Goal: Task Accomplishment & Management: Manage account settings

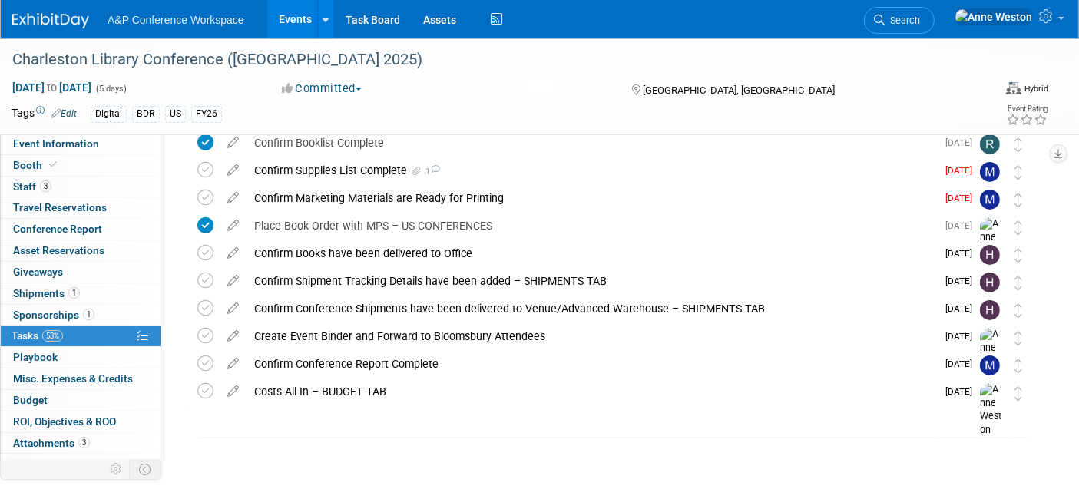
scroll to position [147, 0]
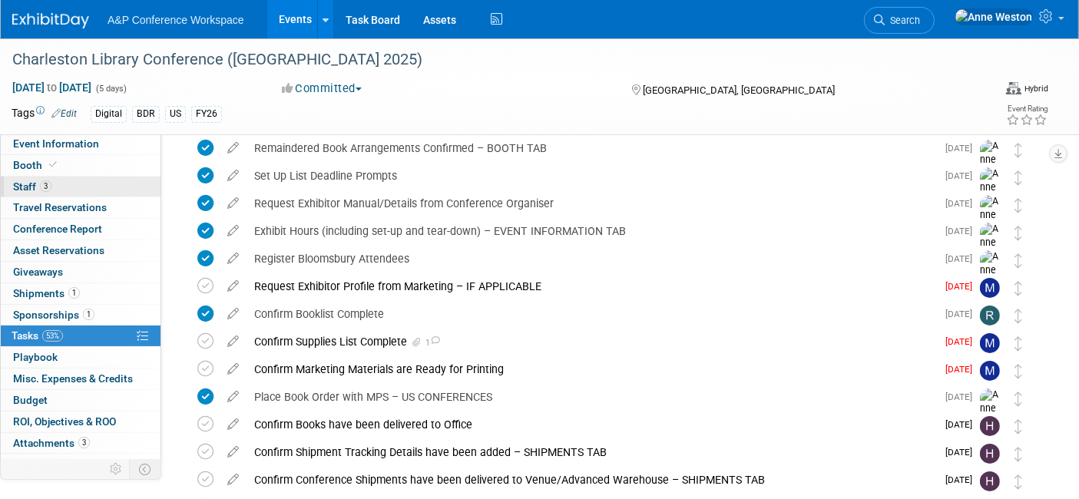
click at [31, 169] on span "Booth" at bounding box center [36, 165] width 47 height 12
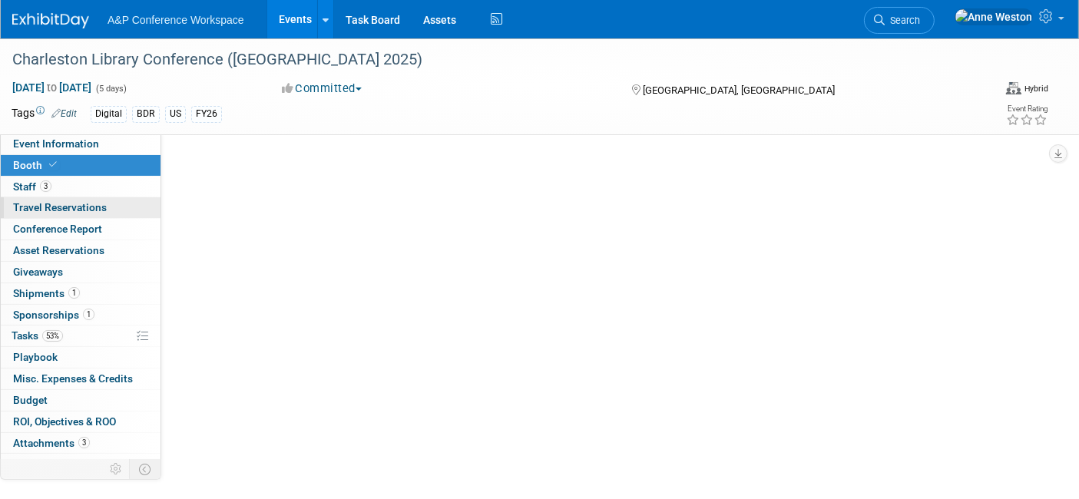
scroll to position [0, 0]
select select "DIGI"
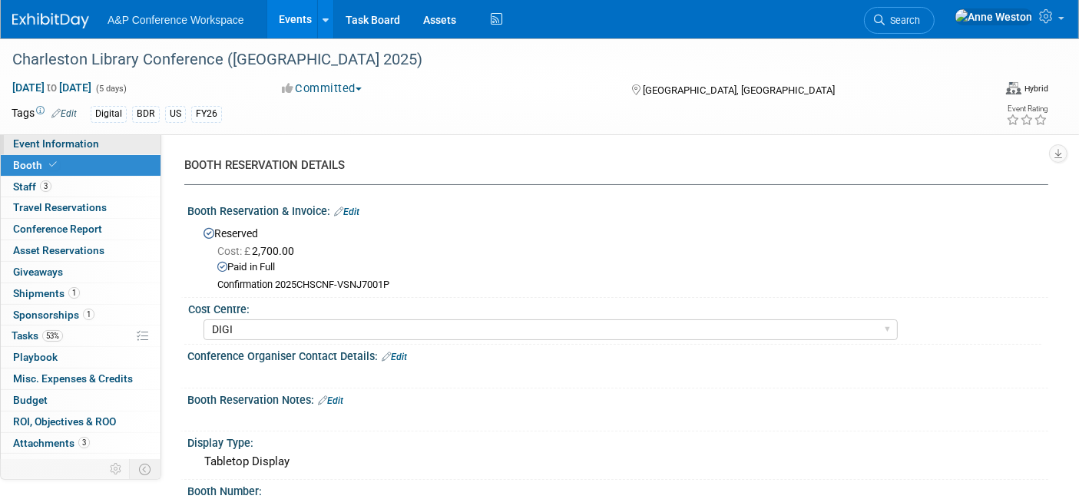
click at [49, 148] on span "Event Information" at bounding box center [56, 143] width 86 height 12
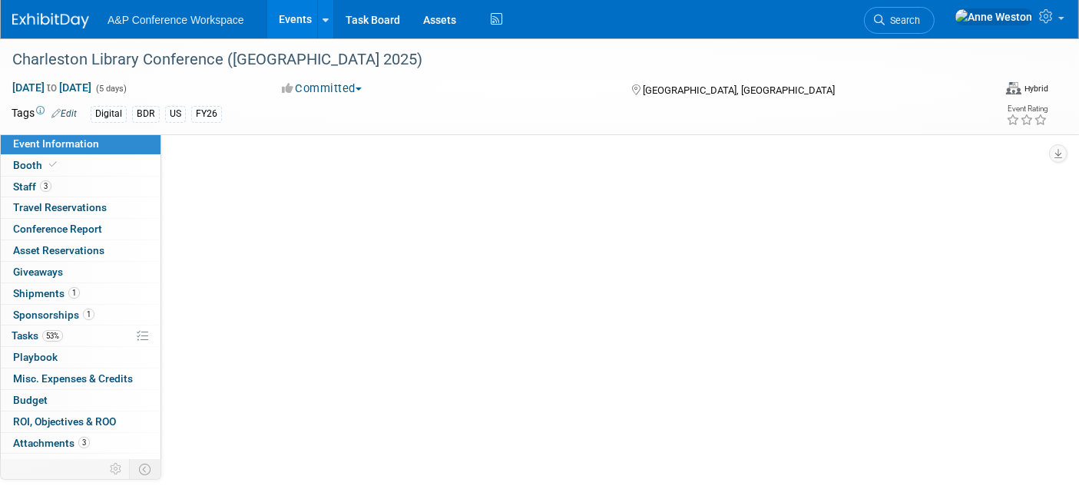
select select "Annual"
select select "Level 1"
select select "In-Person Booth"
select select "Libraries"
select select "Bloomsbury Digital Resources"
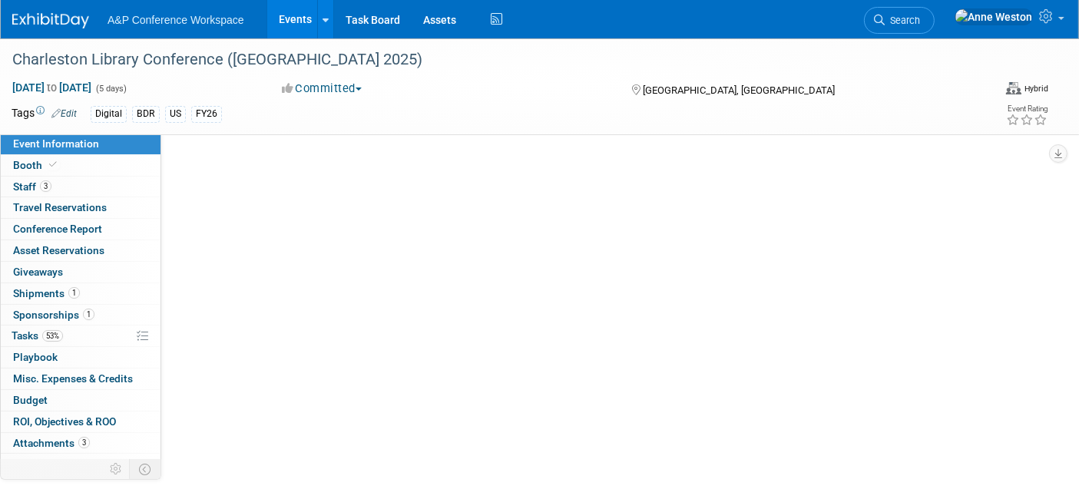
select select "[PERSON_NAME]"
select select "BDR Product Awareness and Trial Generation​"
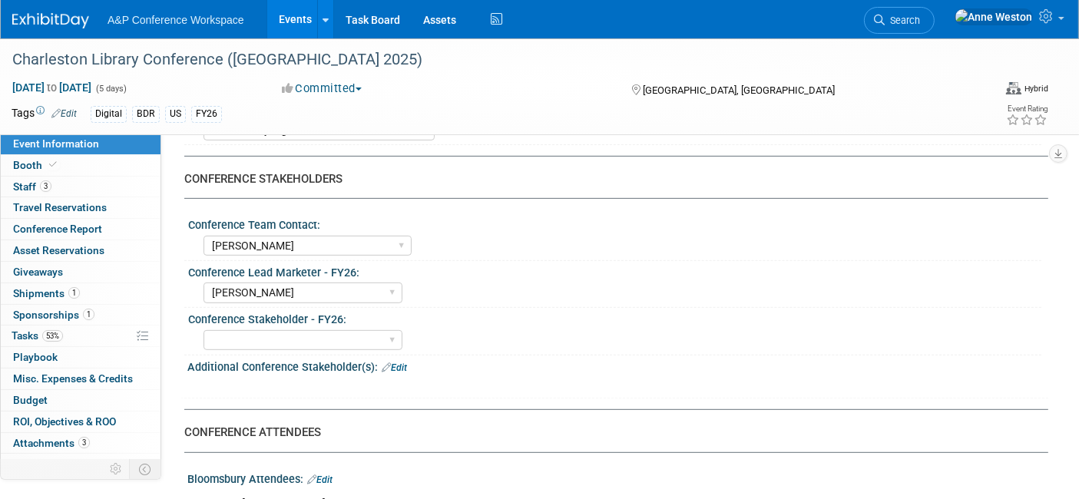
scroll to position [682, 0]
click at [271, 331] on select "Abigail Larkin Alice Billington Ami Reitmeier Amy Suratia Andy Boyd Anna Robert…" at bounding box center [302, 341] width 199 height 21
select select "[PERSON_NAME]"
click at [203, 331] on select "Abigail Larkin Alice Billington Ami Reitmeier Amy Suratia Andy Boyd Anna Robert…" at bounding box center [302, 341] width 199 height 21
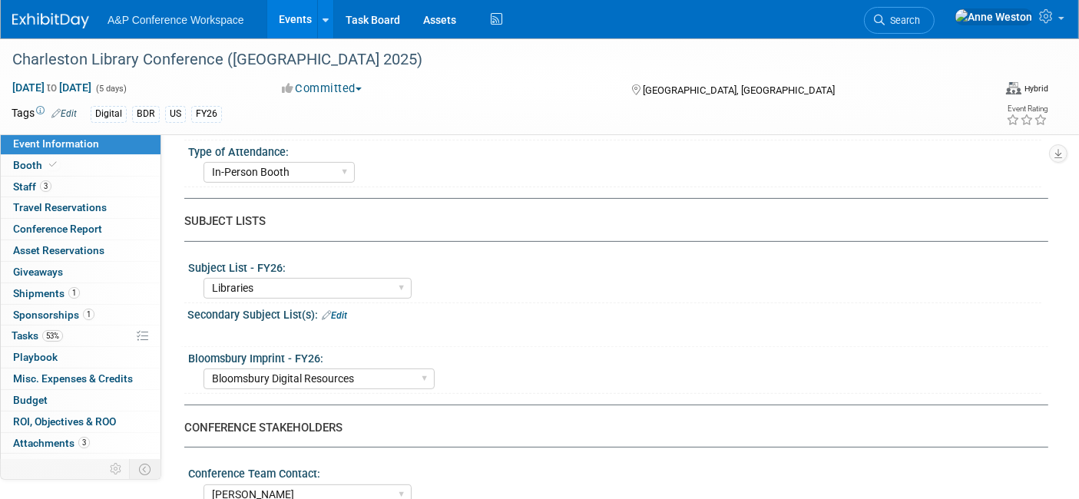
scroll to position [0, 0]
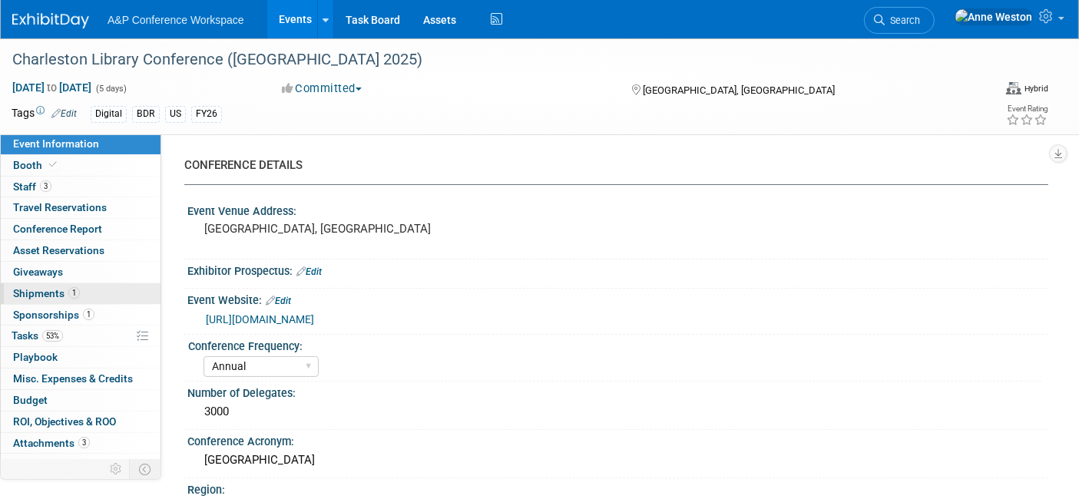
click at [35, 290] on span "Shipments 1" at bounding box center [46, 293] width 67 height 12
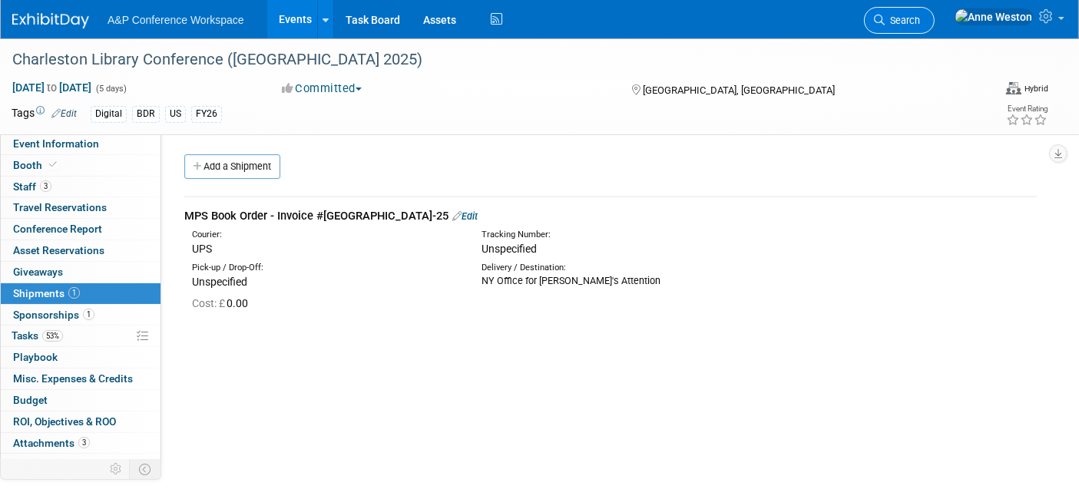
click at [920, 16] on span "Search" at bounding box center [902, 21] width 35 height 12
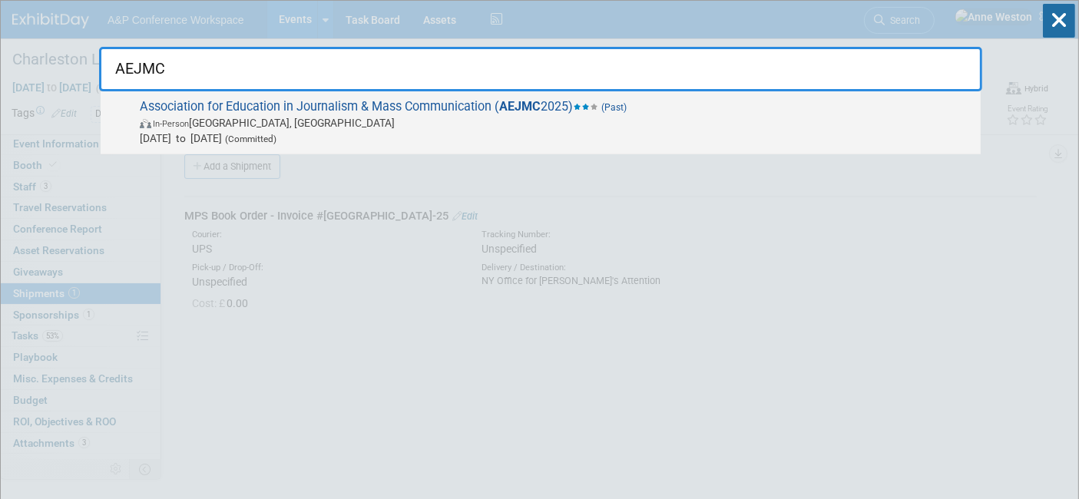
type input "AEJMC"
click at [212, 106] on span "Association for Education in Journalism & Mass Communication ( AEJMC 2025) (Pas…" at bounding box center [554, 122] width 838 height 47
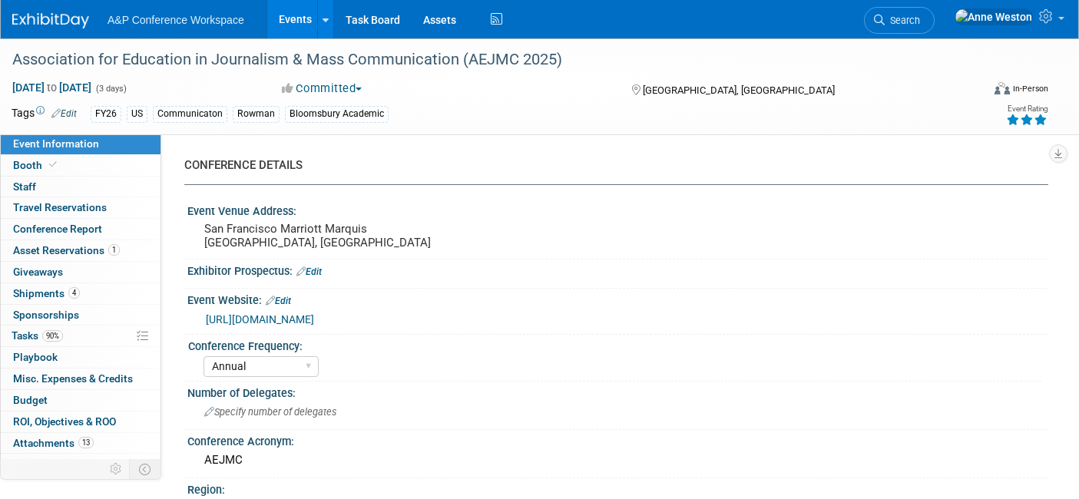
select select "Annual"
select select "Level 2"
select select "In-Person Booth"
select select "Communication"
select select "Bloomsbury Academic"
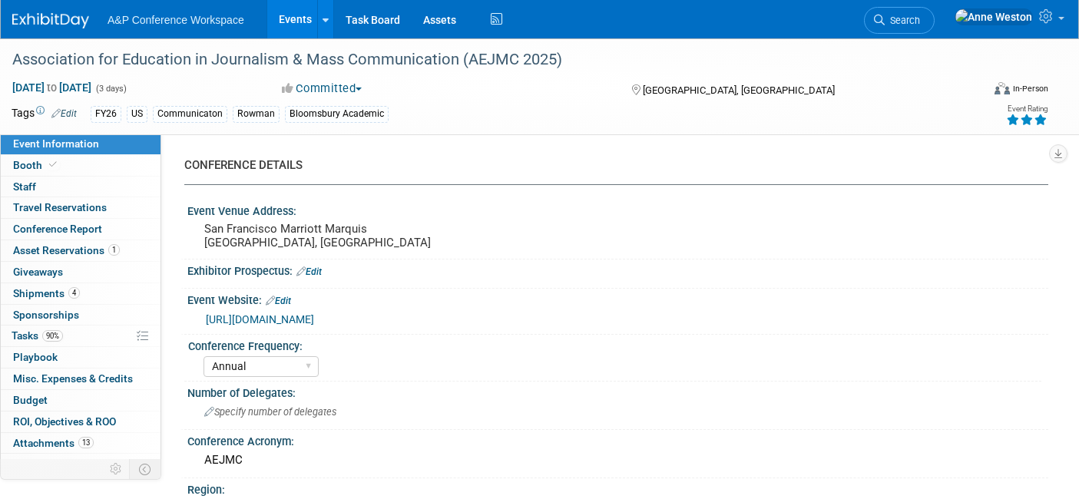
select select "[PERSON_NAME]"
select select "Networking/Commissioning"
click at [68, 165] on link "Booth" at bounding box center [81, 165] width 160 height 21
select select "RLKP"
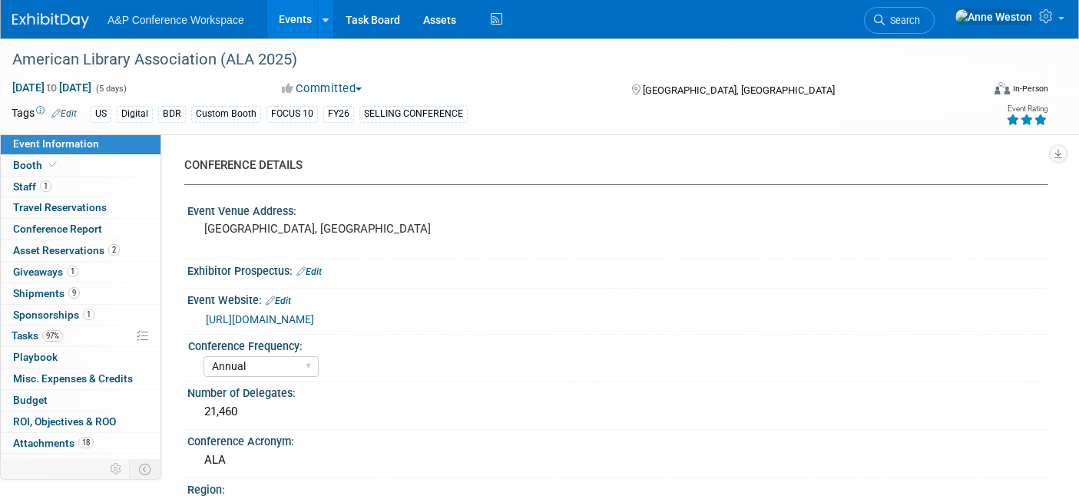
select select "Annual"
select select "Level 1"
select select "In-Person Booth"
select select "Libraries"
select select "Bloomsbury Digital Resources"
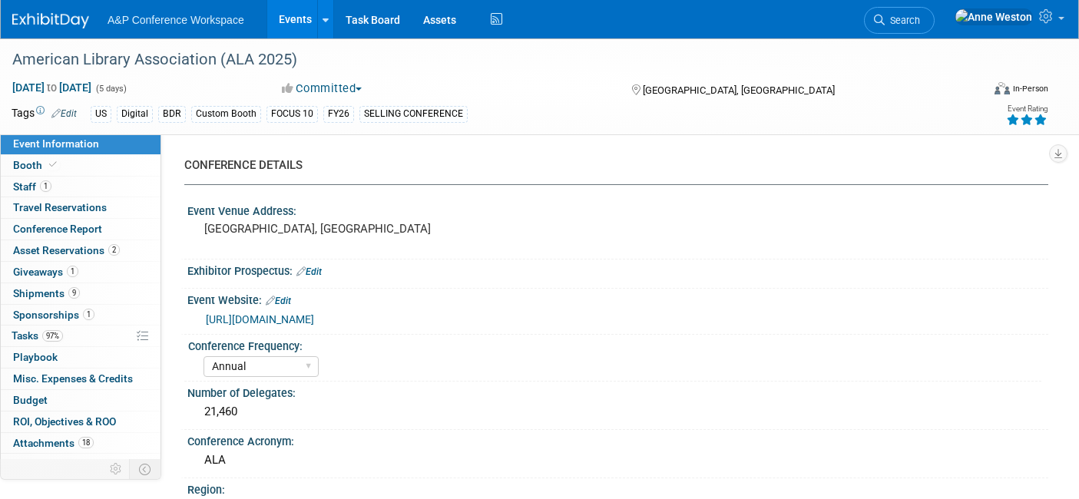
select select "[PERSON_NAME]"
select select "BDR Product Awareness and Trial Generation​"
click at [920, 21] on span "Search" at bounding box center [902, 21] width 35 height 12
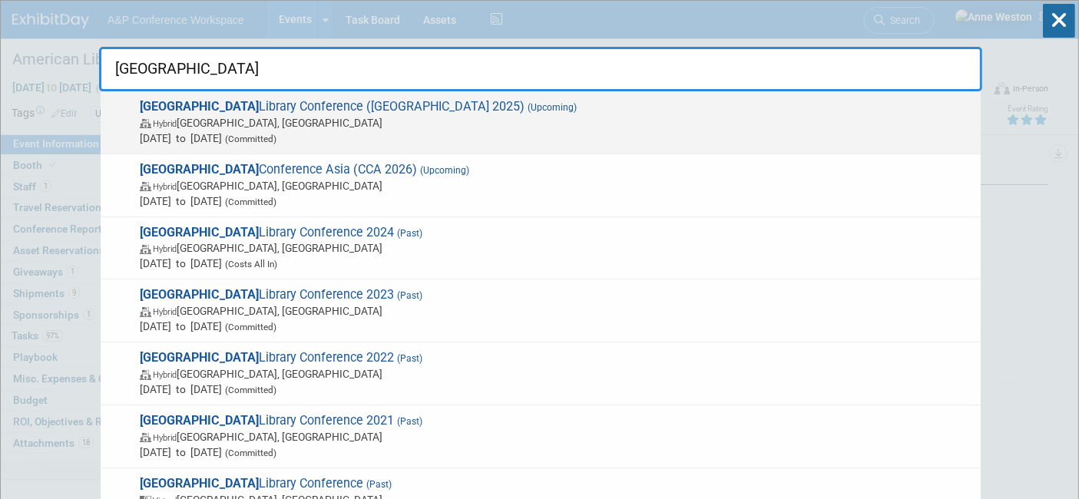
type input "charleston"
click at [192, 104] on strong "Charleston" at bounding box center [199, 106] width 119 height 15
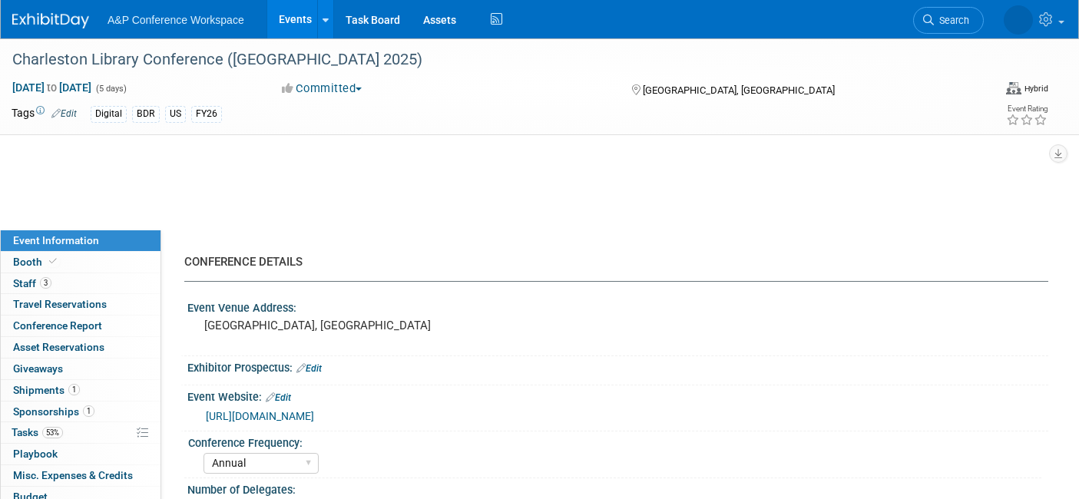
select select "Annual"
select select "Level 1"
select select "In-Person Booth"
select select "Libraries"
select select "Bloomsbury Digital Resources"
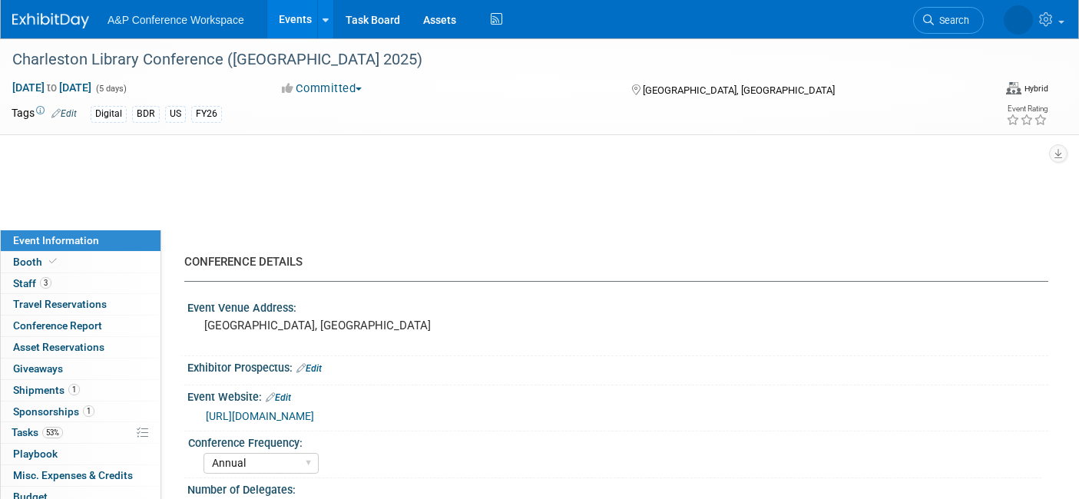
select select "[PERSON_NAME]"
select select "BDR Product Awareness and Trial Generation​"
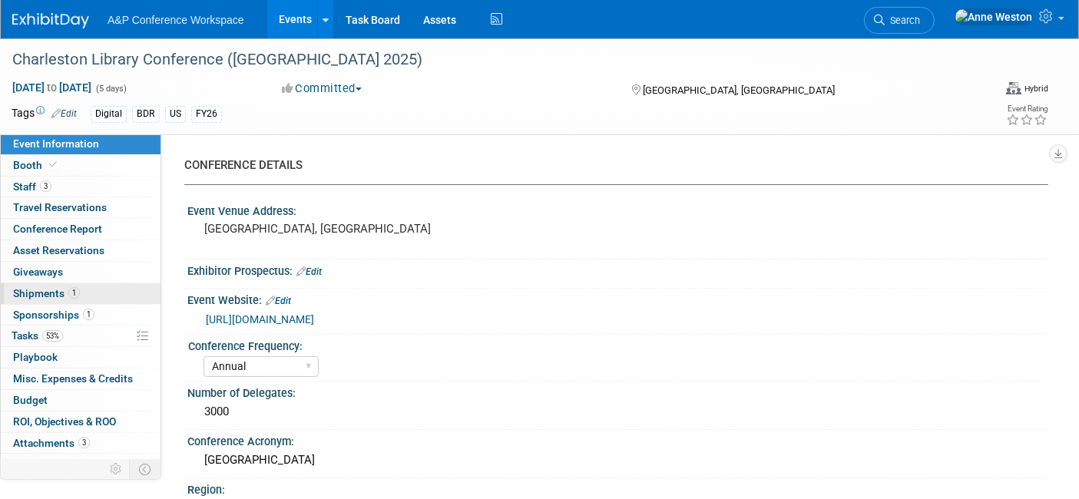
click at [74, 292] on span "1" at bounding box center [74, 293] width 12 height 12
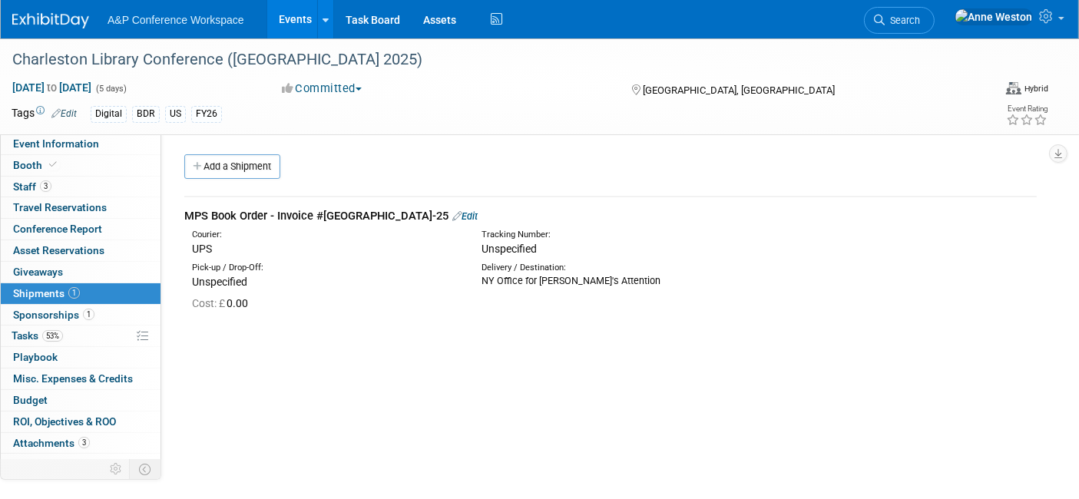
click at [452, 211] on link "Edit" at bounding box center [464, 216] width 25 height 12
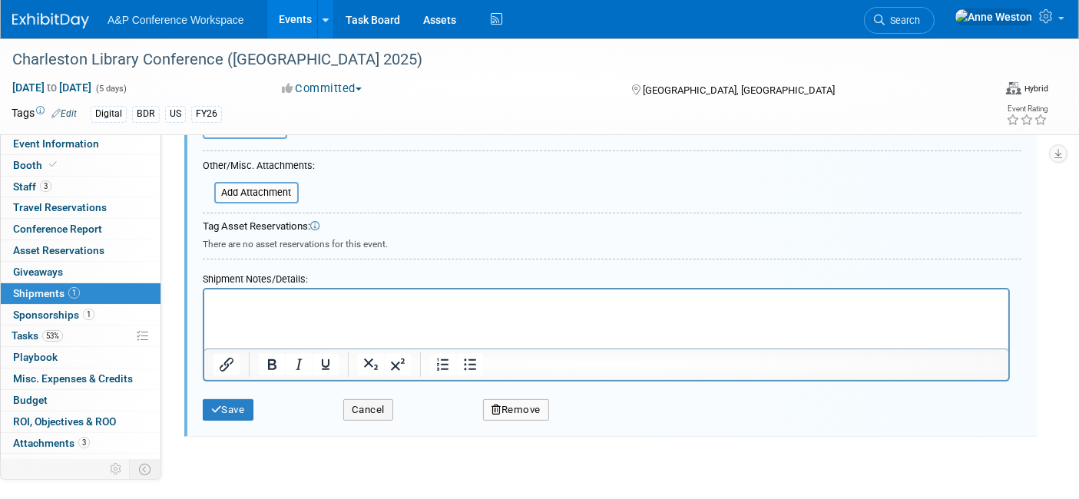
scroll to position [448, 0]
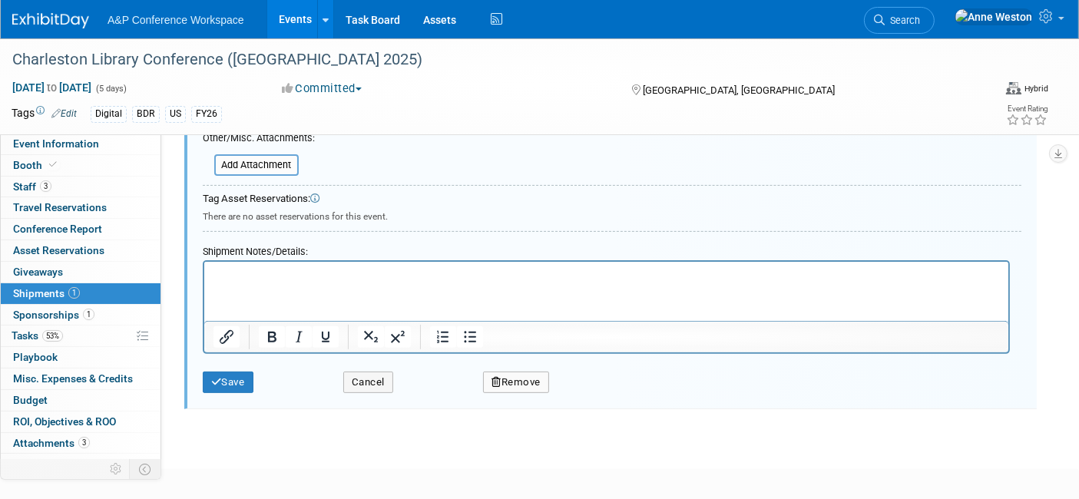
click at [241, 273] on p "Rich Text Area. Press ALT-0 for help." at bounding box center [606, 275] width 786 height 15
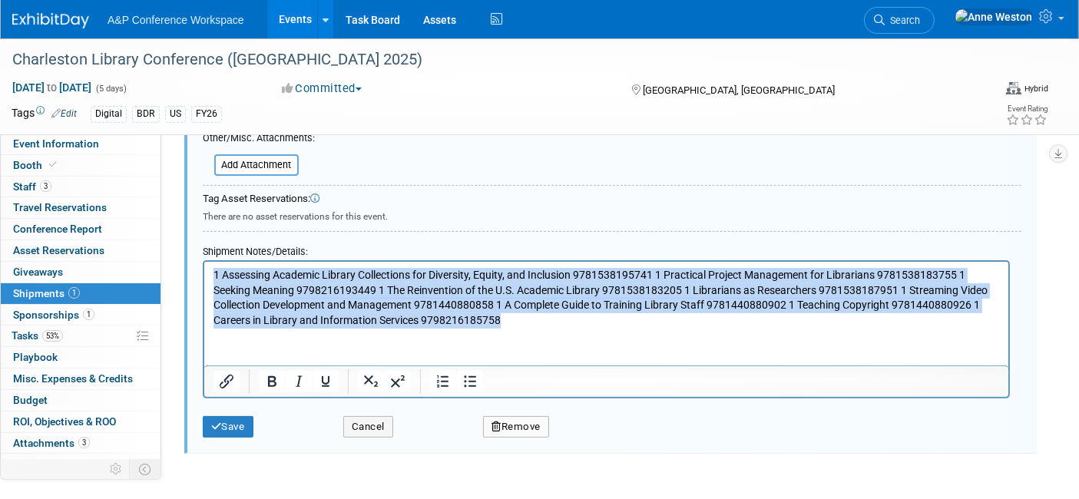
drag, startPoint x: 526, startPoint y: 321, endPoint x: 84, endPoint y: 279, distance: 444.2
click at [203, 279] on html "1 Assessing Academic Library Collections for Diversity, Equity, and Inclusion 9…" at bounding box center [605, 295] width 804 height 66
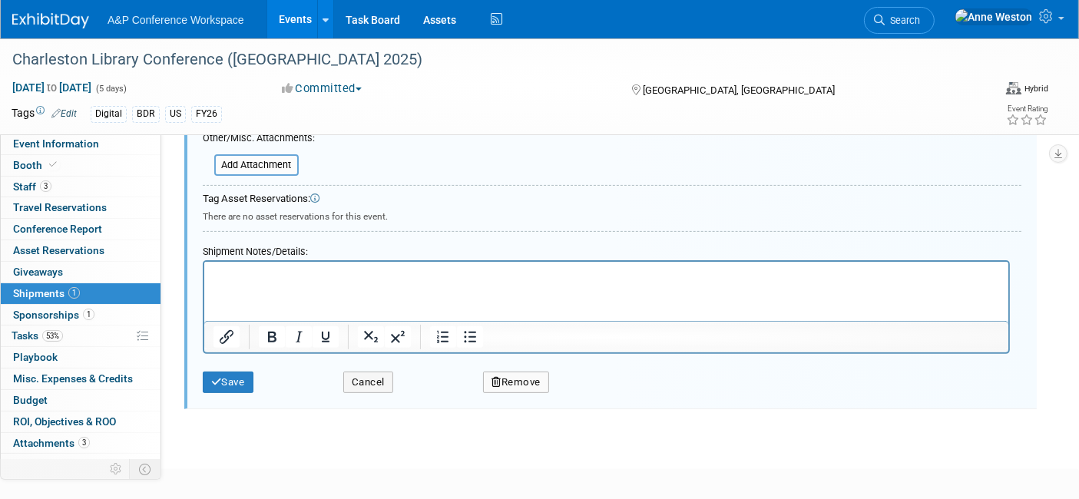
drag, startPoint x: 224, startPoint y: 285, endPoint x: 216, endPoint y: 287, distance: 8.8
click at [216, 283] on html at bounding box center [605, 272] width 804 height 21
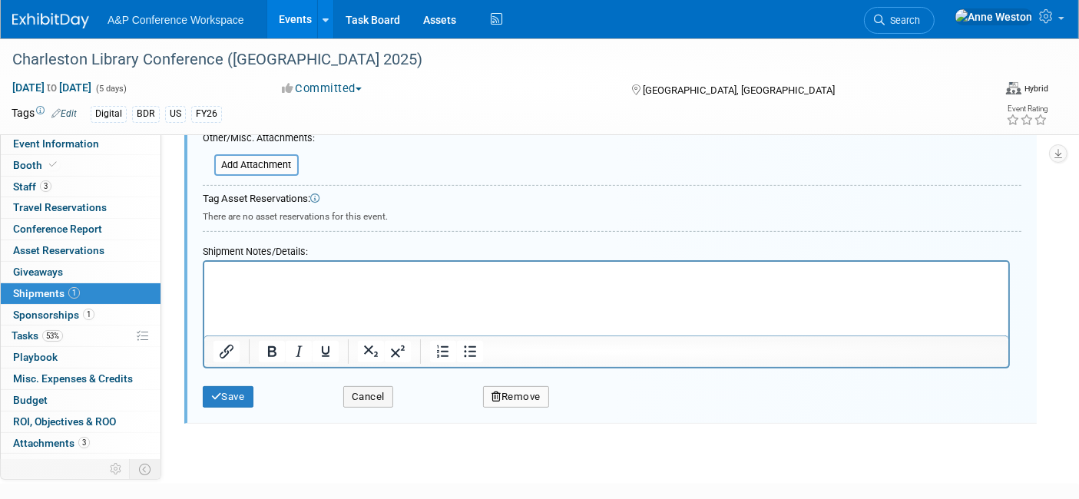
paste body "Rich Text Area. Press ALT-0 for help."
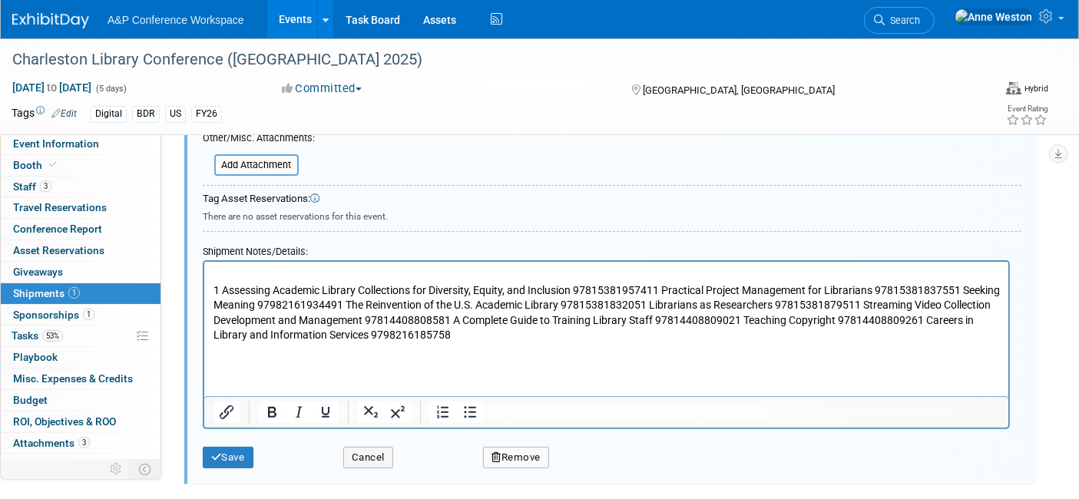
click at [665, 291] on p "1 Assessing Academic Library Collections for Diversity, Equity, and Inclusion 9…" at bounding box center [606, 313] width 786 height 60
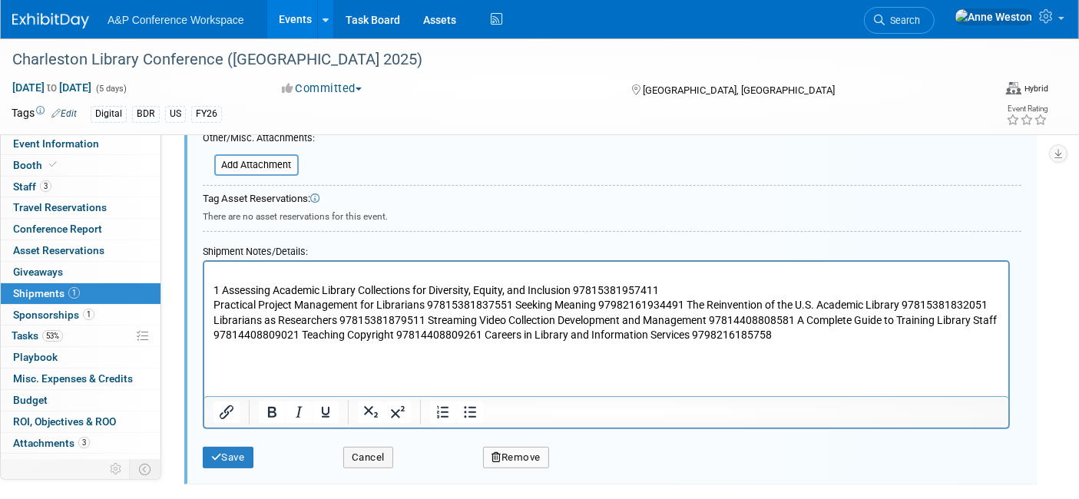
click at [514, 305] on p "Practical Project Management for Librarians 97815381837551 Seeking Meaning 9798…" at bounding box center [606, 320] width 786 height 45
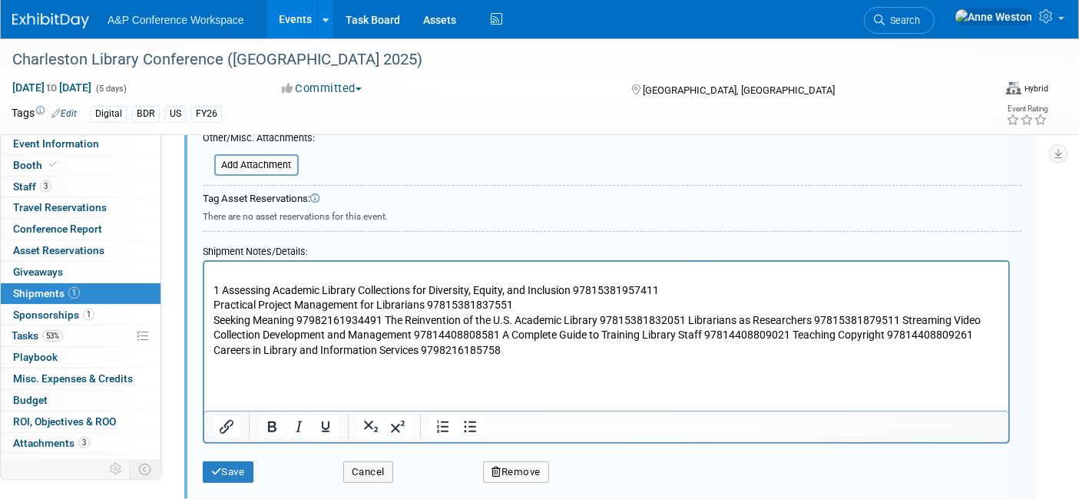
click at [385, 320] on p "Seeking Meaning 97982161934491 The Reinvention of the U.S. Academic Library 978…" at bounding box center [606, 335] width 786 height 45
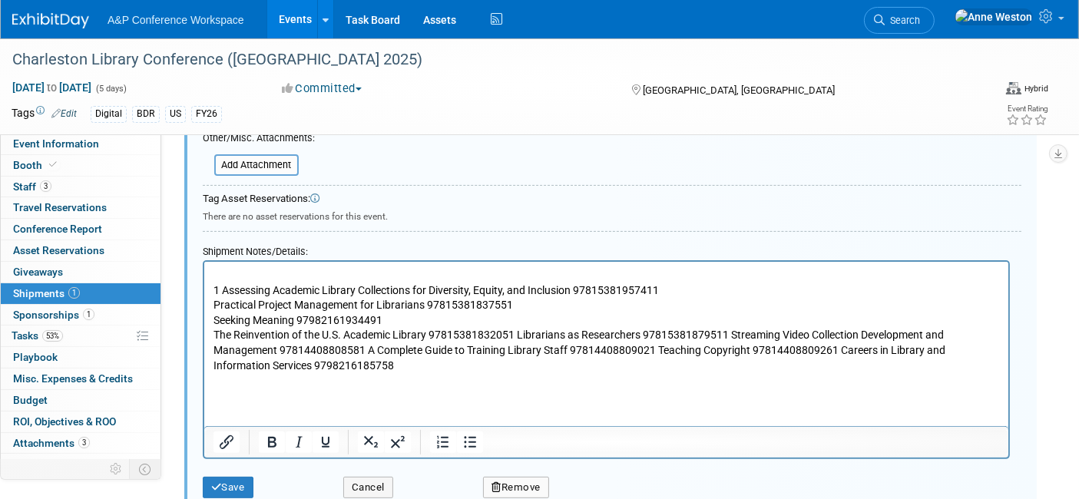
click at [517, 337] on p "The Reinvention of the U.S. Academic Library 97815381832051 Librarians as Resea…" at bounding box center [606, 350] width 786 height 45
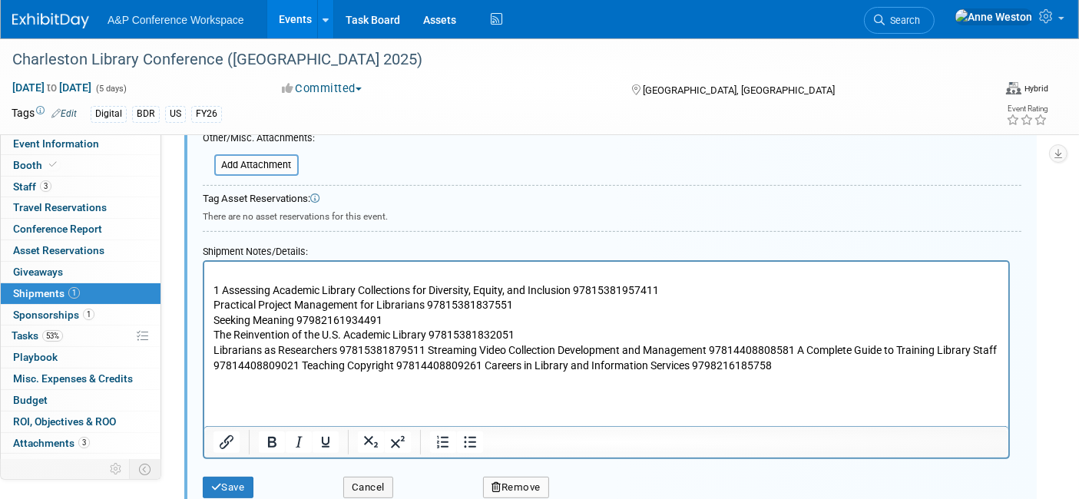
click at [425, 349] on p "Librarians as Researchers 97815381879511 Streaming Video Collection Development…" at bounding box center [606, 358] width 786 height 30
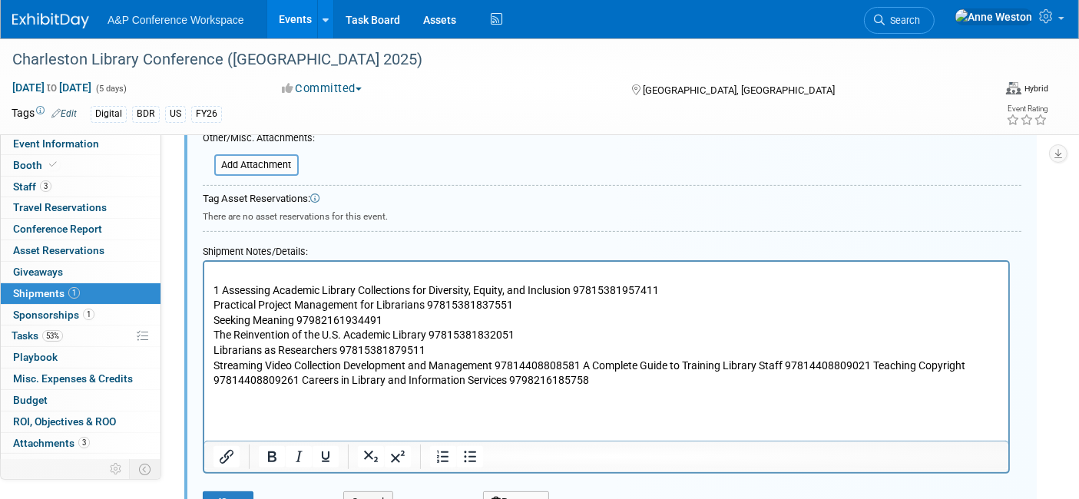
click at [585, 365] on p "Streaming Video Collection Development and Management 97814408808581 A Complete…" at bounding box center [606, 374] width 786 height 30
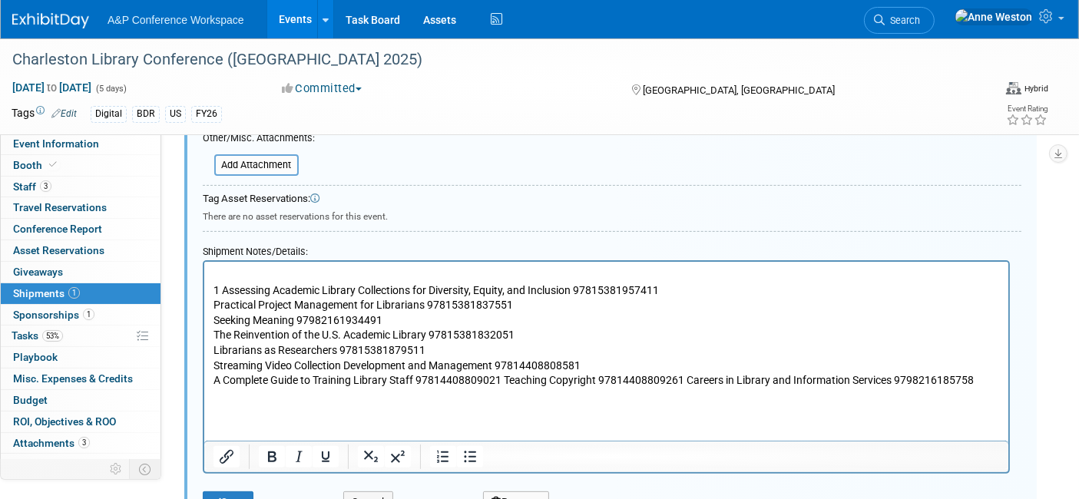
click at [668, 285] on p "1 Assessing Academic Library Collections for Diversity, Equity, and Inclusion 9…" at bounding box center [606, 290] width 786 height 15
click at [529, 306] on p "Practical Project Management for Librarians 97815381837551" at bounding box center [606, 305] width 786 height 15
click at [412, 320] on p "Seeking Meaning 97982161934491" at bounding box center [606, 320] width 786 height 15
click at [525, 327] on p "Seeking Meaning 9798216193449" at bounding box center [606, 320] width 786 height 15
click at [517, 333] on p "The Reinvention of the U.S. Academic Library 97815381832051" at bounding box center [606, 335] width 786 height 15
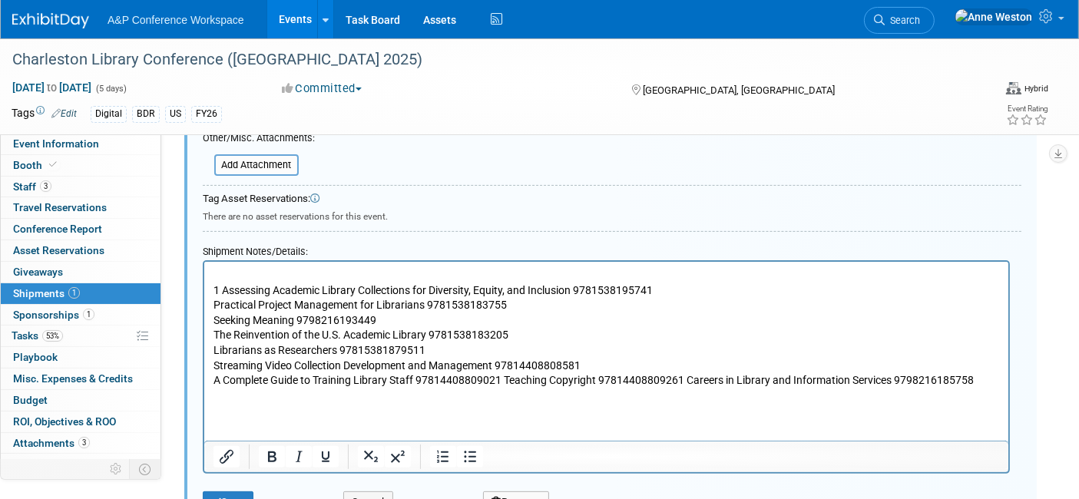
click at [449, 348] on p "Librarians as Researchers 97815381879511" at bounding box center [606, 350] width 786 height 15
click at [577, 364] on p "Streaming Video Collection Development and Management 97814408808581" at bounding box center [606, 366] width 786 height 15
click at [500, 379] on p "A Complete Guide to Training Library Staff 97814408809021 Teaching Copyright 97…" at bounding box center [606, 380] width 786 height 15
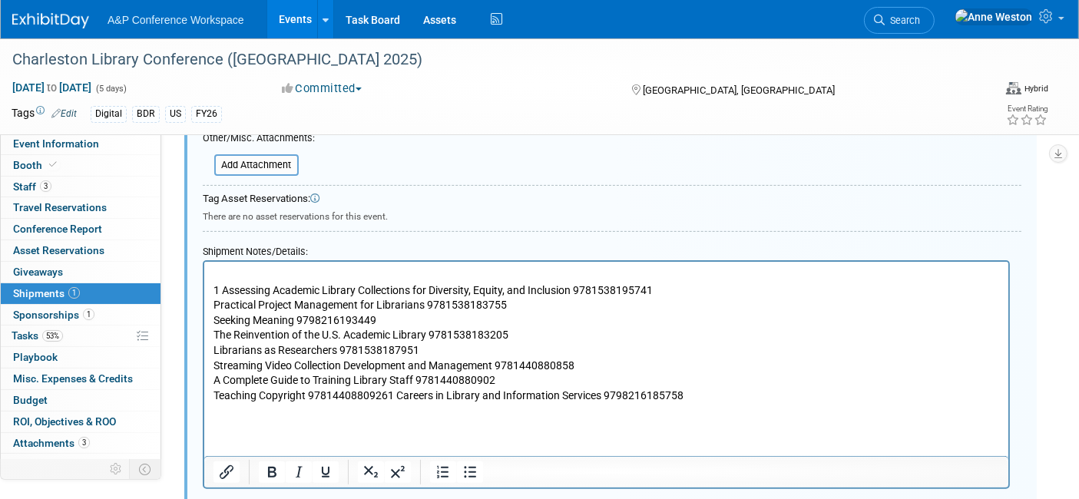
click at [392, 395] on p "Teaching Copyright 97814408809261 Careers in Library and Information Services 9…" at bounding box center [606, 396] width 786 height 15
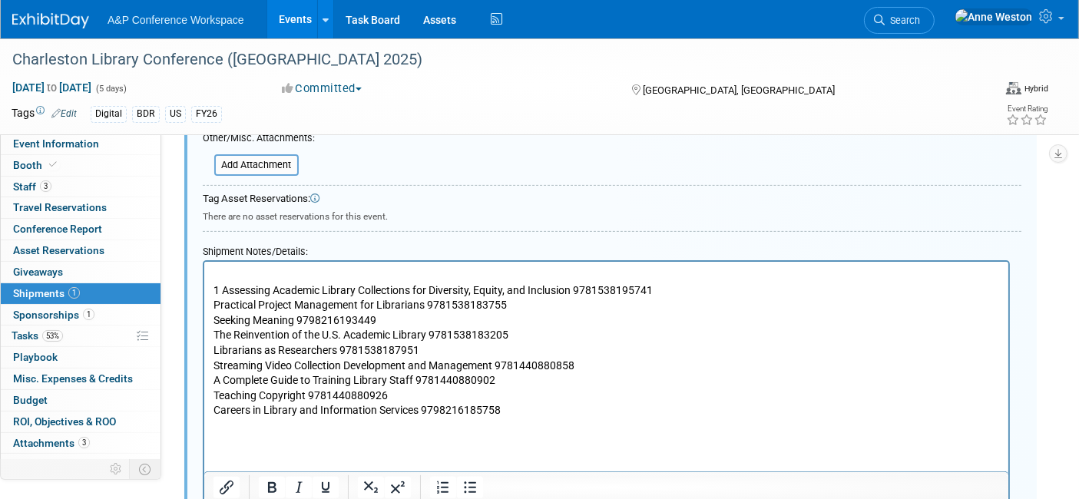
click at [223, 288] on p "1 Assessing Academic Library Collections for Diversity, Equity, and Inclusion 9…" at bounding box center [606, 290] width 786 height 15
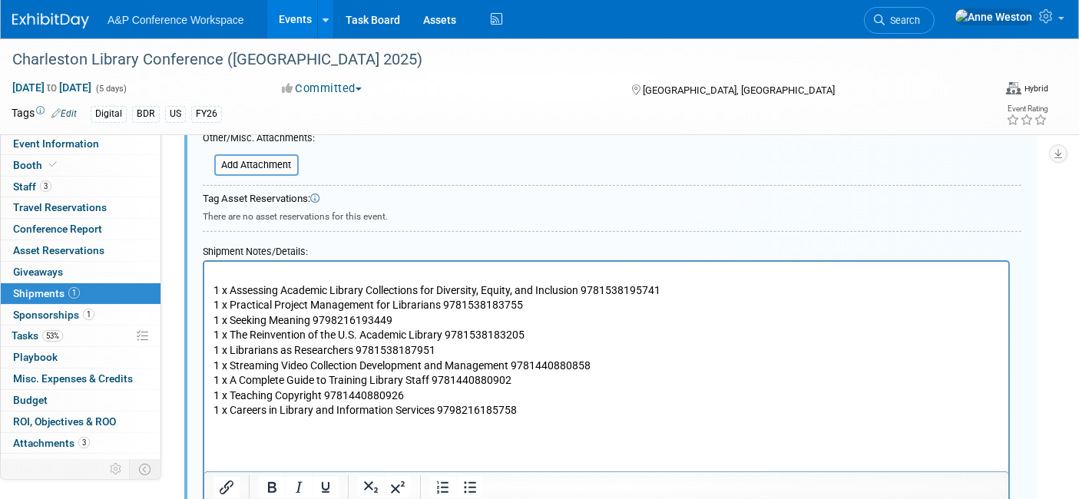
click at [286, 269] on p "Rich Text Area. Press ALT-0 for help." at bounding box center [606, 275] width 786 height 15
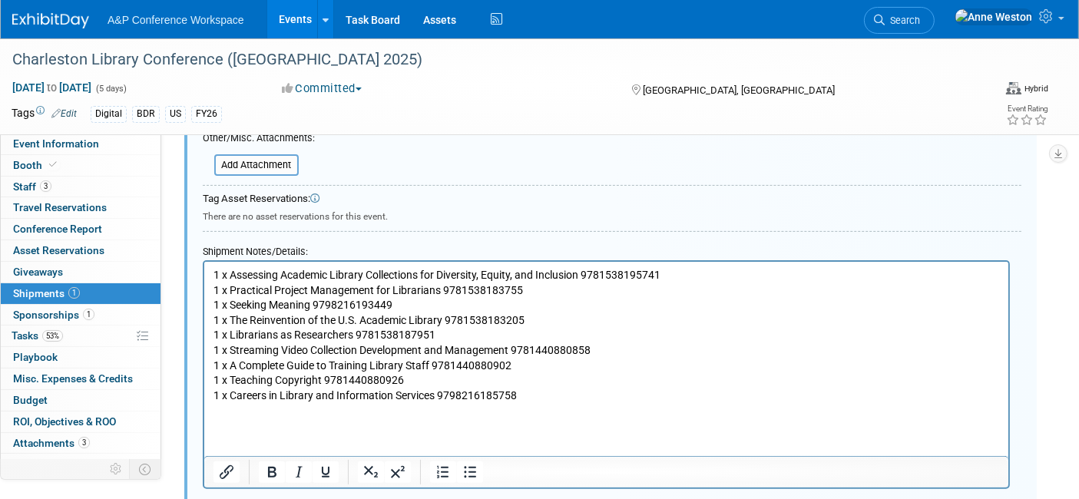
click at [672, 276] on p "1 x Assessing Academic Library Collections for Diversity, Equity, and Inclusion…" at bounding box center [606, 275] width 786 height 15
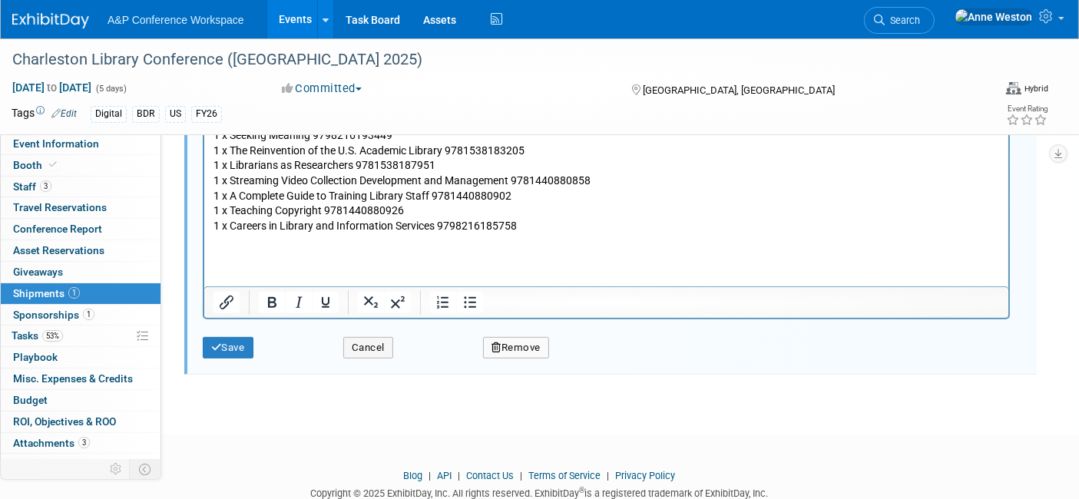
scroll to position [619, 0]
click at [227, 341] on button "Save" at bounding box center [228, 346] width 51 height 21
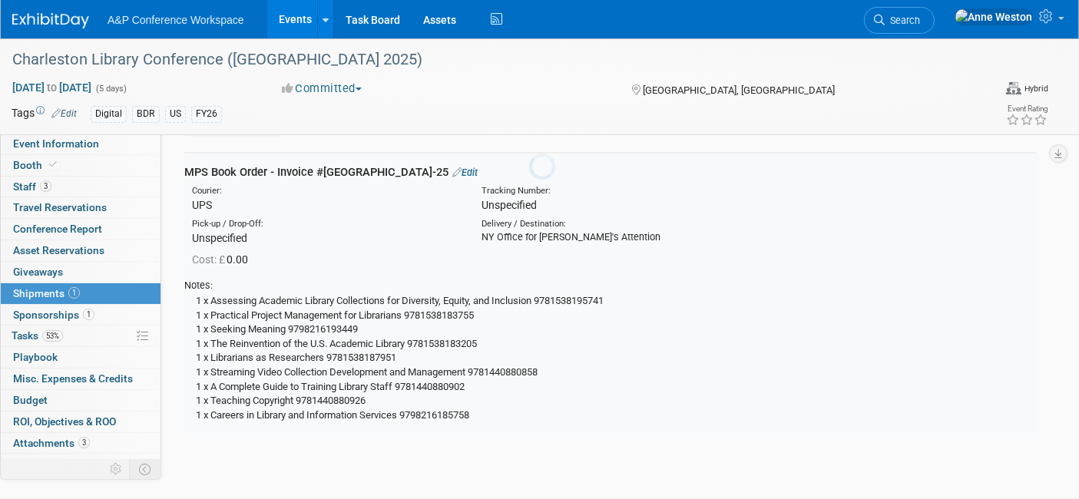
scroll to position [21, 0]
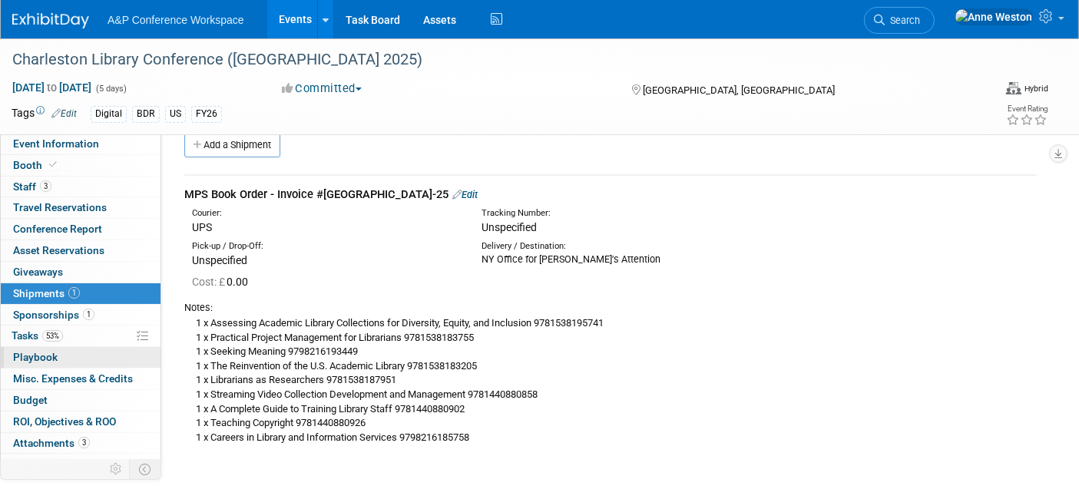
click at [58, 347] on link "0 Playbook 0" at bounding box center [81, 357] width 160 height 21
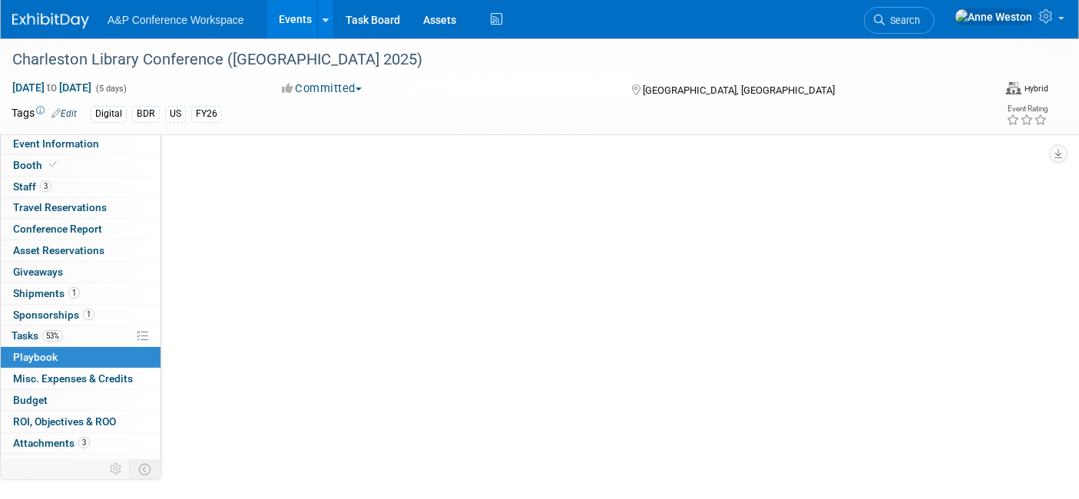
scroll to position [0, 0]
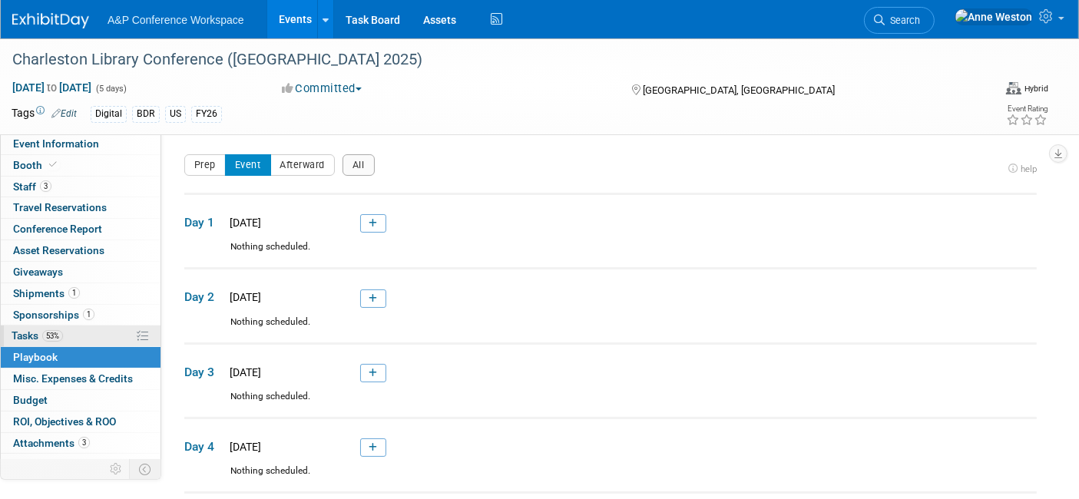
click at [64, 338] on link "53% Tasks 53%" at bounding box center [81, 336] width 160 height 21
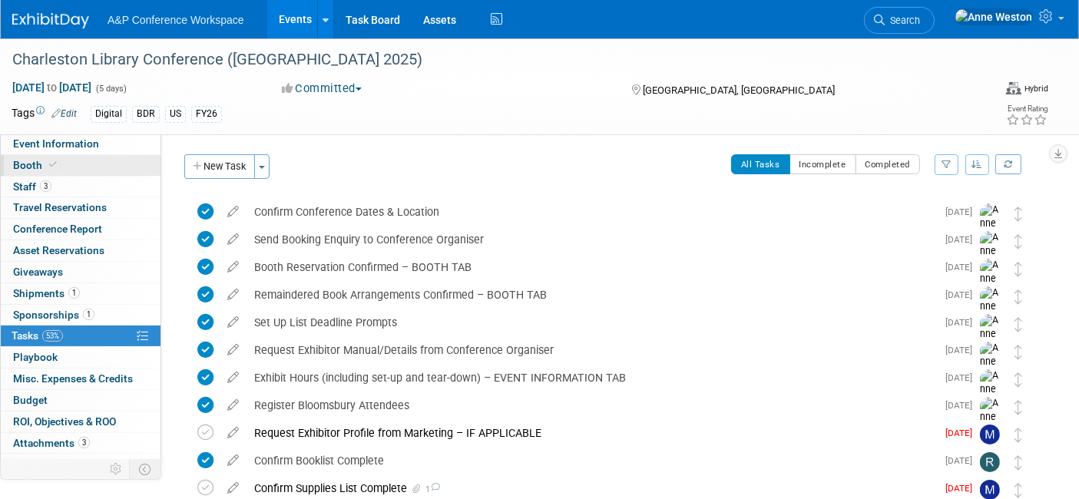
click at [28, 170] on span "Booth" at bounding box center [36, 165] width 47 height 12
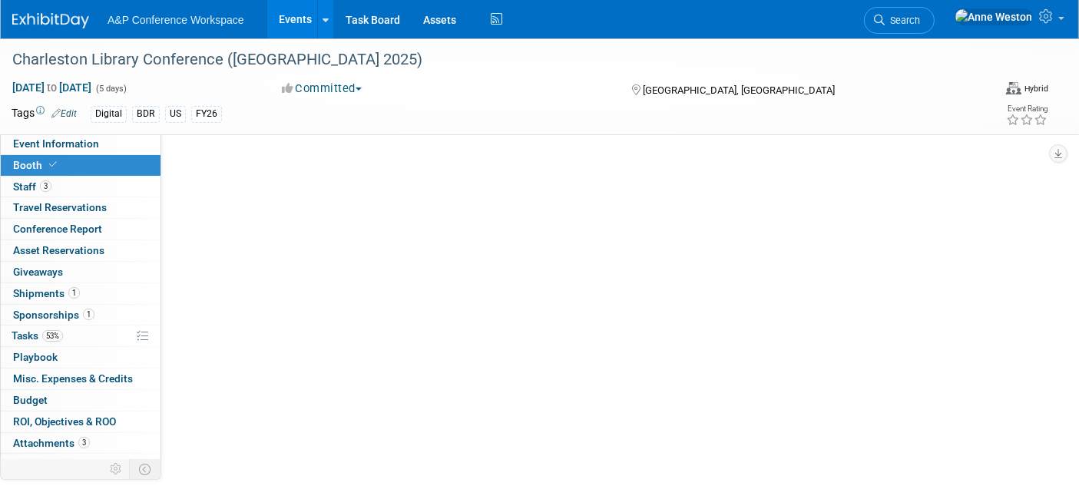
select select "DIGI"
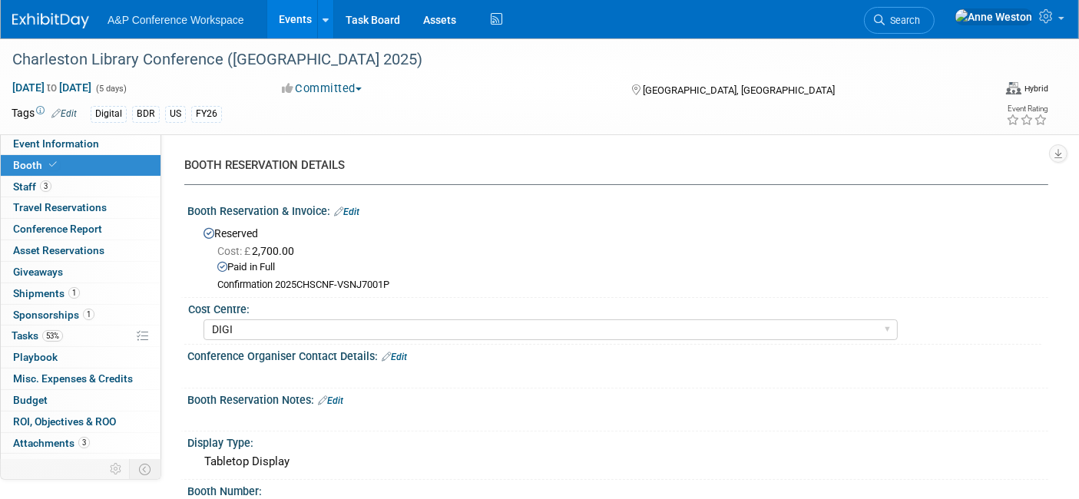
click at [934, 24] on link "Search" at bounding box center [899, 20] width 71 height 27
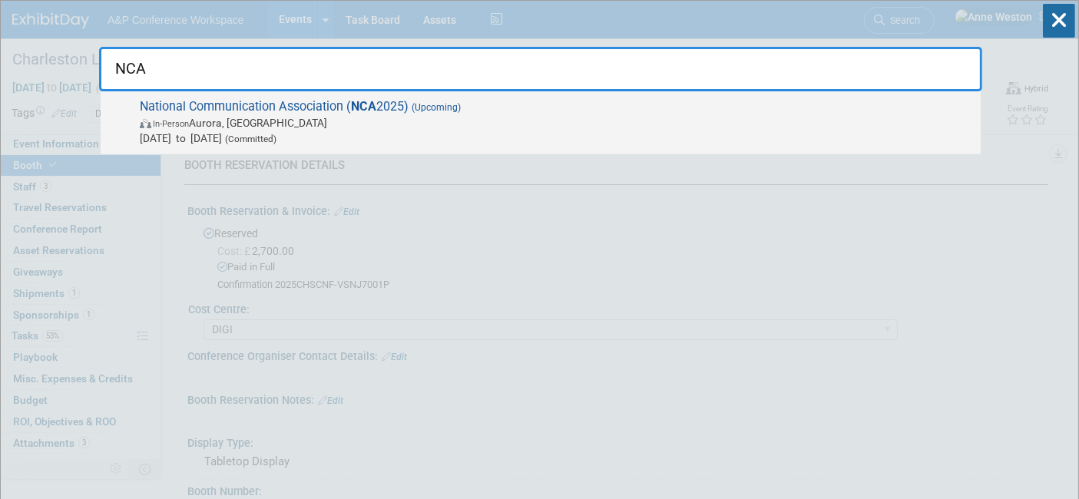
type input "NCA"
click at [227, 111] on span "National Communication Association ( NCA 2025) (Upcoming) In-Person Aurora, CO …" at bounding box center [554, 122] width 838 height 47
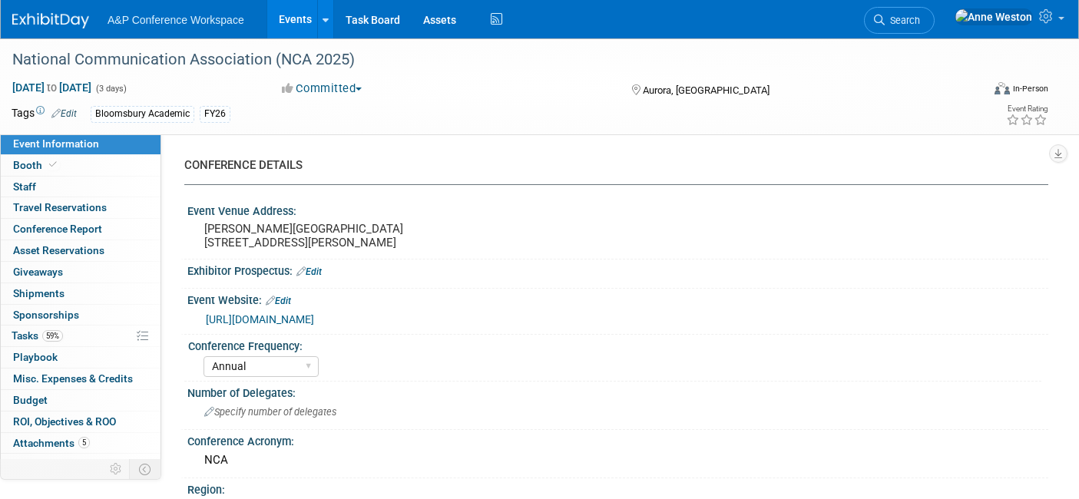
select select "Annual"
select select "Level 2"
select select "In-Person Booth"
select select "Communication"
select select "Bloomsbury Academic"
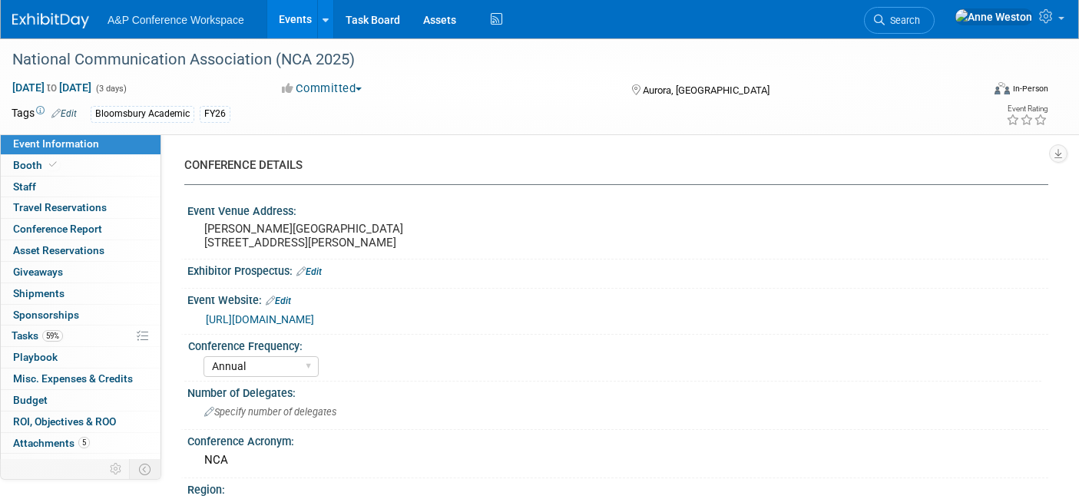
select select "[PERSON_NAME]"
select select "Networking/Commissioning"
click at [88, 166] on link "Booth" at bounding box center [81, 165] width 160 height 21
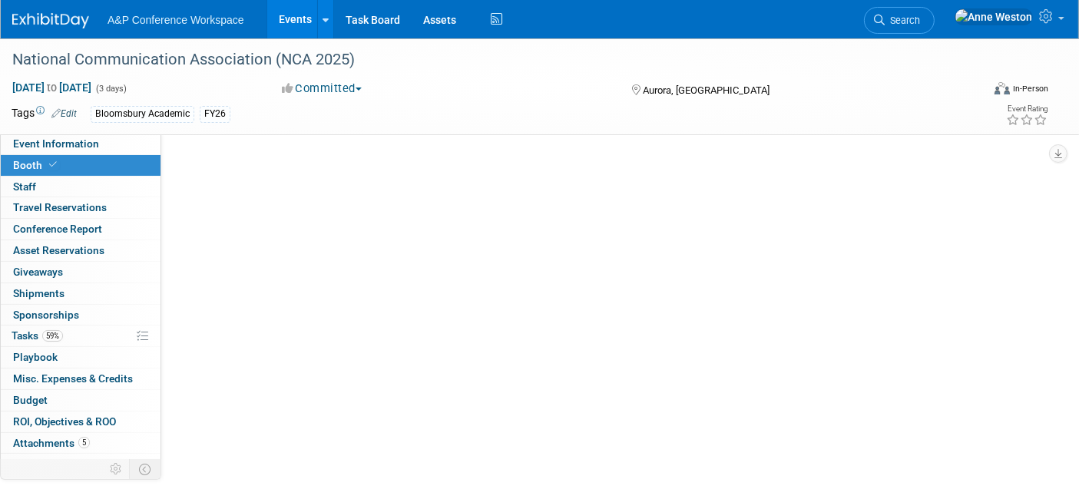
select select "RLKP"
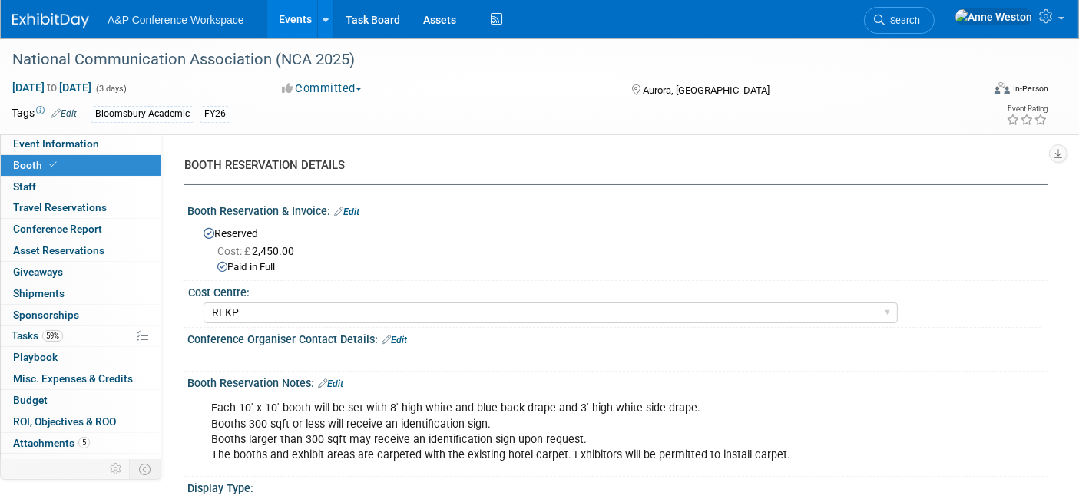
click at [920, 18] on span "Search" at bounding box center [902, 21] width 35 height 12
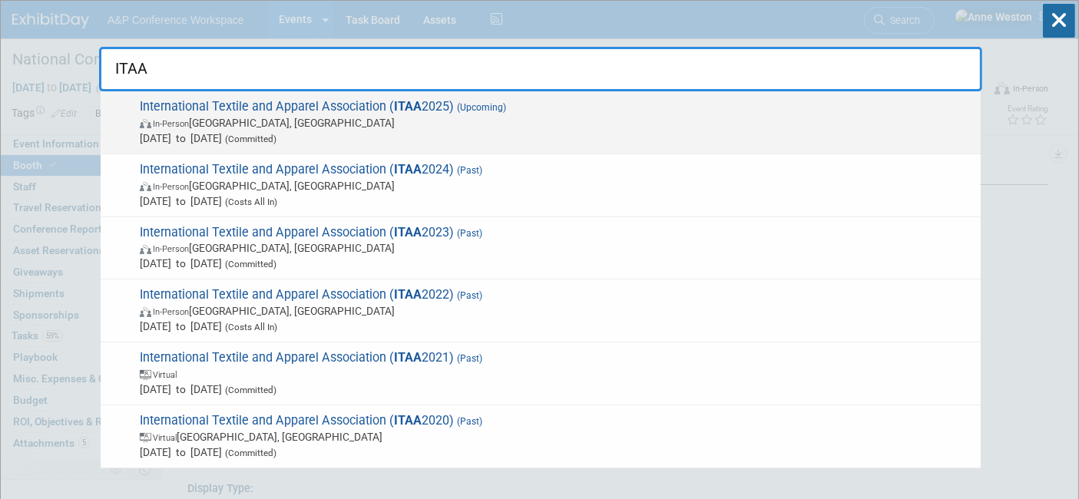
type input "ITAA"
click at [236, 105] on span "International Textile and Apparel Association ( ITAA 2025) (Upcoming) In-Person…" at bounding box center [554, 122] width 838 height 47
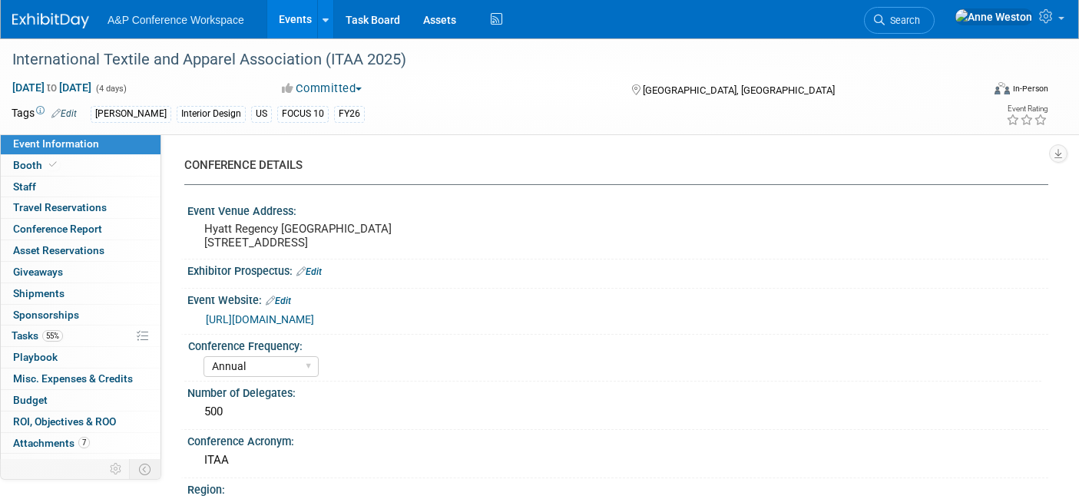
select select "Annual"
select select "Level 1"
select select "In-Person Booth"
select select "Fashion"
select select "[PERSON_NAME] Books"
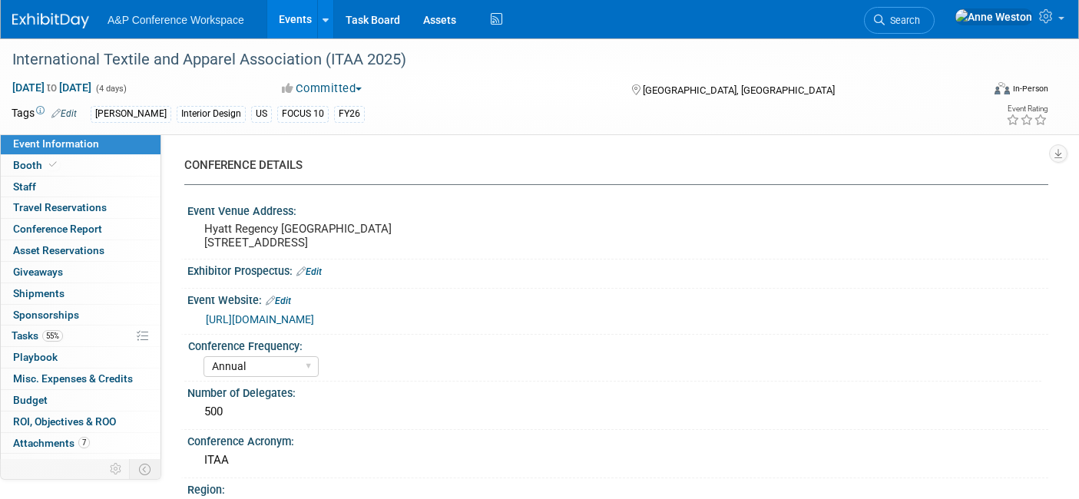
select select "[PERSON_NAME]"
select select "Brand/Subject Presence​"
click at [81, 163] on link "Booth" at bounding box center [81, 165] width 160 height 21
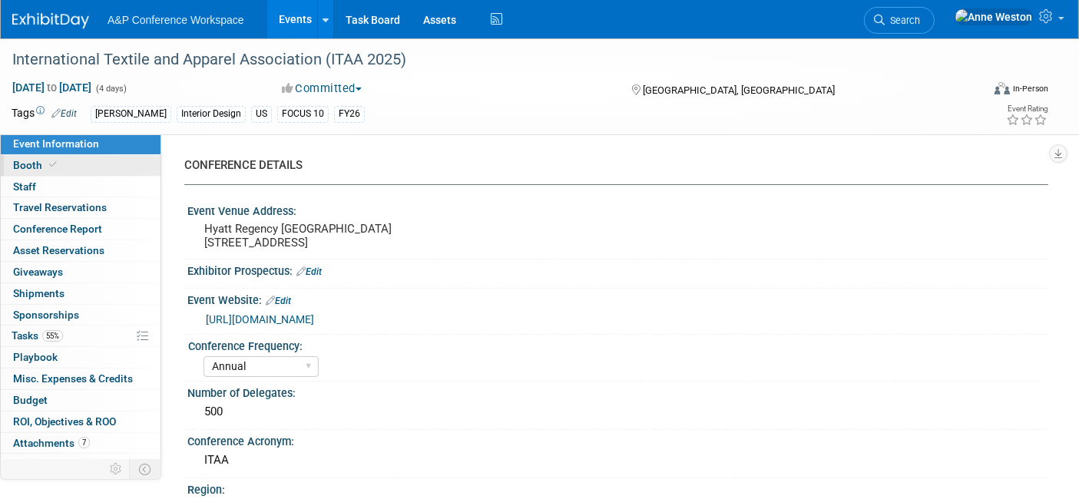
select select "FBAP"
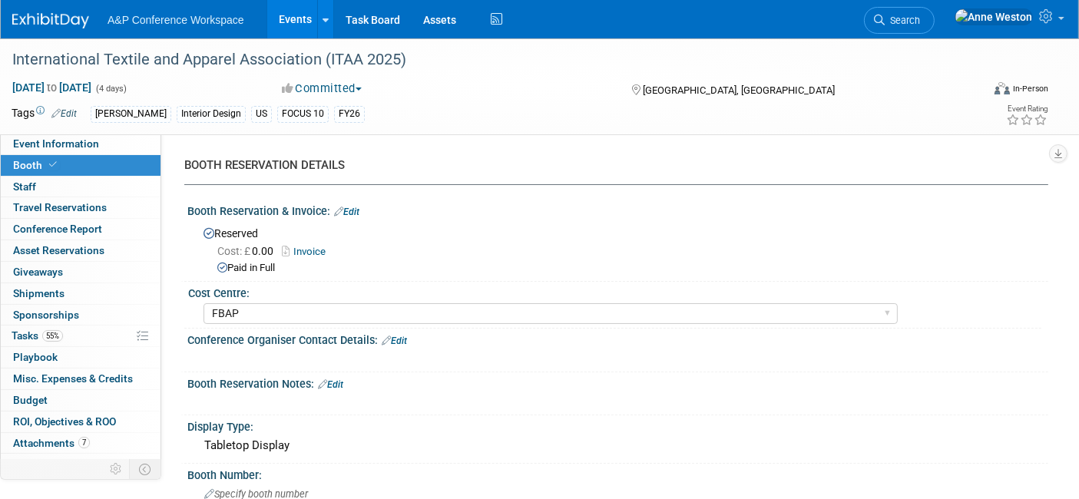
click at [305, 250] on link "Invoice" at bounding box center [307, 252] width 51 height 12
click at [351, 209] on link "Edit" at bounding box center [346, 212] width 25 height 11
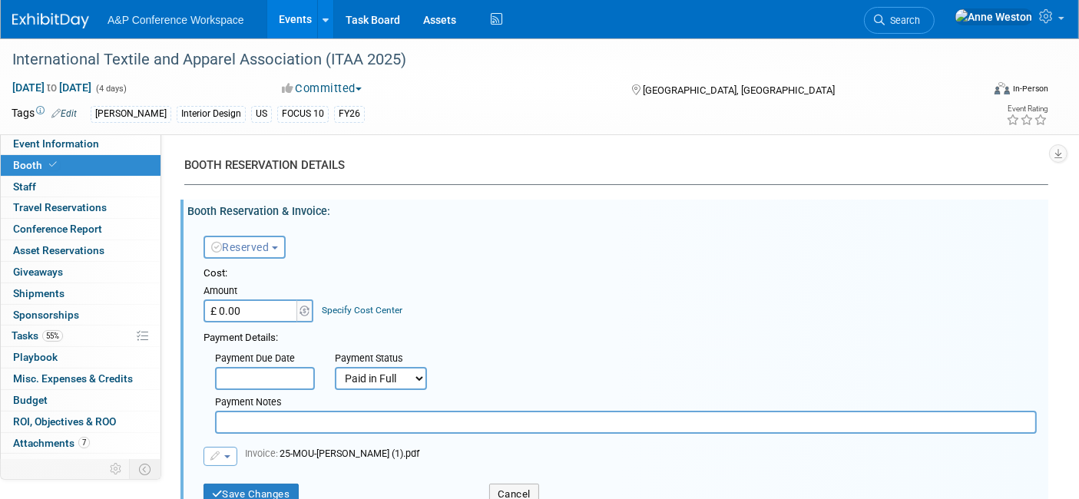
click at [255, 312] on input "£ 0.00" at bounding box center [251, 310] width 96 height 23
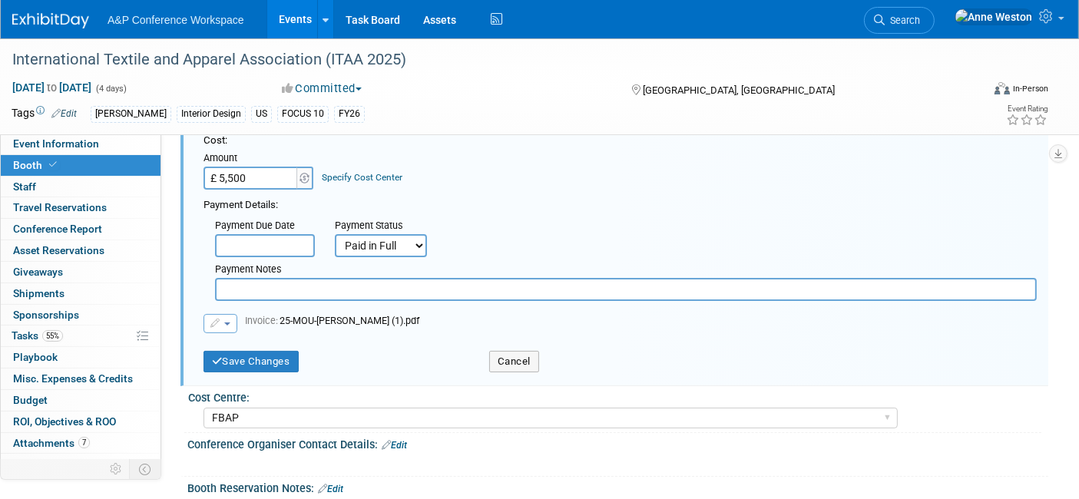
scroll to position [170, 0]
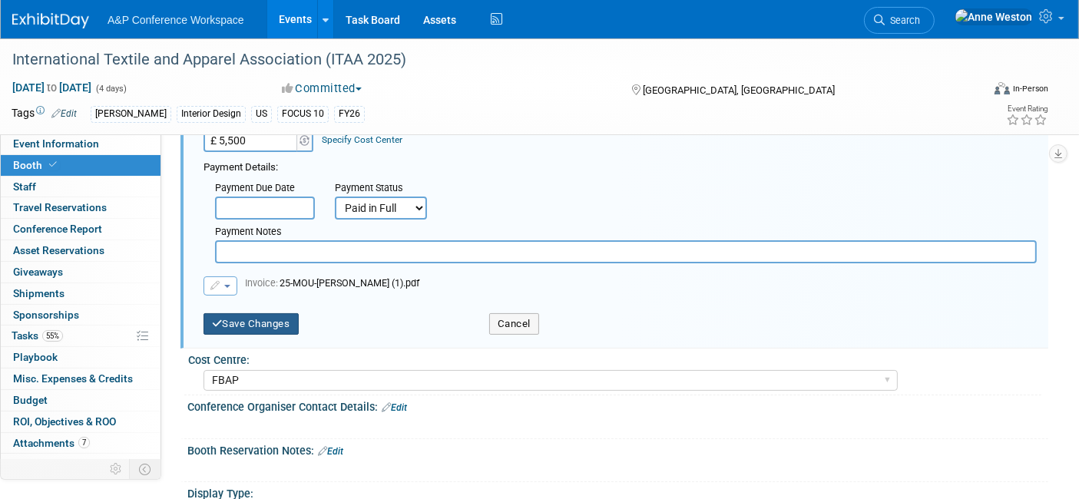
type input "£ 5,500.00"
click at [244, 316] on button "Save Changes" at bounding box center [250, 323] width 95 height 21
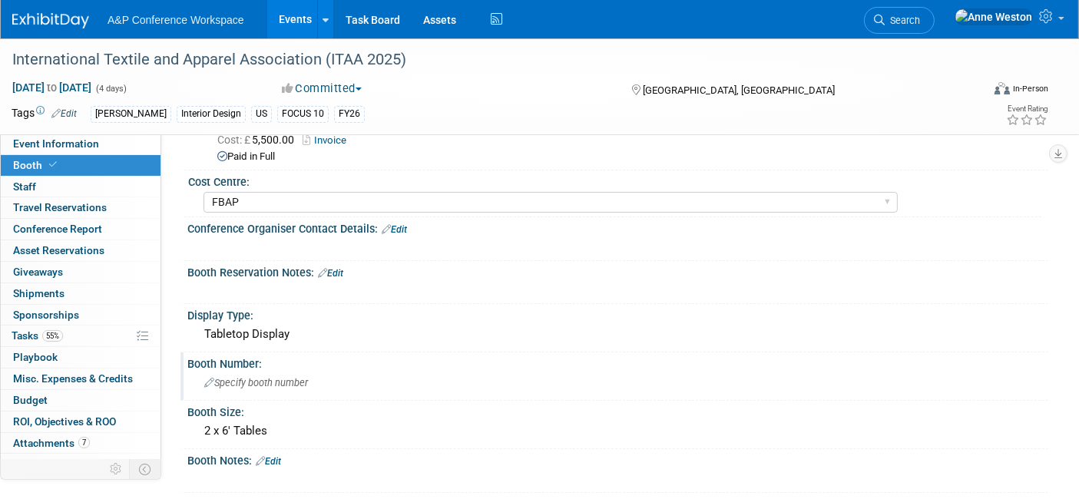
scroll to position [85, 0]
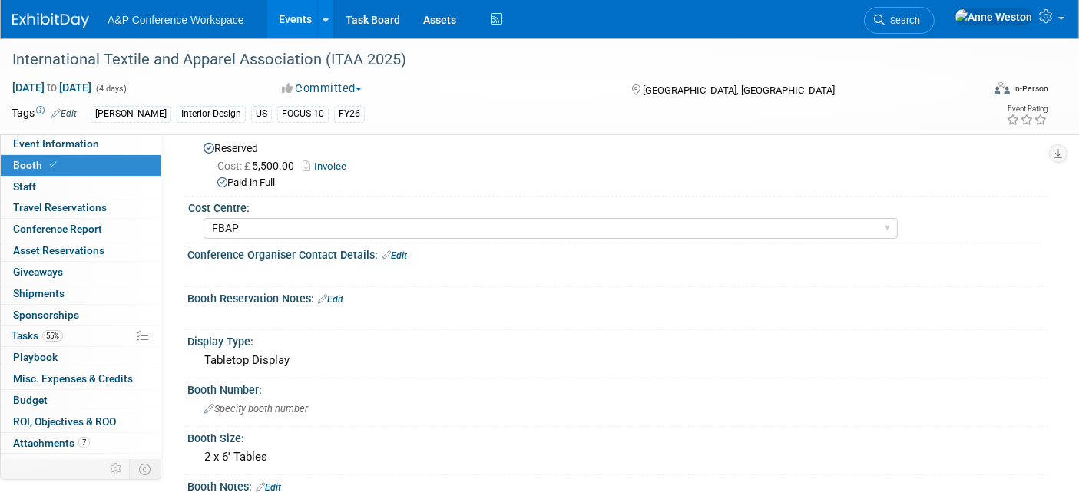
click at [326, 165] on link "Invoice" at bounding box center [328, 166] width 51 height 12
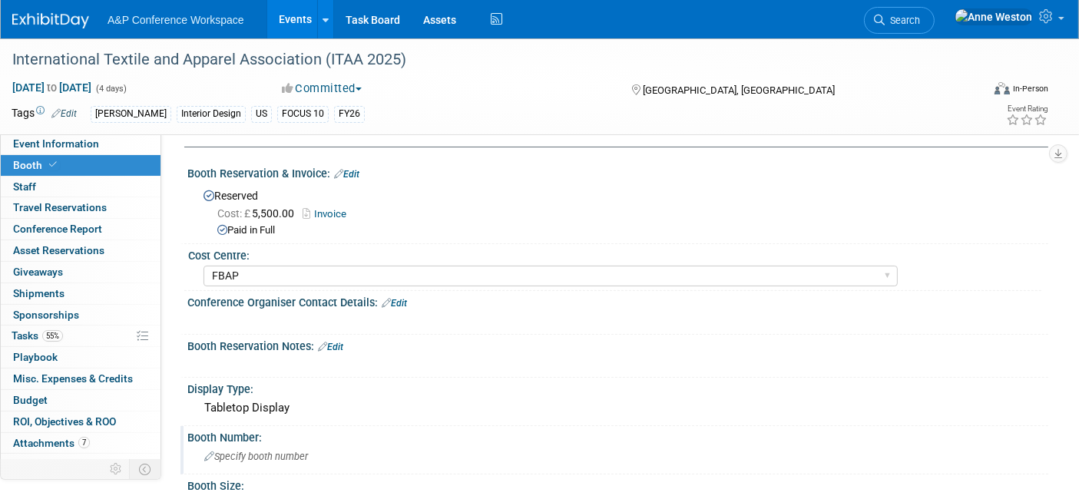
scroll to position [0, 0]
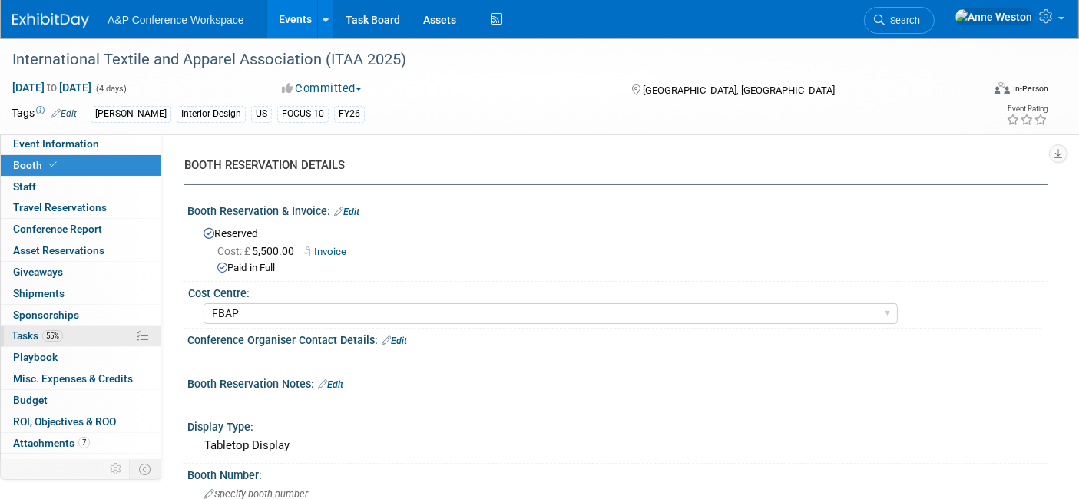
click at [86, 338] on link "55% Tasks 55%" at bounding box center [81, 336] width 160 height 21
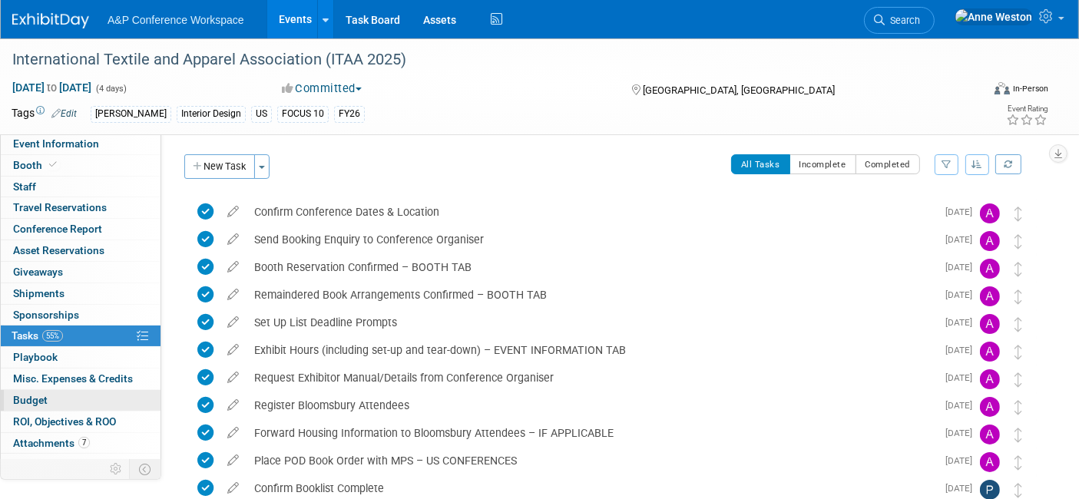
click at [35, 402] on span "Budget" at bounding box center [30, 400] width 35 height 12
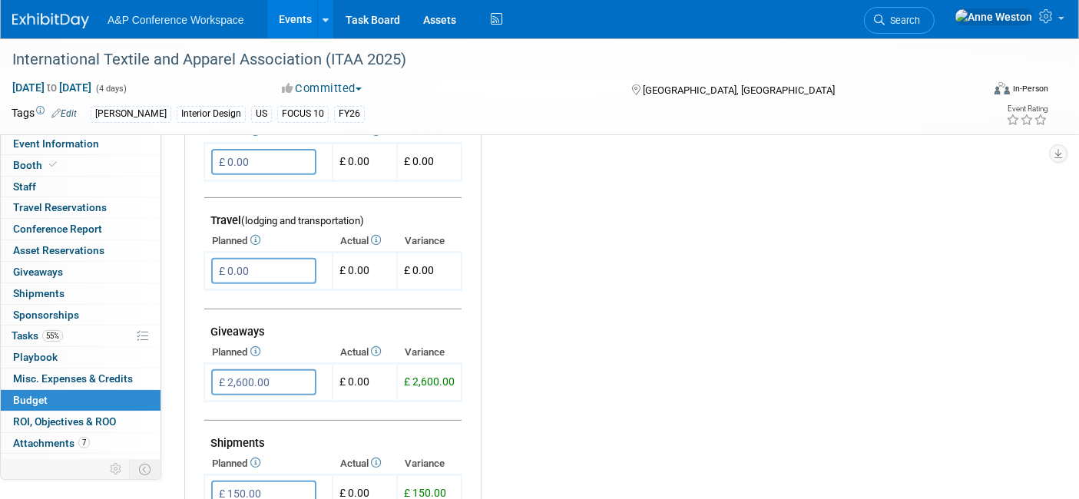
scroll to position [597, 0]
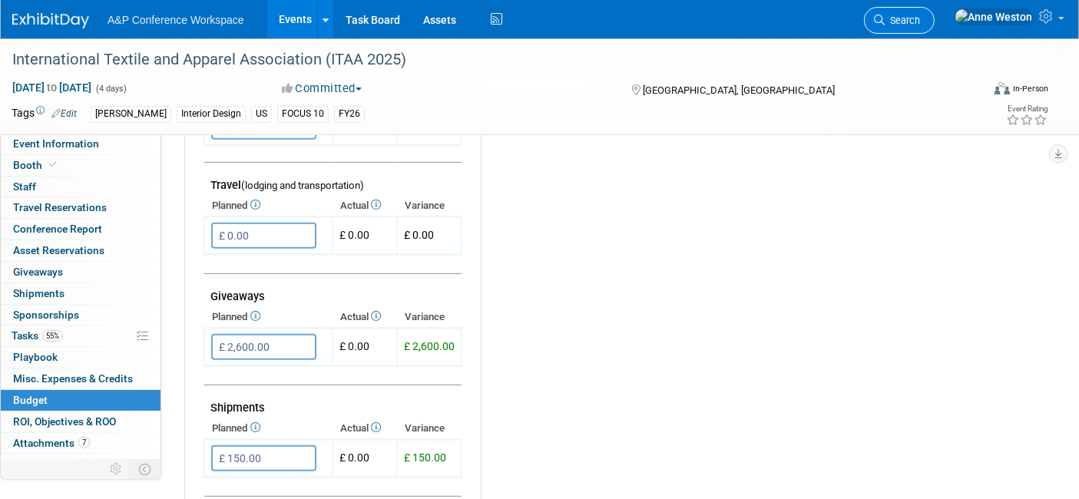
click at [920, 15] on span "Search" at bounding box center [902, 21] width 35 height 12
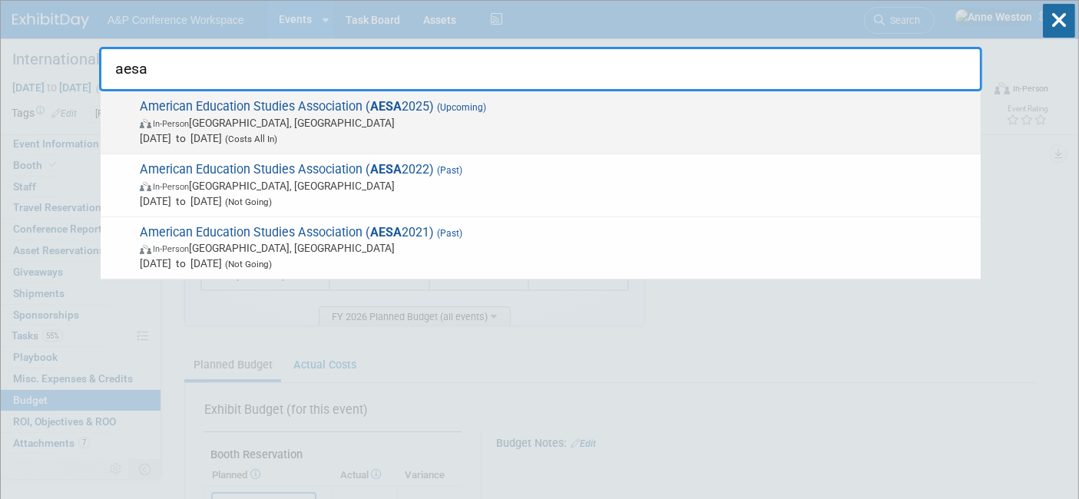
type input "aesa"
click at [217, 111] on span "American Education Studies Association ( AESA 2025) (Upcoming) In-Person Albuqu…" at bounding box center [554, 122] width 838 height 47
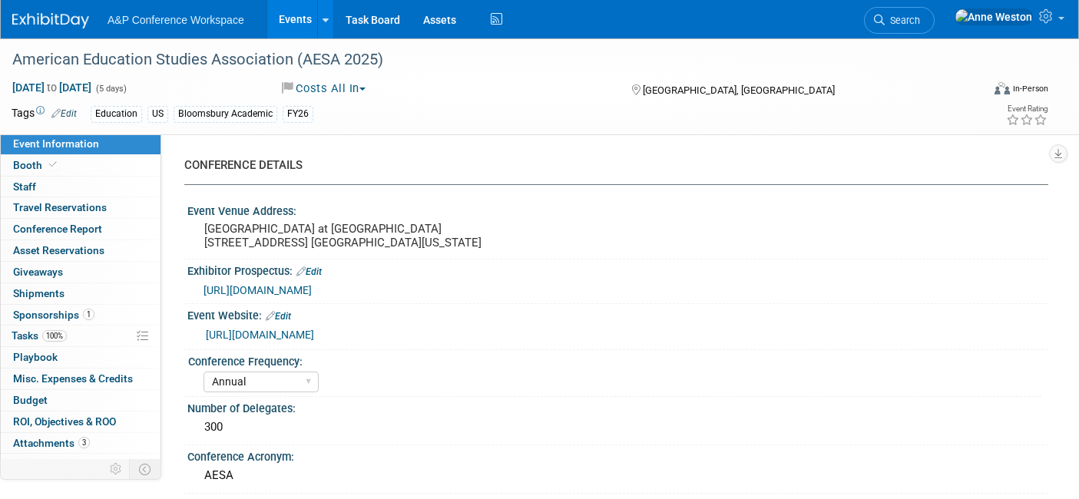
select select "Annual"
select select "Level 3"
select select "Sponsorship"
select select "Education"
select select "Bloomsbury Academic"
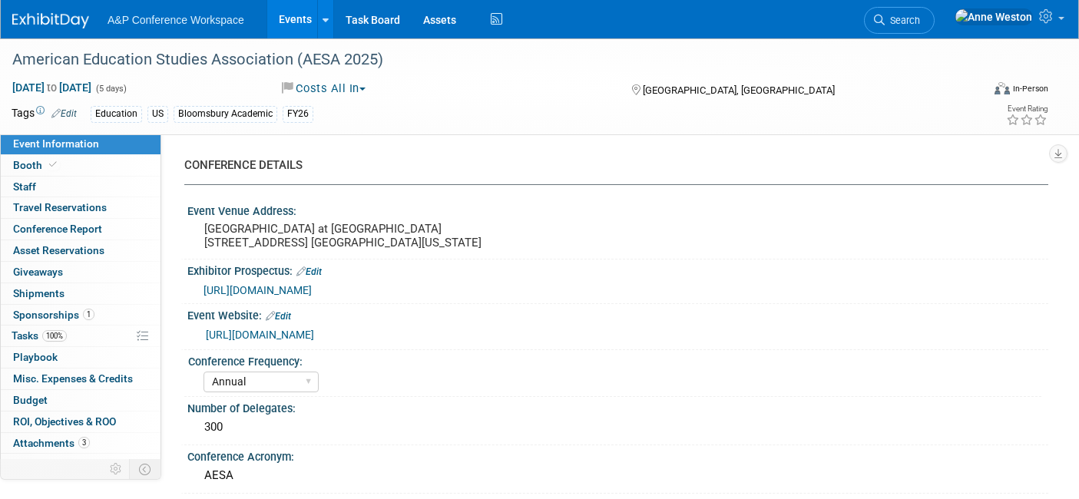
select select "[PERSON_NAME]"
select select "Brand/Subject Presence​"
click at [57, 170] on span "Booth" at bounding box center [36, 165] width 47 height 12
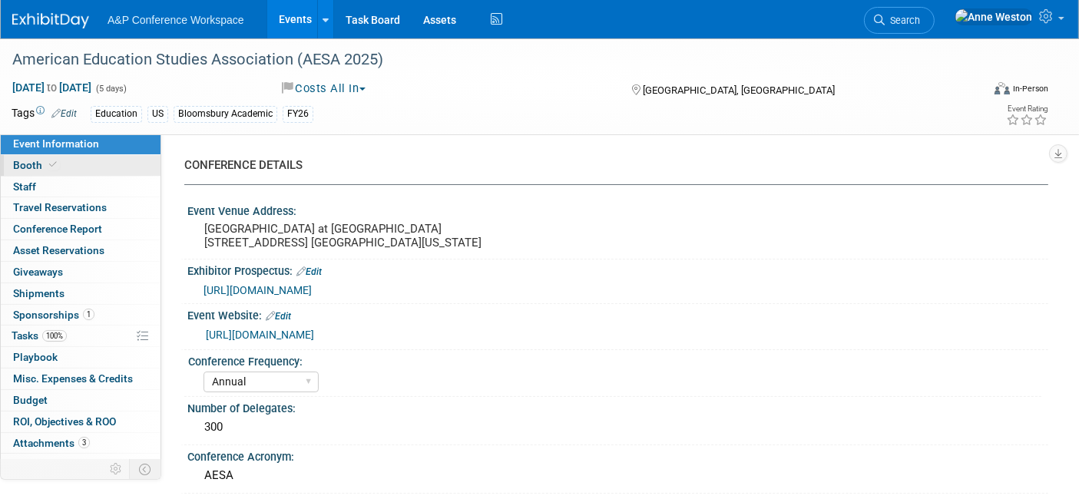
select select "CUAP"
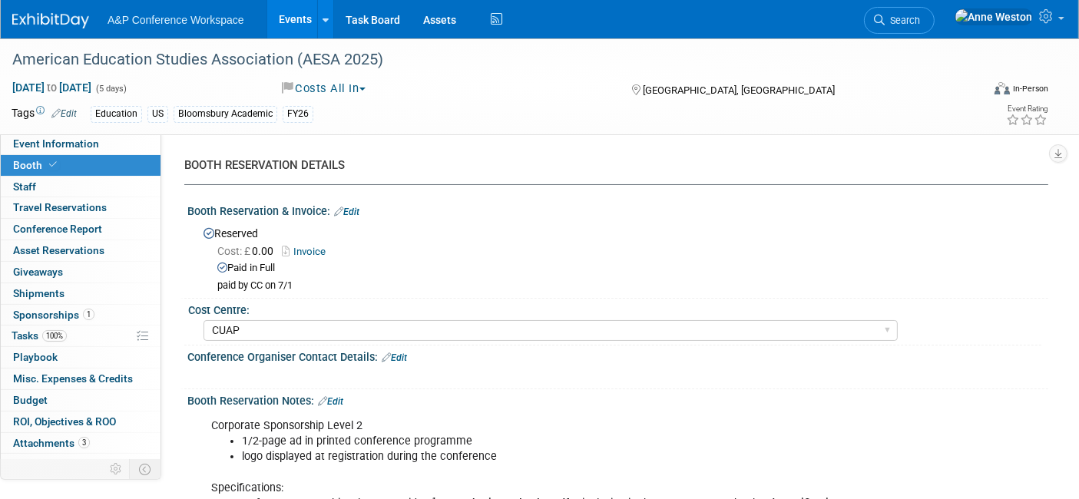
click at [310, 249] on link "Invoice" at bounding box center [307, 252] width 51 height 12
click at [263, 246] on span "Cost: £ 0.00" at bounding box center [248, 251] width 62 height 12
click at [346, 207] on link "Edit" at bounding box center [346, 212] width 25 height 11
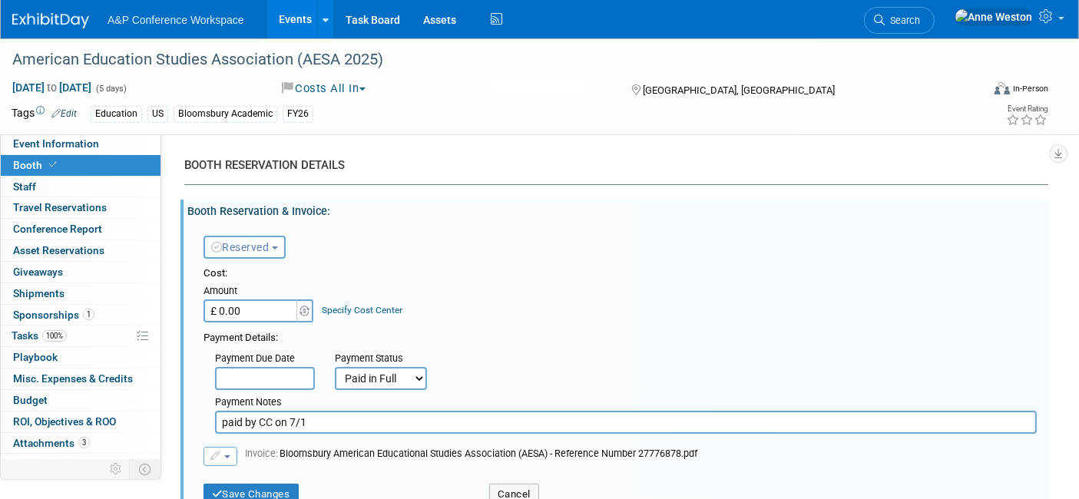
click at [250, 312] on input "£ 0.00" at bounding box center [251, 310] width 96 height 23
type input "£ 750.00"
click at [243, 493] on button "Save Changes" at bounding box center [250, 494] width 95 height 21
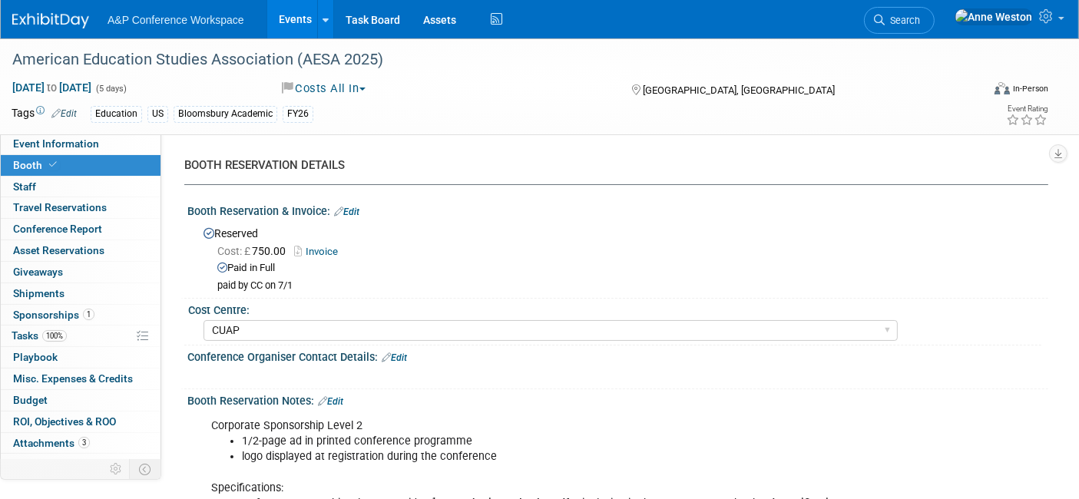
click at [350, 210] on link "Edit" at bounding box center [346, 212] width 25 height 11
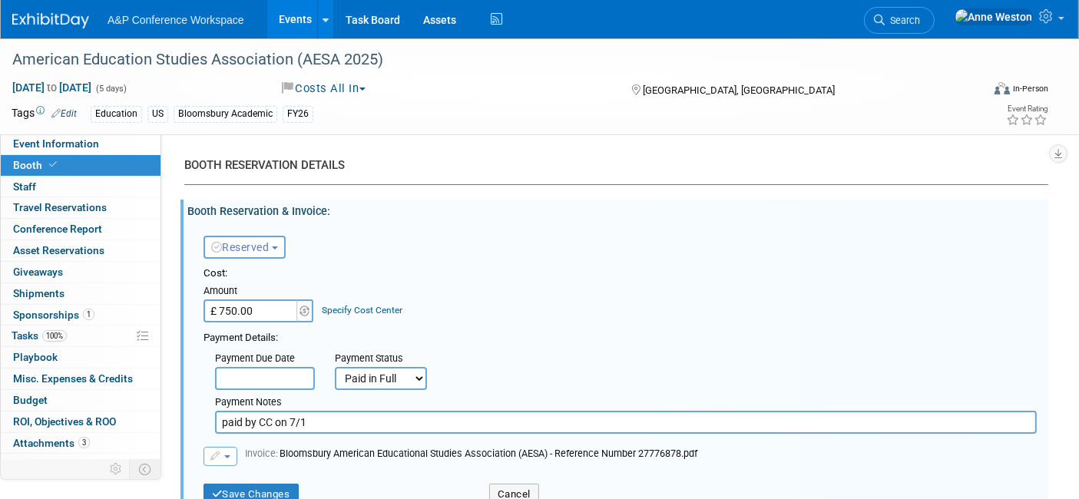
type input "£"
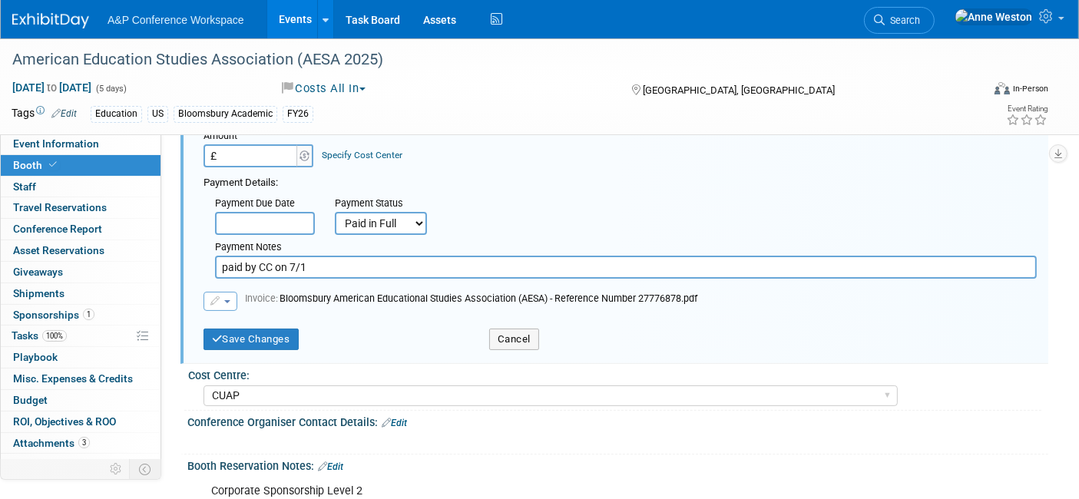
scroll to position [170, 0]
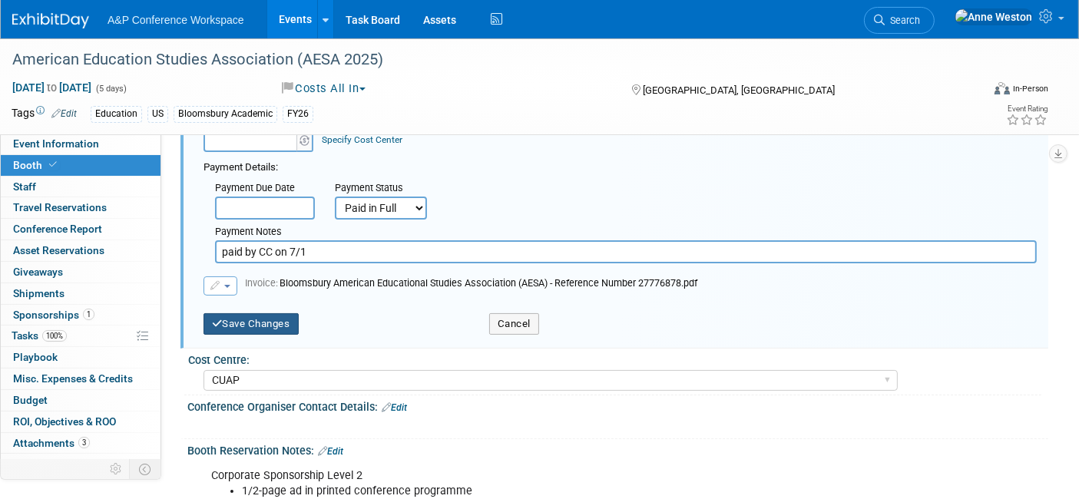
type input "£ 0.00"
click at [251, 316] on button "Save Changes" at bounding box center [250, 323] width 95 height 21
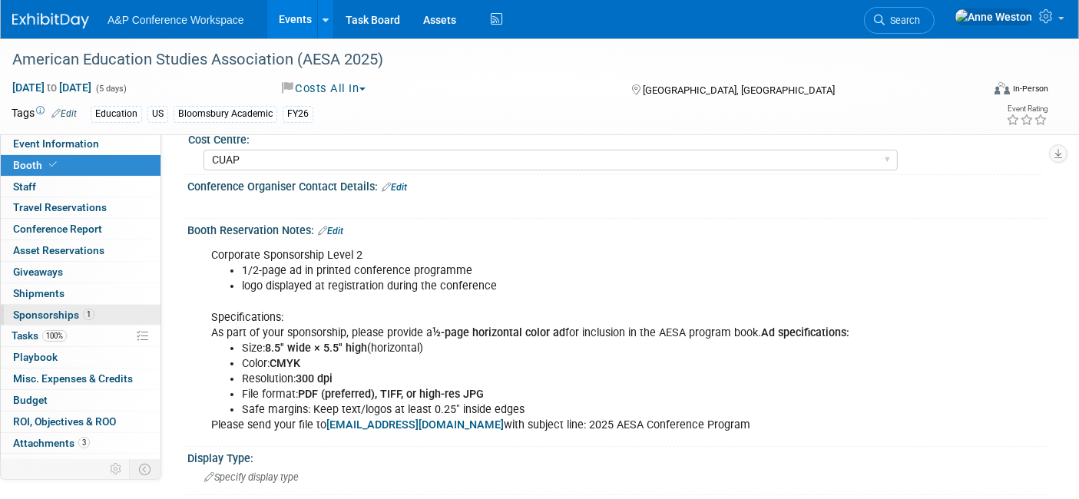
click at [61, 315] on span "Sponsorships 1" at bounding box center [53, 315] width 81 height 12
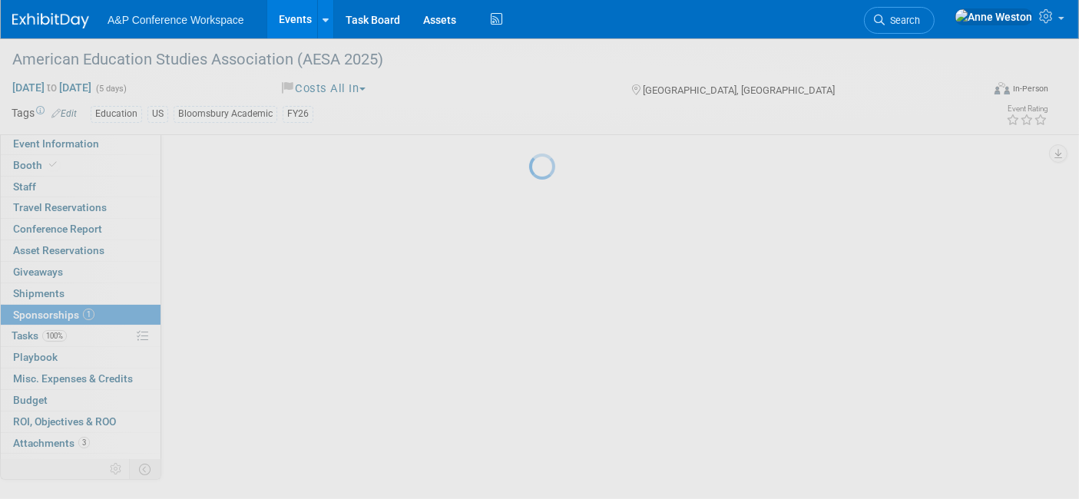
scroll to position [0, 0]
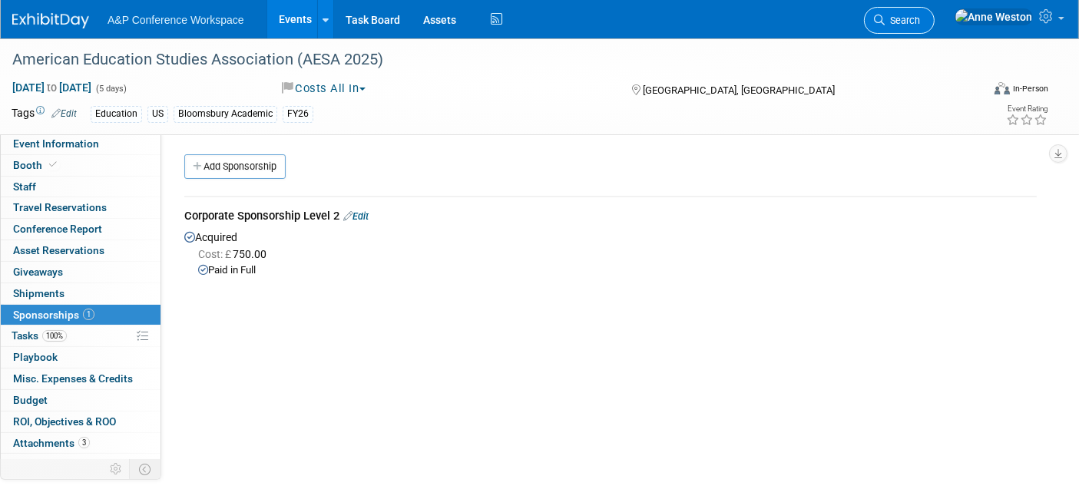
click at [920, 17] on span "Search" at bounding box center [902, 21] width 35 height 12
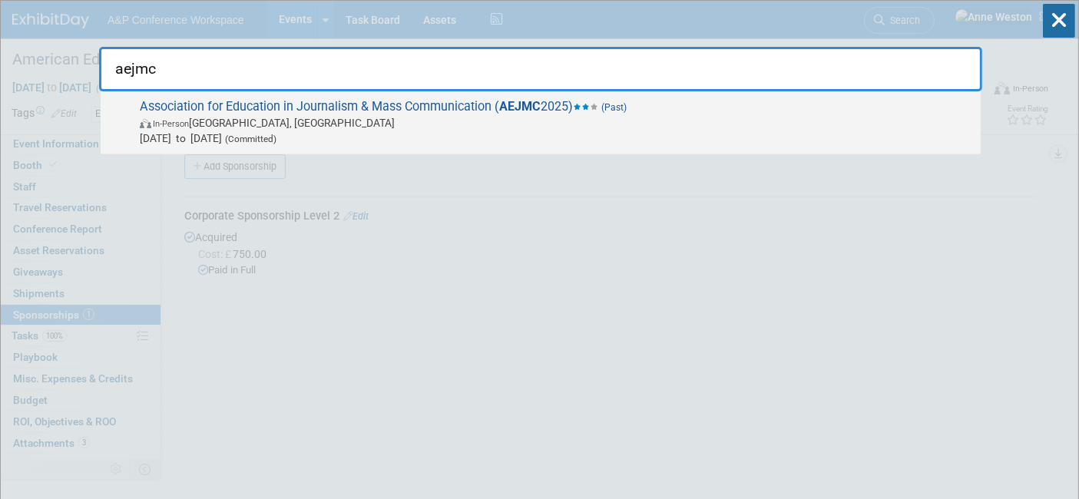
type input "aejmc"
click at [293, 104] on span "Association for Education in Journalism & Mass Communication ( AEJMC 2025) (Pas…" at bounding box center [554, 122] width 838 height 47
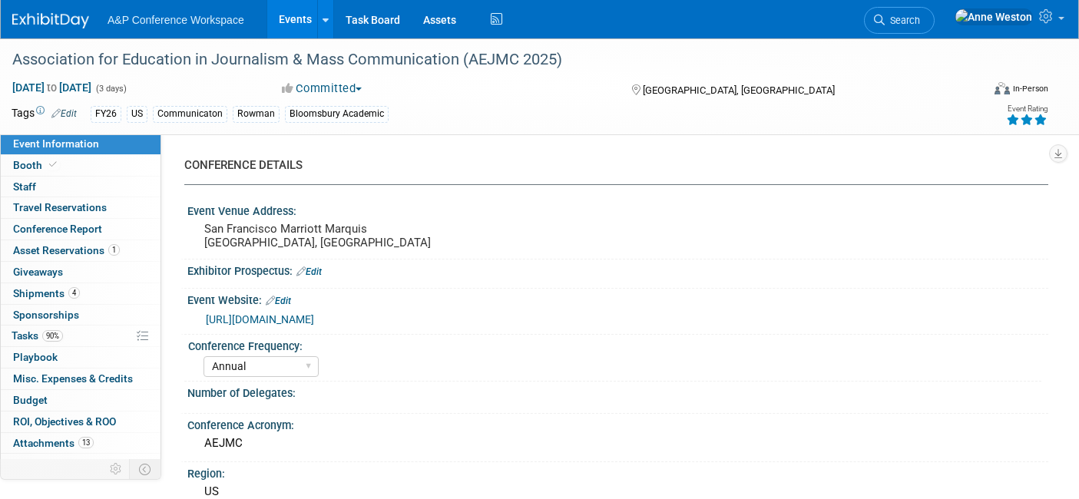
select select "Annual"
select select "Level 2"
select select "In-Person Booth"
select select "Communication"
select select "Bloomsbury Academic"
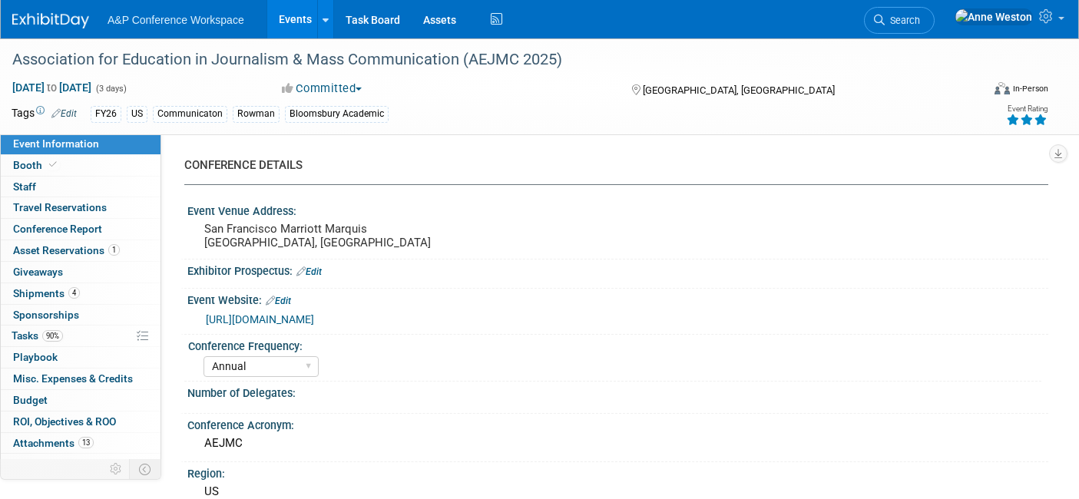
select select "[PERSON_NAME]"
select select "Networking/Commissioning"
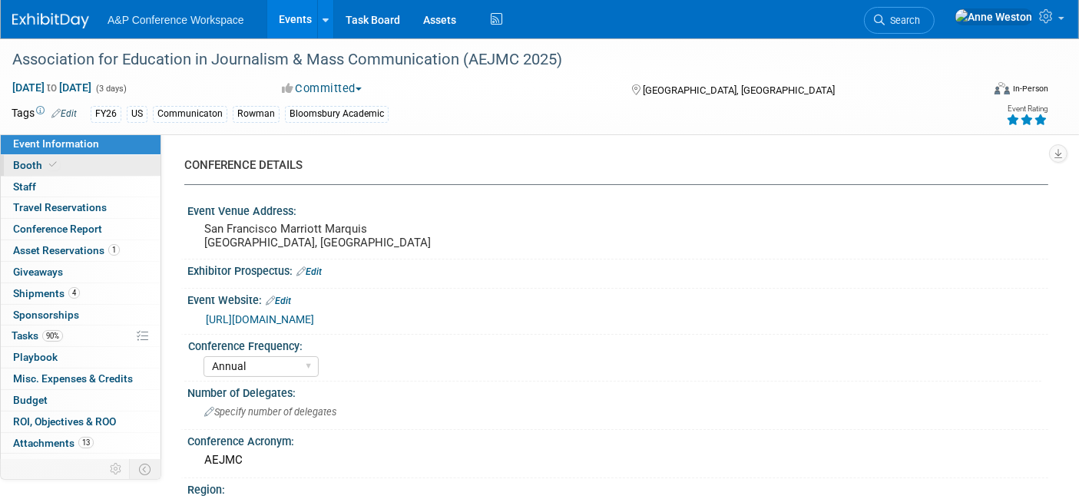
click at [81, 162] on link "Booth" at bounding box center [81, 165] width 160 height 21
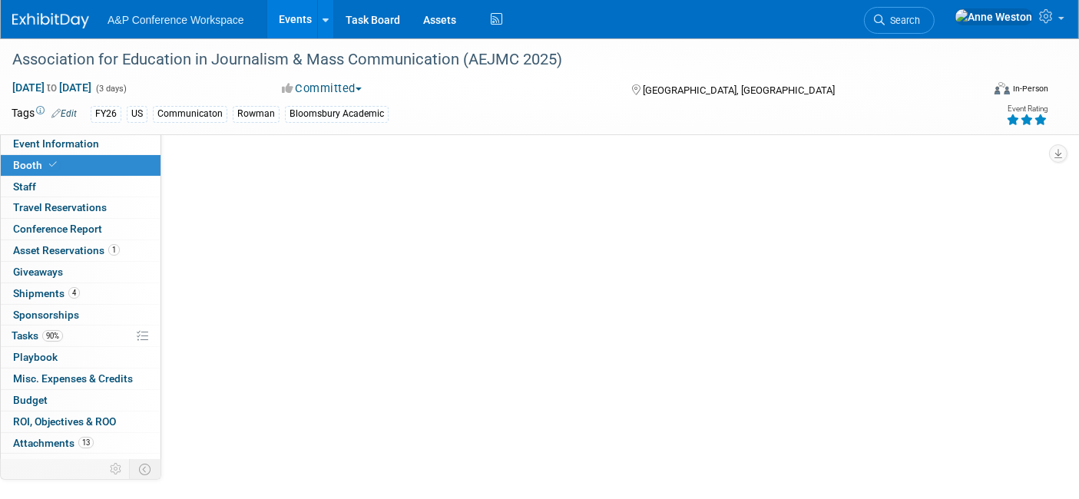
select select "RLKP"
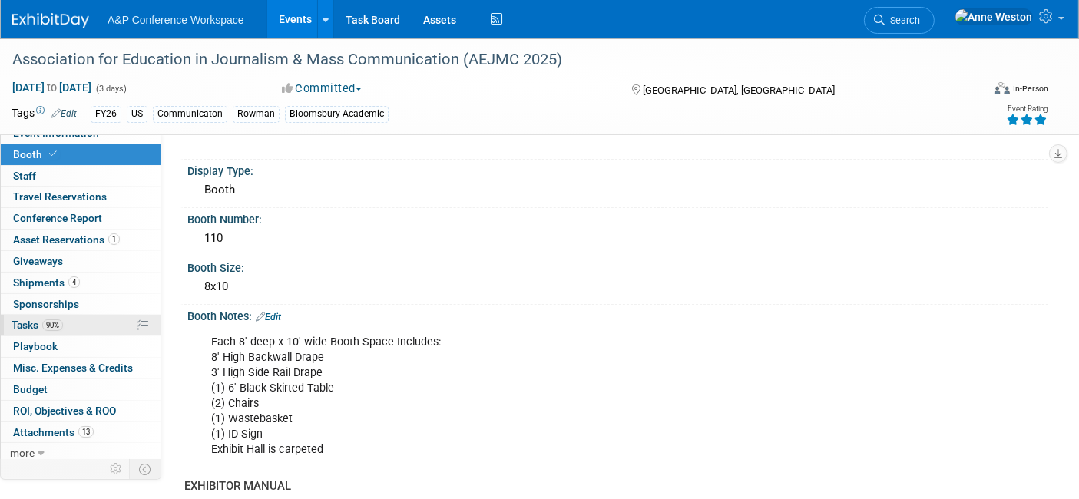
scroll to position [13, 0]
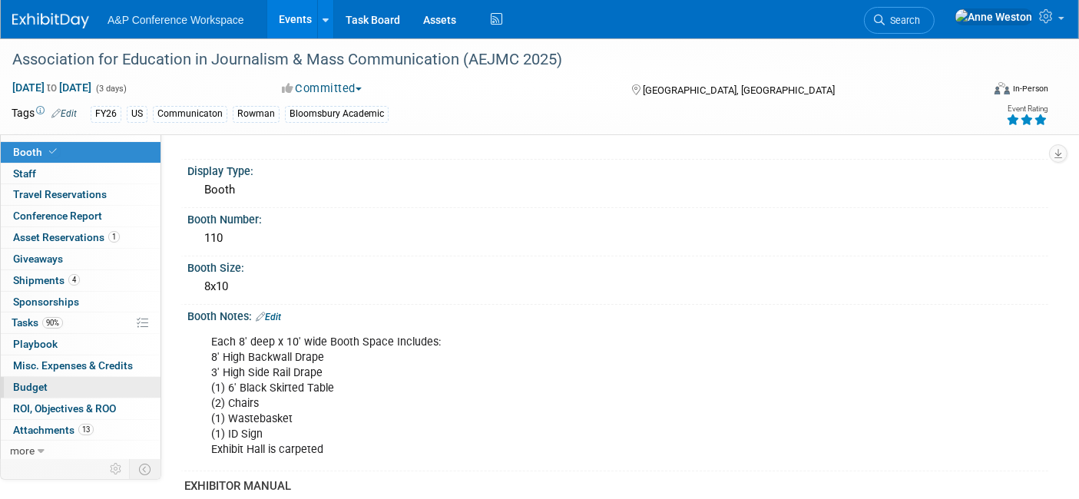
click at [39, 381] on span "Budget" at bounding box center [30, 387] width 35 height 12
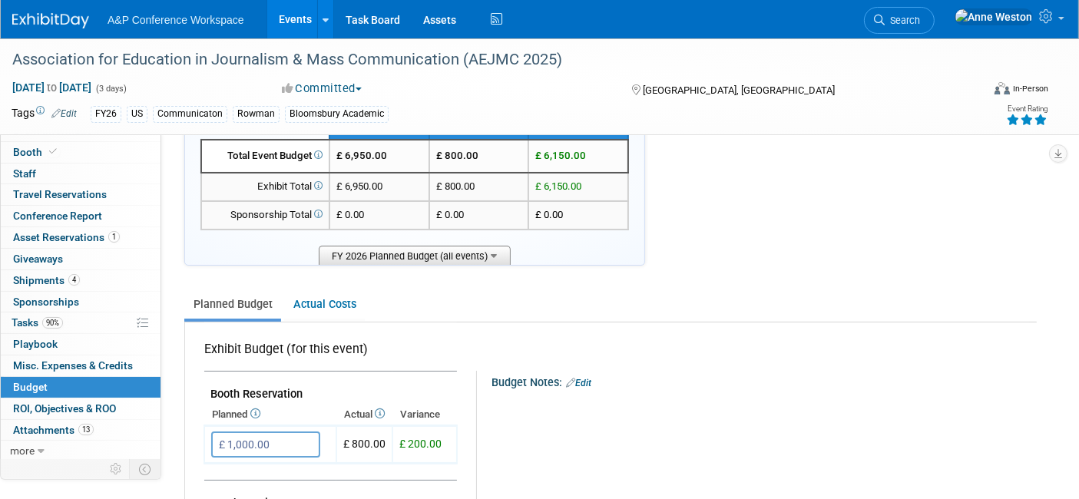
scroll to position [0, 0]
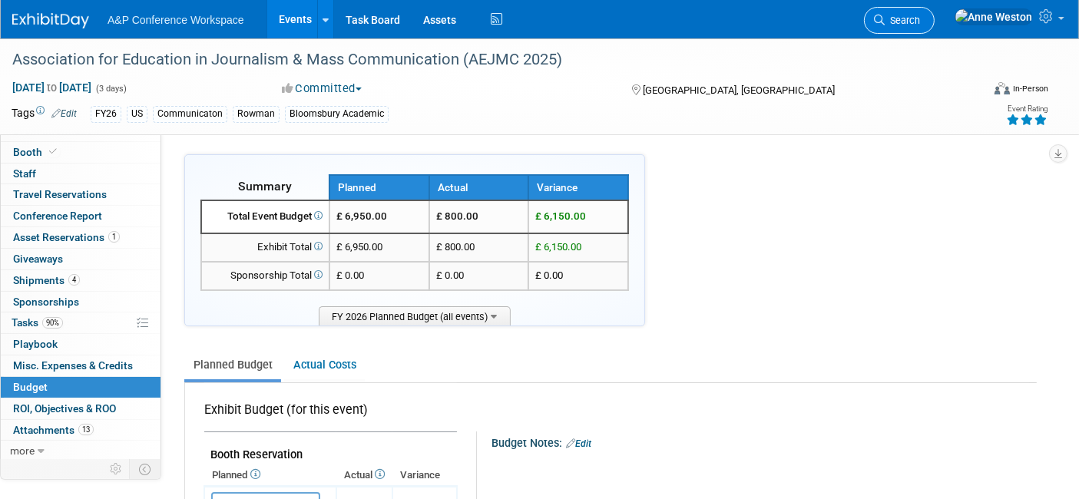
click at [920, 24] on span "Search" at bounding box center [902, 21] width 35 height 12
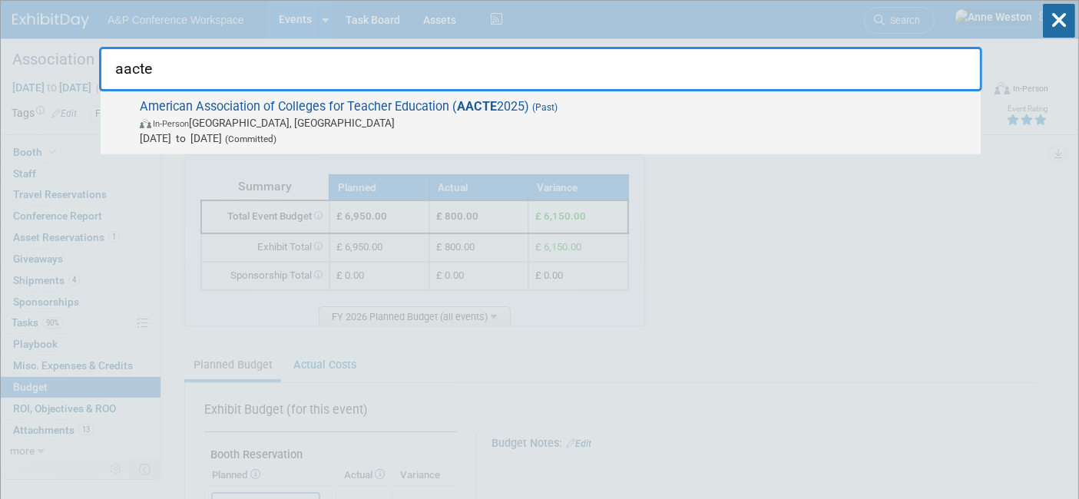
type input "aacte"
click at [175, 121] on span "In-Person" at bounding box center [171, 124] width 36 height 10
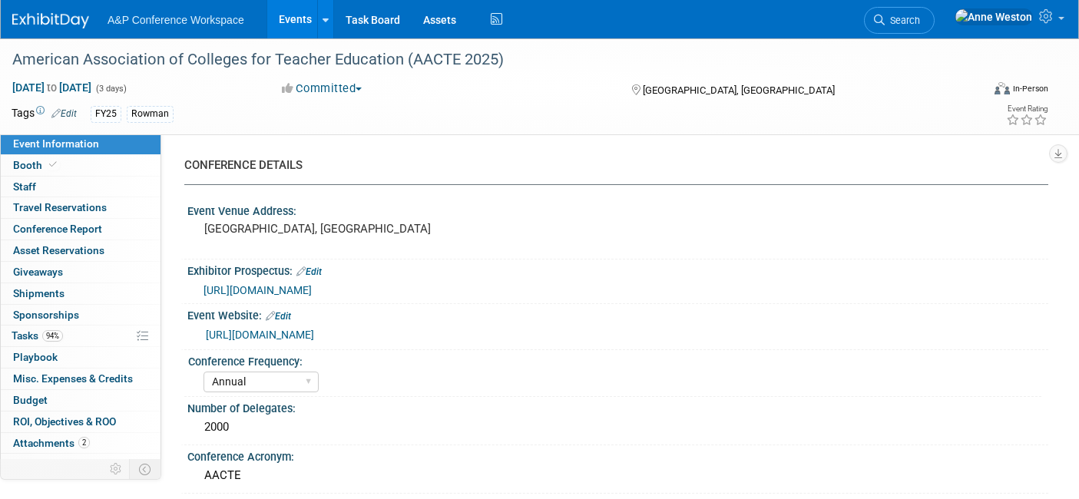
select select "Annual"
select select "Level 2"
select select "In-Person Booth"
select select "[PERSON_NAME]"
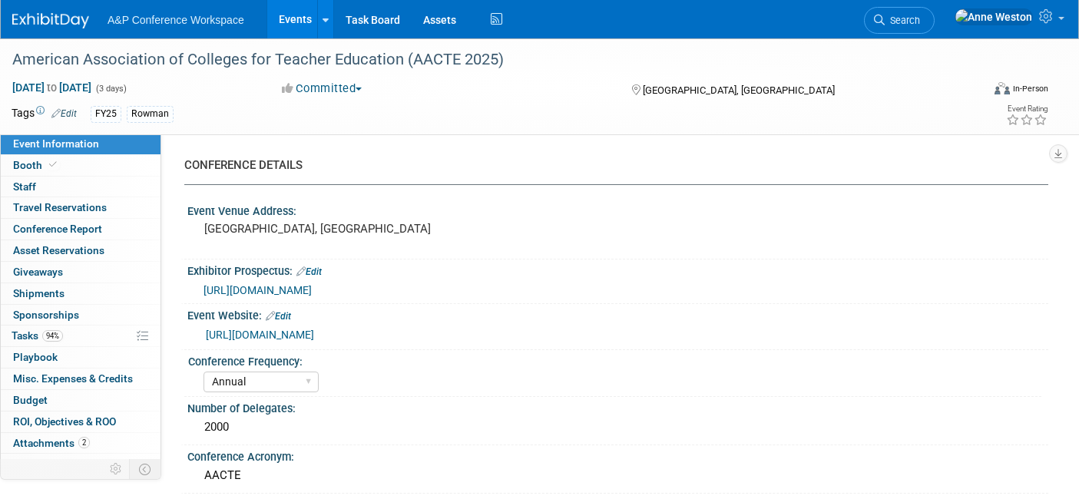
select select "Networking/Commissioning"
click at [51, 163] on icon at bounding box center [53, 164] width 8 height 8
select select "RLKP"
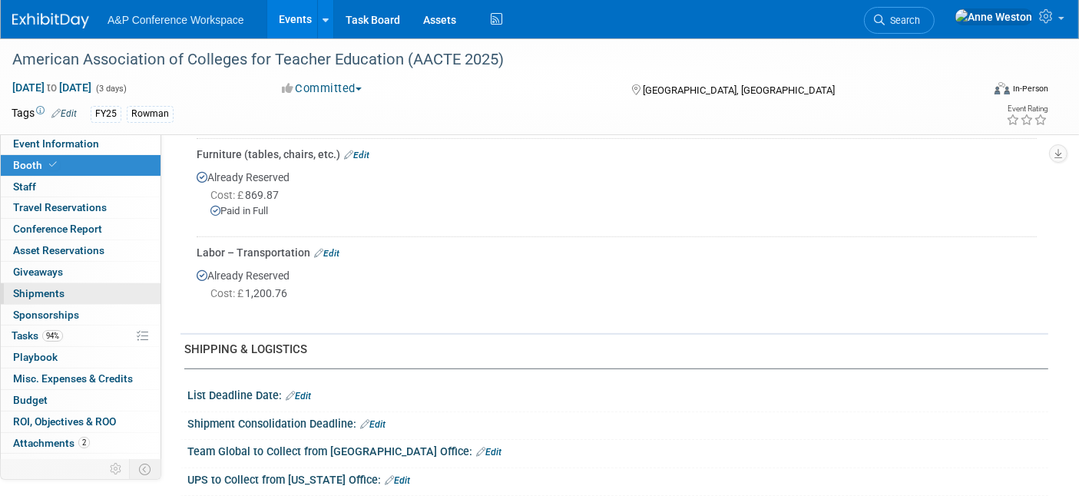
click at [55, 288] on span "Shipments 0" at bounding box center [38, 293] width 51 height 12
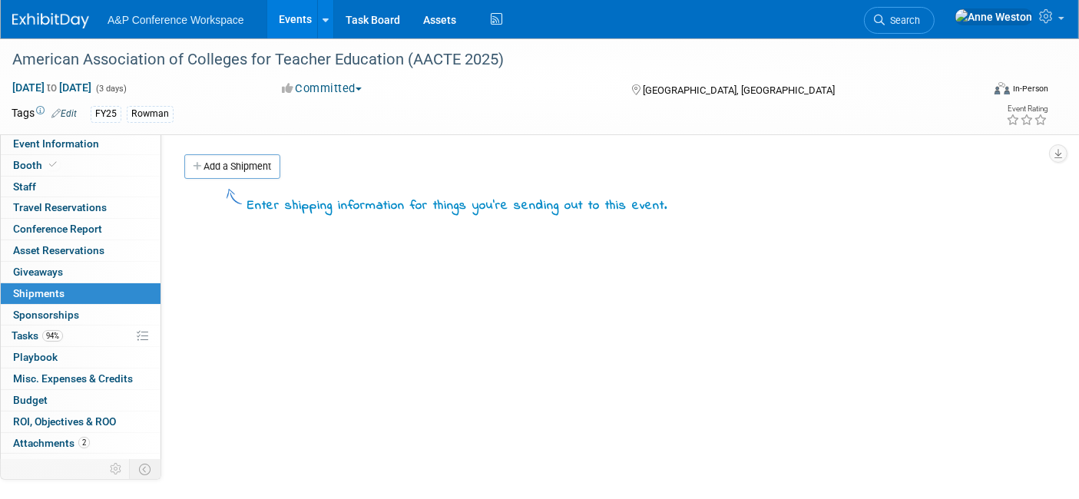
click at [885, 18] on icon at bounding box center [879, 20] width 11 height 11
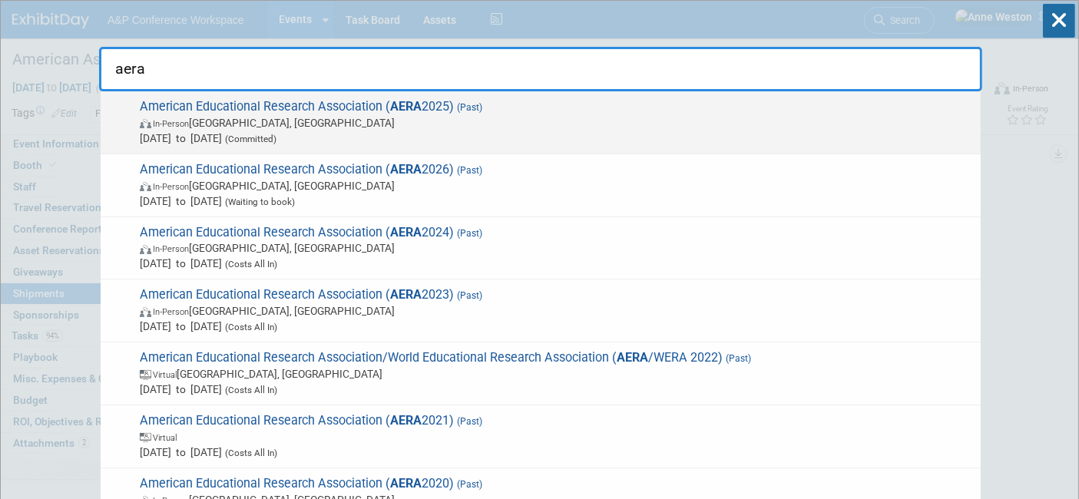
type input "aera"
click at [207, 108] on span "American Educational Research Association ( AERA 2025) (Past) In-Person Denver,…" at bounding box center [554, 122] width 838 height 47
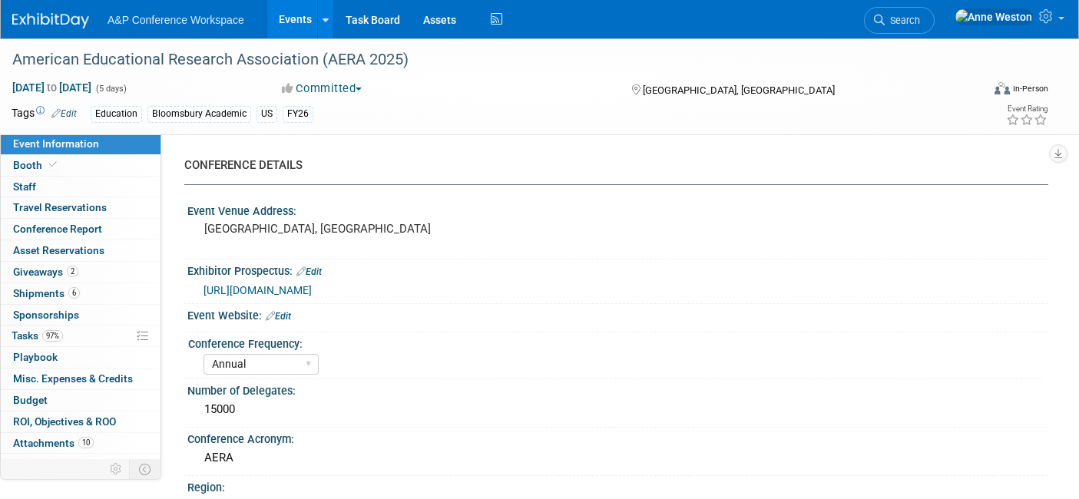
select select "Annual"
select select "Level 2"
select select "In-Person Booth"
select select "Education"
select select "Bloomsbury/Rowman & [PERSON_NAME]"
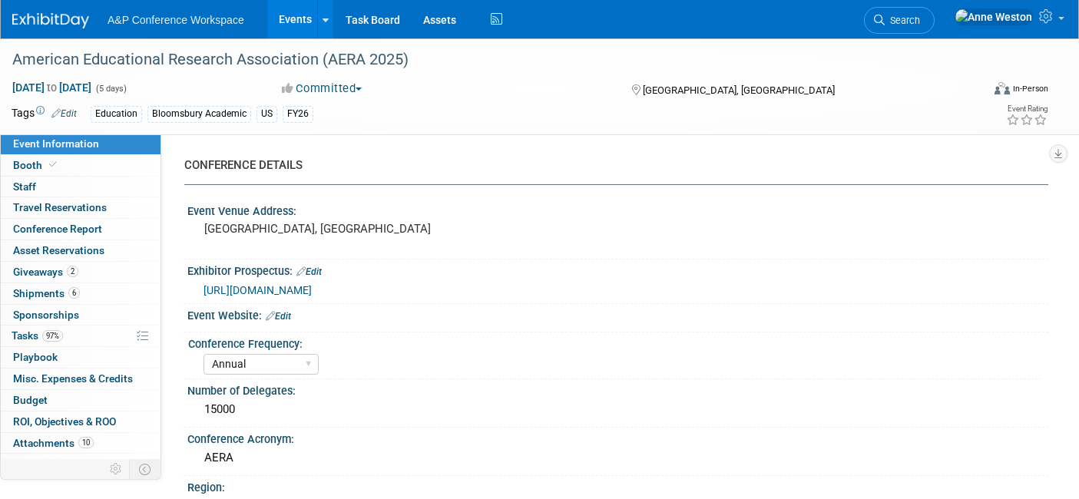
select select "[PERSON_NAME]"
select select "Networking/Commissioning"
click at [98, 165] on link "Booth" at bounding box center [81, 165] width 160 height 21
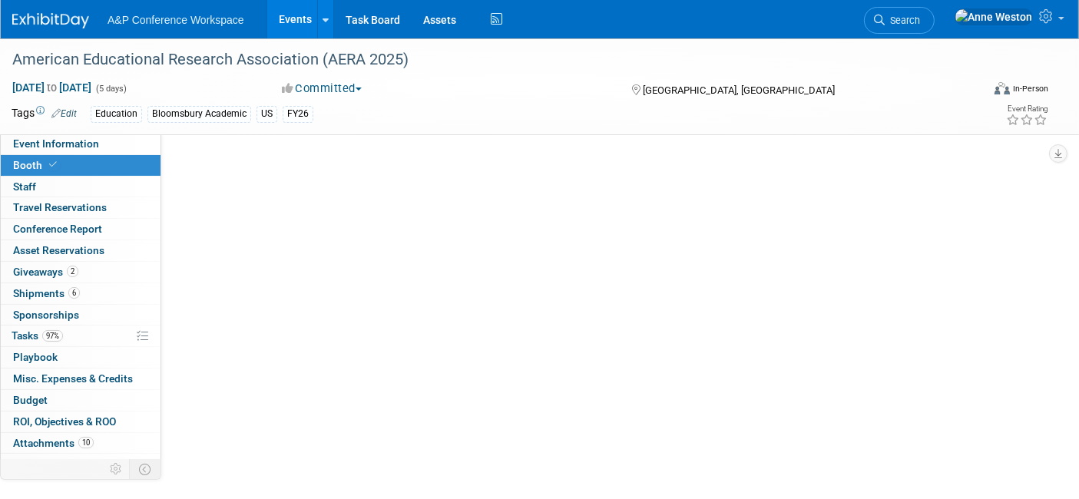
select select "CUAP"
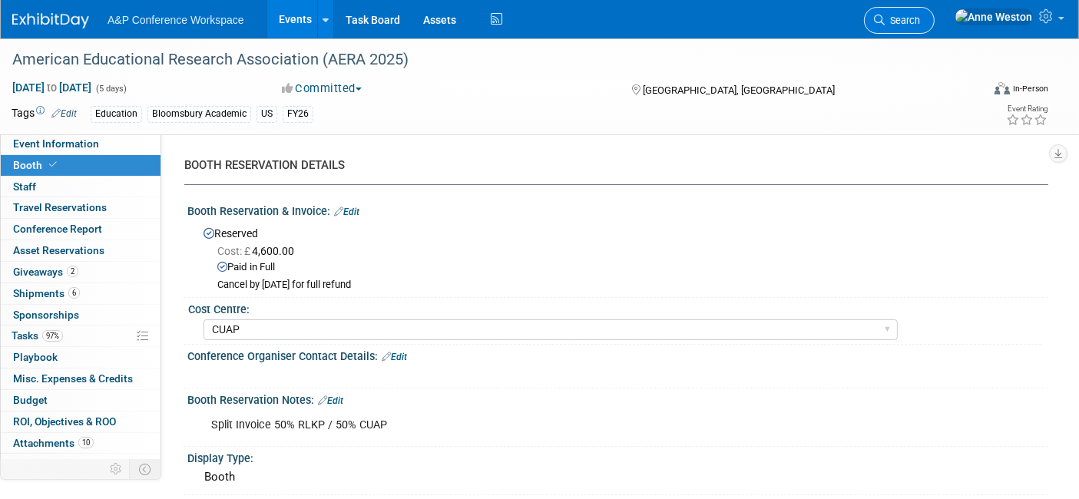
click at [920, 15] on span "Search" at bounding box center [902, 21] width 35 height 12
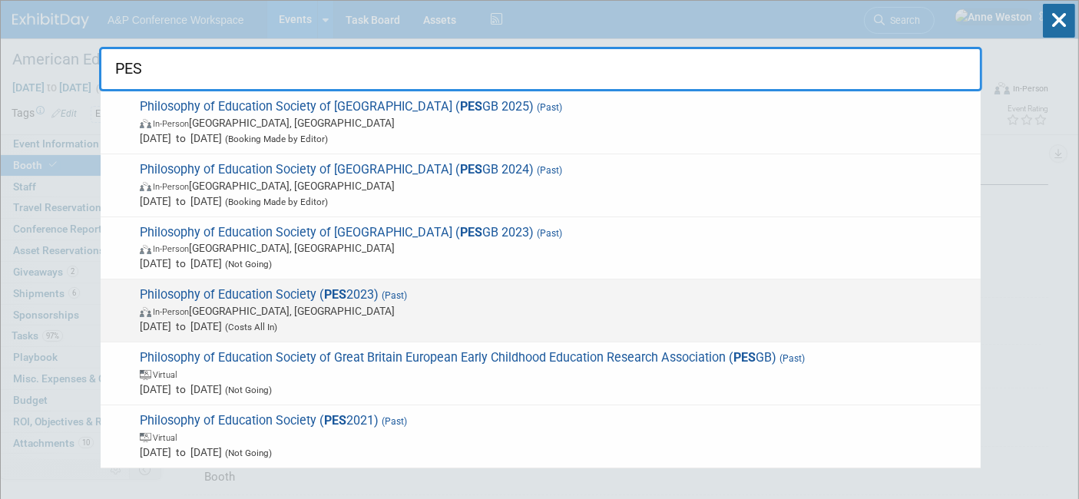
type input "PES"
click at [324, 290] on strong "PES" at bounding box center [335, 294] width 22 height 15
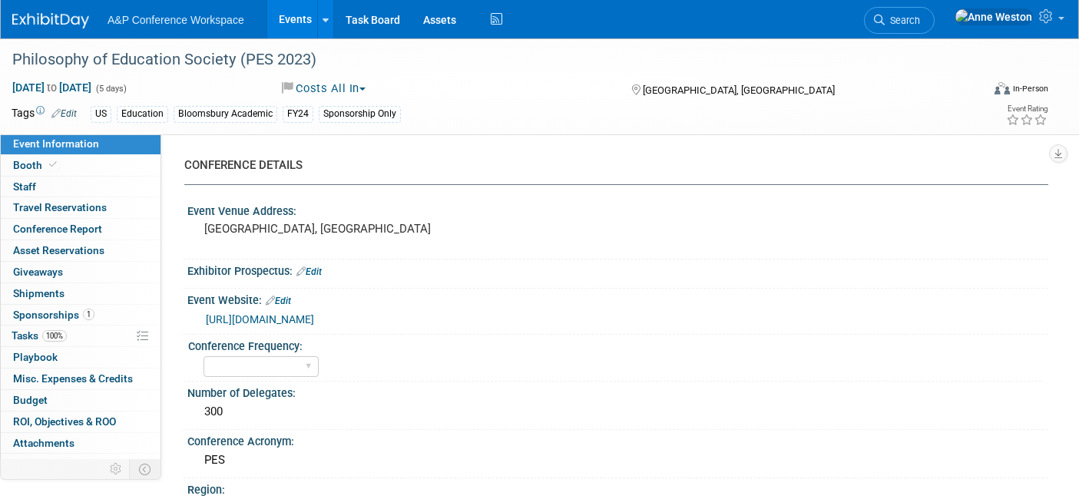
select select "Level 3"
select select "Sponsorship"
click at [99, 159] on link "Booth" at bounding box center [81, 165] width 160 height 21
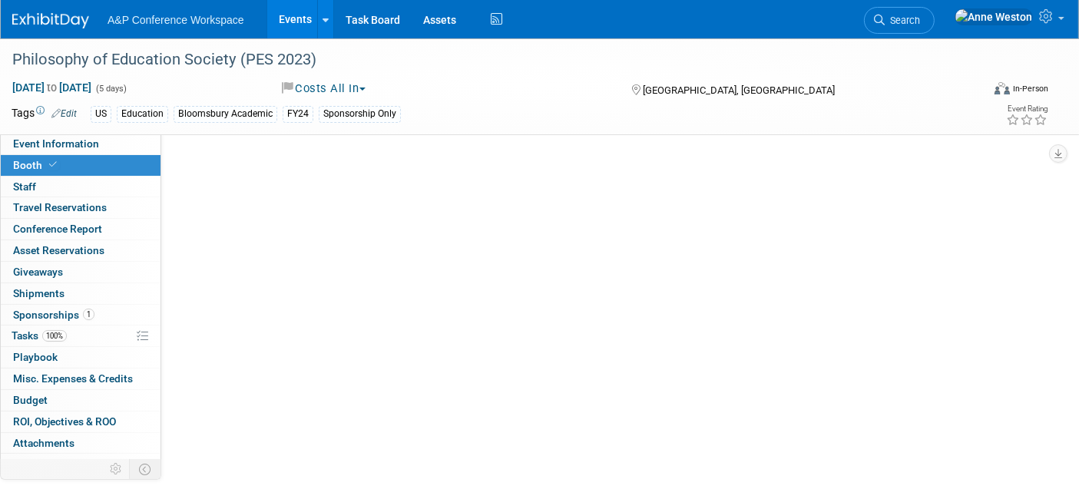
select select "CUAP"
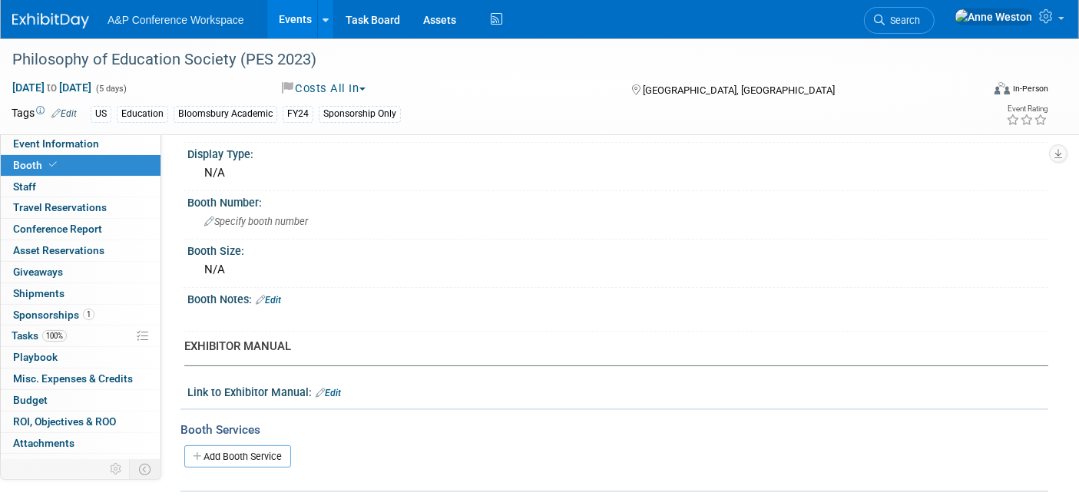
scroll to position [256, 0]
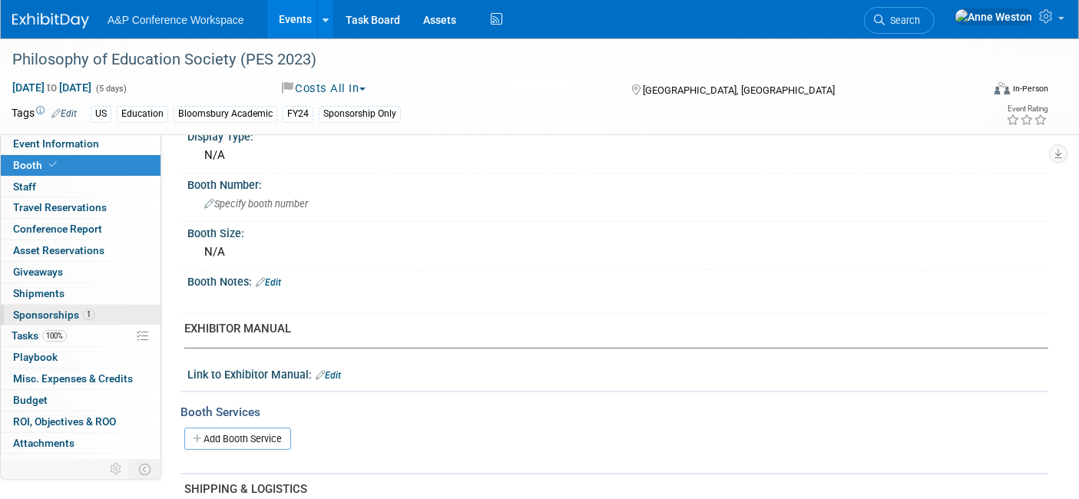
click at [62, 312] on span "Sponsorships 1" at bounding box center [53, 315] width 81 height 12
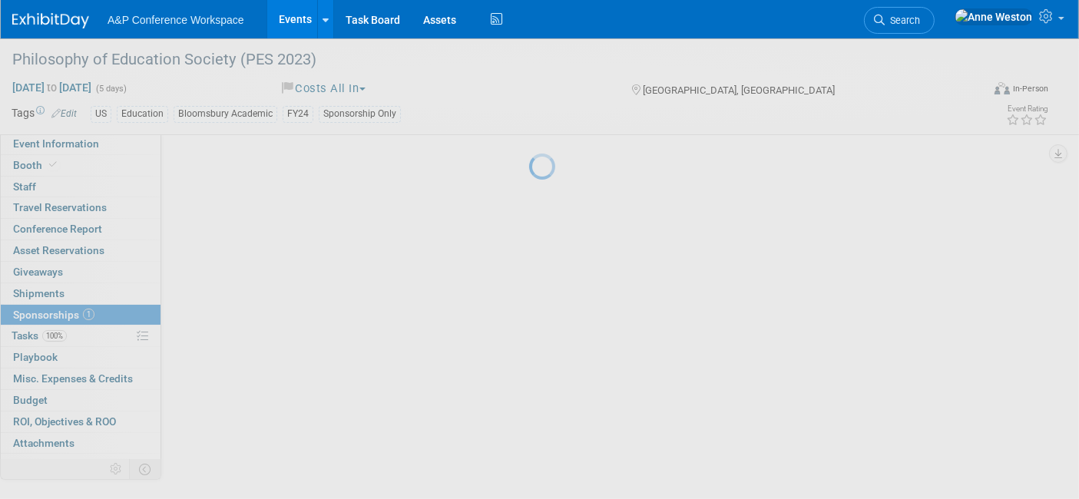
scroll to position [0, 0]
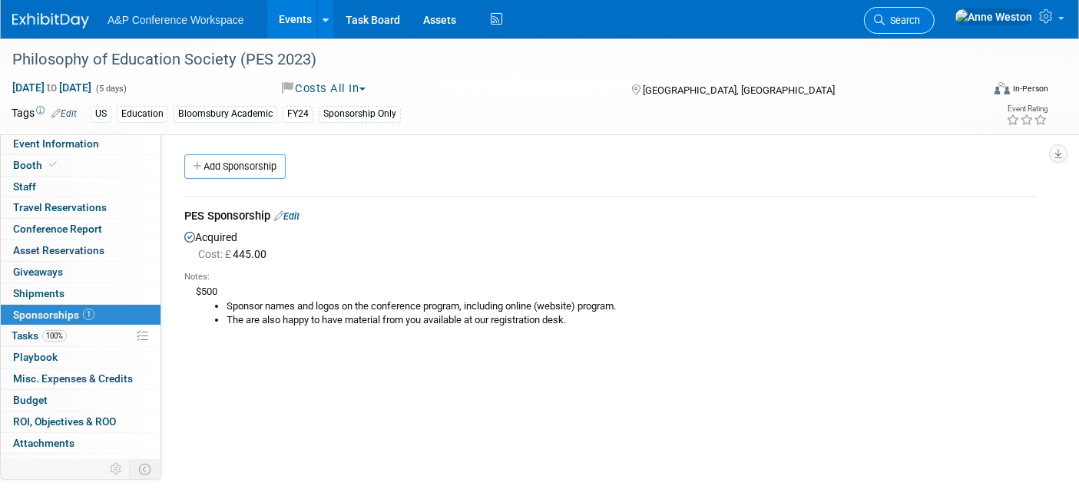
click at [920, 21] on span "Search" at bounding box center [902, 21] width 35 height 12
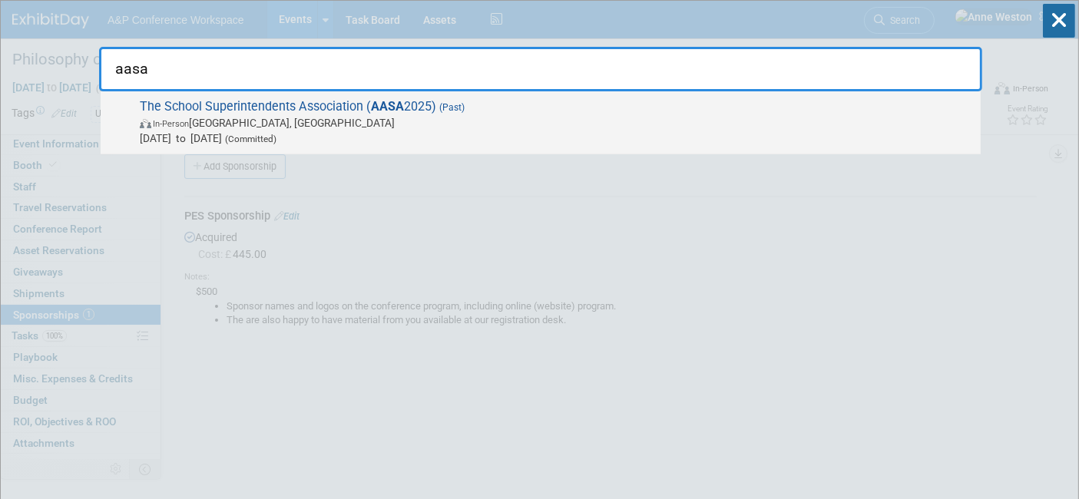
type input "aasa"
click at [260, 108] on span "The School Superintendents Association ( AASA 2025) (Past) In-Person New Orlean…" at bounding box center [554, 122] width 838 height 47
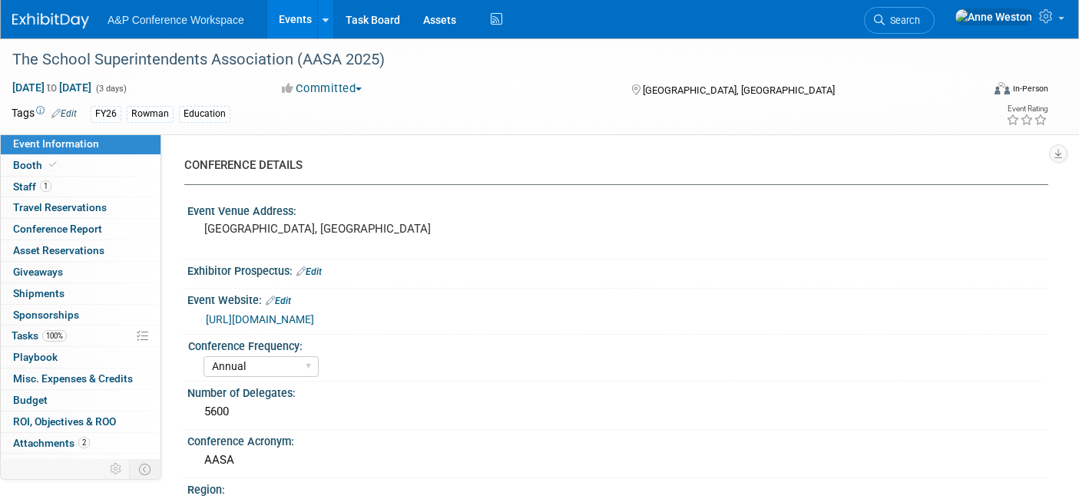
select select "Annual"
select select "Level 3"
select select "Ed Kit"
select select "Education"
select select "Rowman"
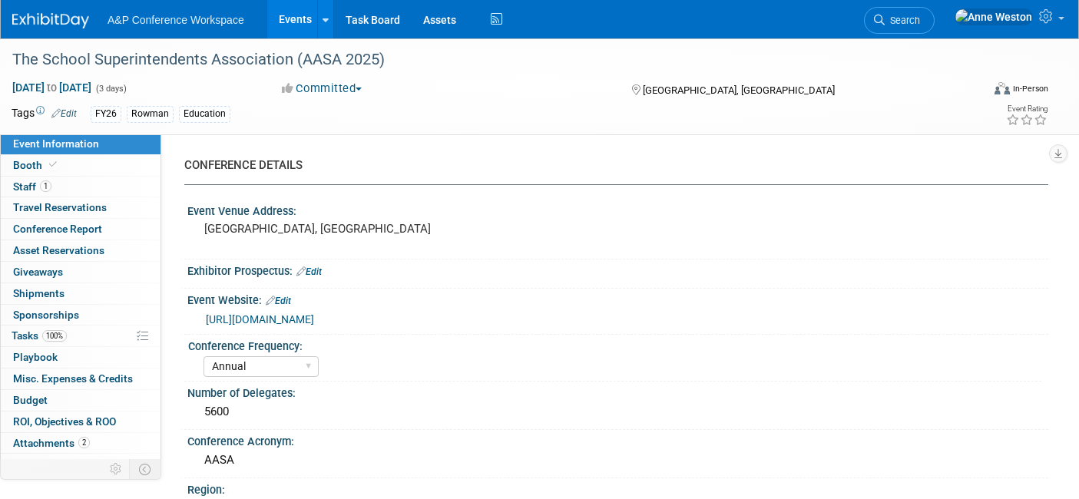
select select "[PERSON_NAME]"
select select "Networking/Commissioning"
click at [78, 168] on link "Booth" at bounding box center [81, 165] width 160 height 21
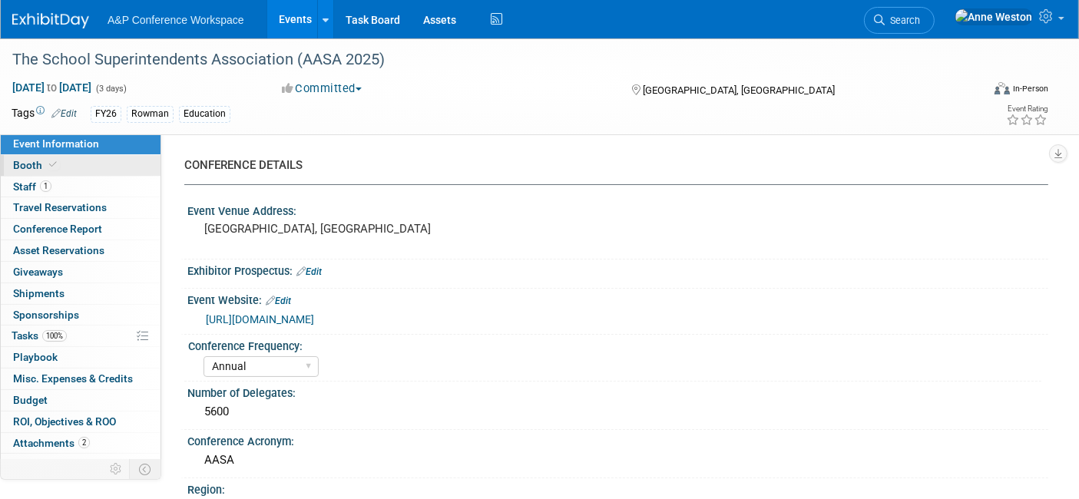
select select "RLKP"
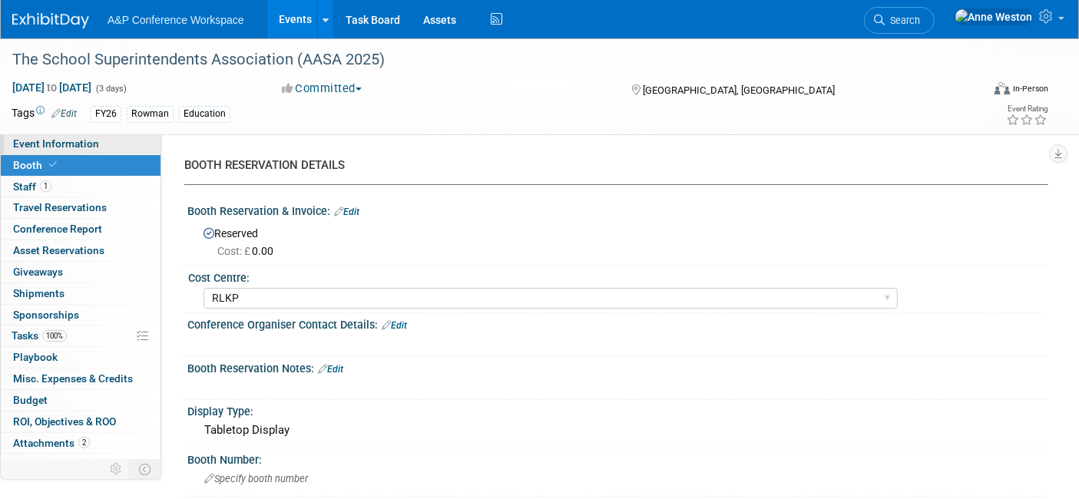
click at [57, 144] on span "Event Information" at bounding box center [56, 143] width 86 height 12
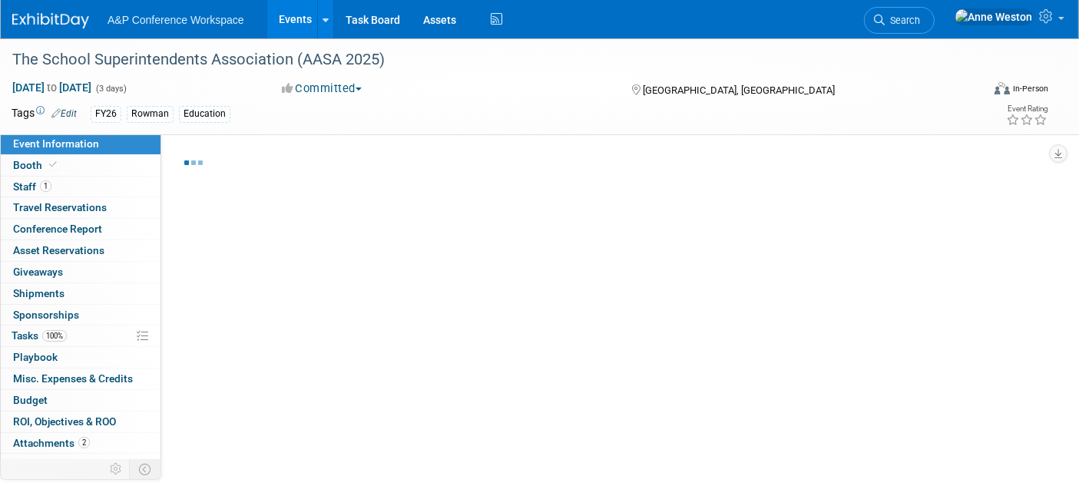
select select "Annual"
select select "Level 3"
select select "Ed Kit"
select select "Education"
select select "Rowman"
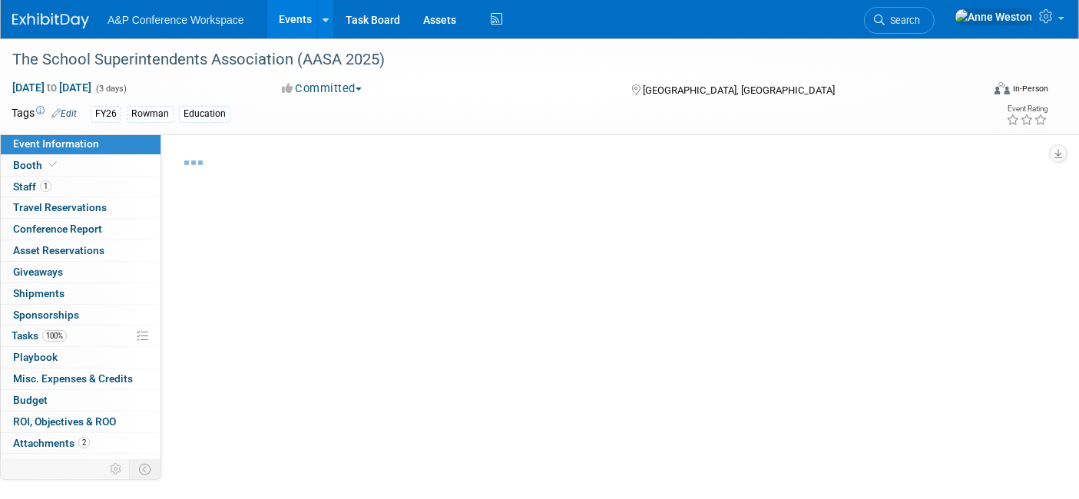
select select "[PERSON_NAME]"
select select "Networking/Commissioning"
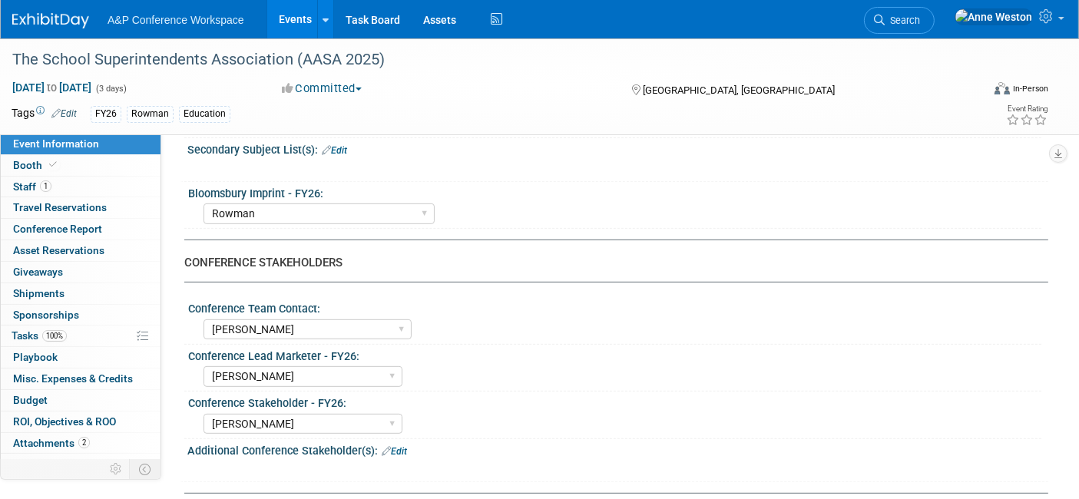
scroll to position [768, 0]
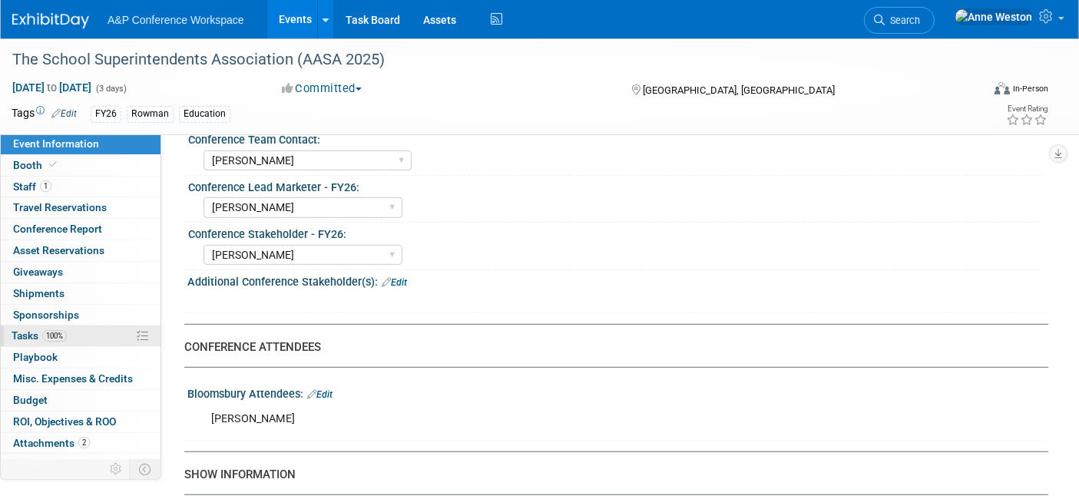
click at [38, 333] on span "Tasks 100%" at bounding box center [39, 335] width 55 height 12
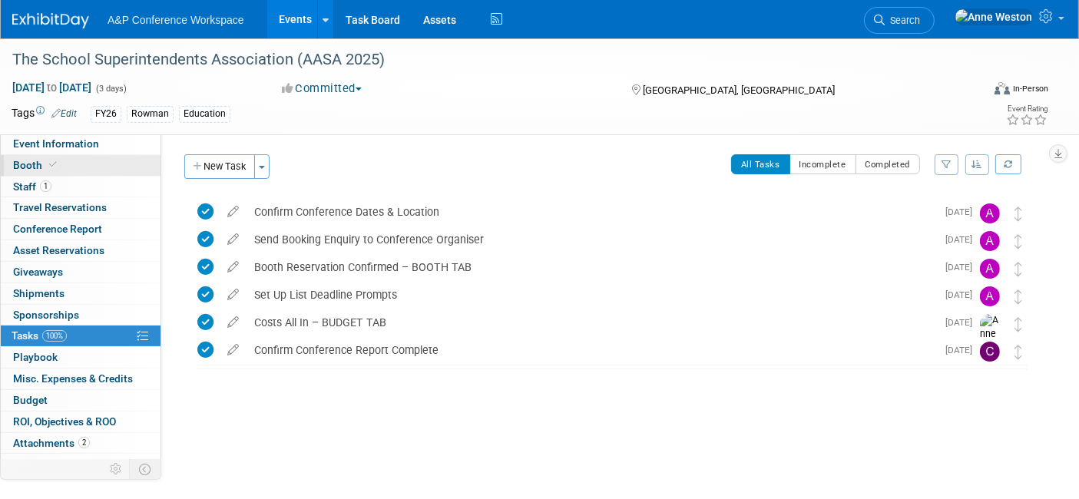
click at [58, 167] on link "Booth" at bounding box center [81, 165] width 160 height 21
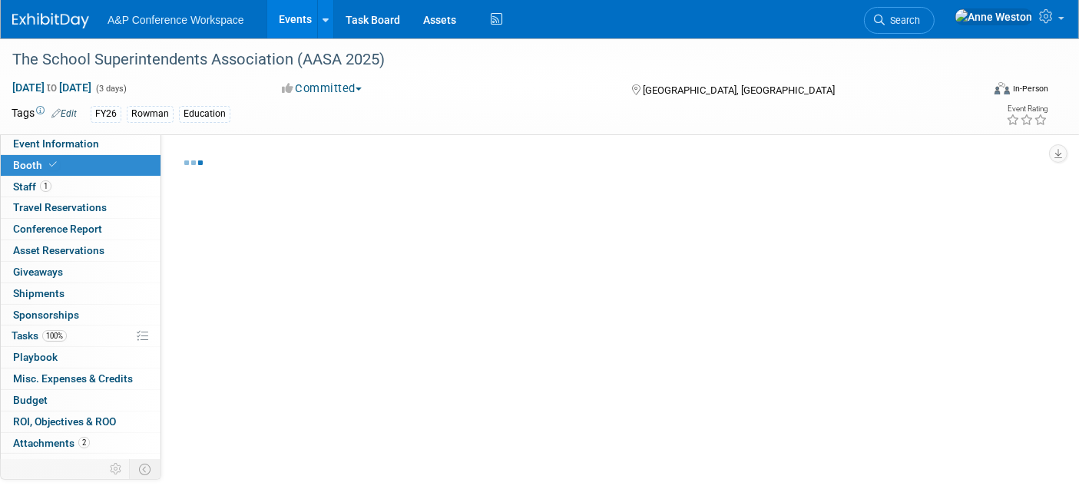
select select "RLKP"
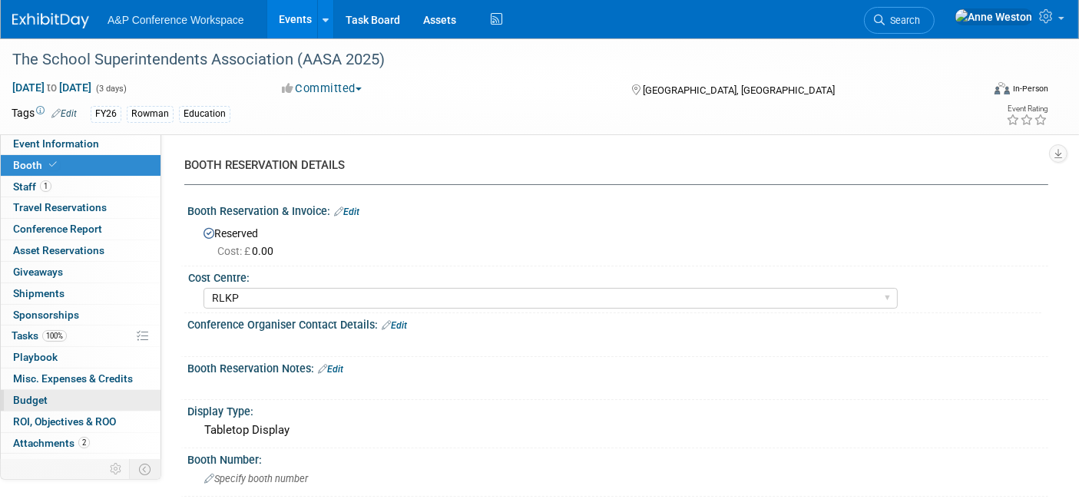
click at [35, 397] on span "Budget" at bounding box center [30, 400] width 35 height 12
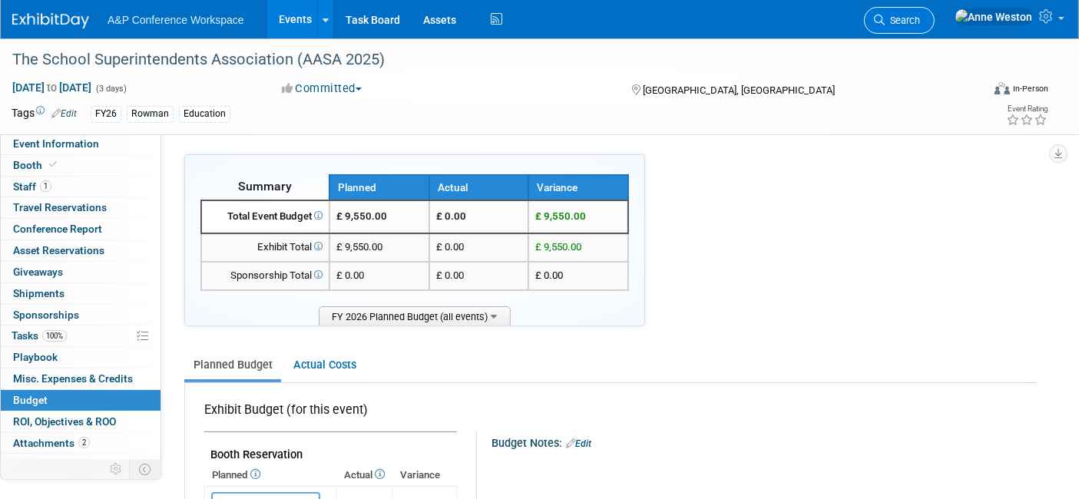
click at [934, 12] on link "Search" at bounding box center [899, 20] width 71 height 27
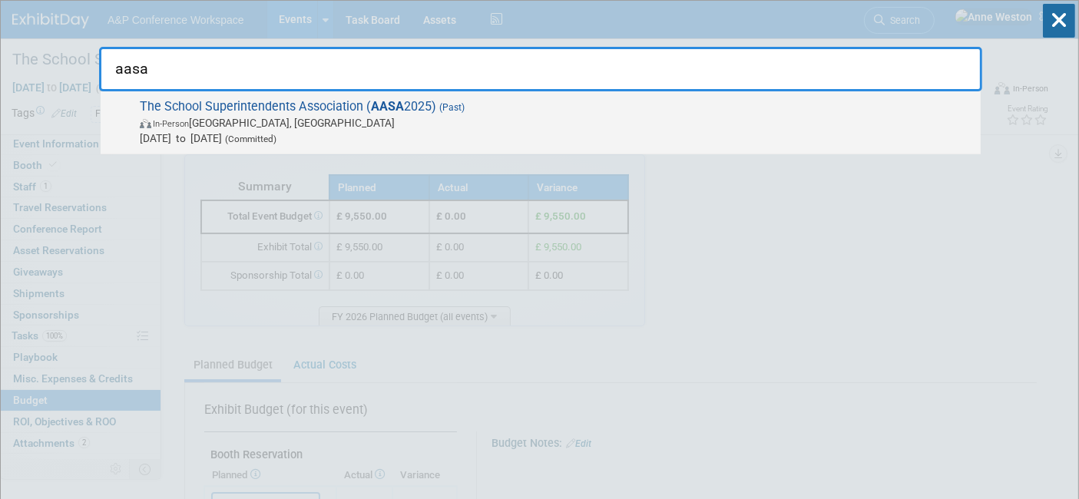
type input "aasa"
click at [286, 111] on span "The School Superintendents Association ( AASA 2025) (Past) In-Person [GEOGRAPHI…" at bounding box center [554, 122] width 838 height 47
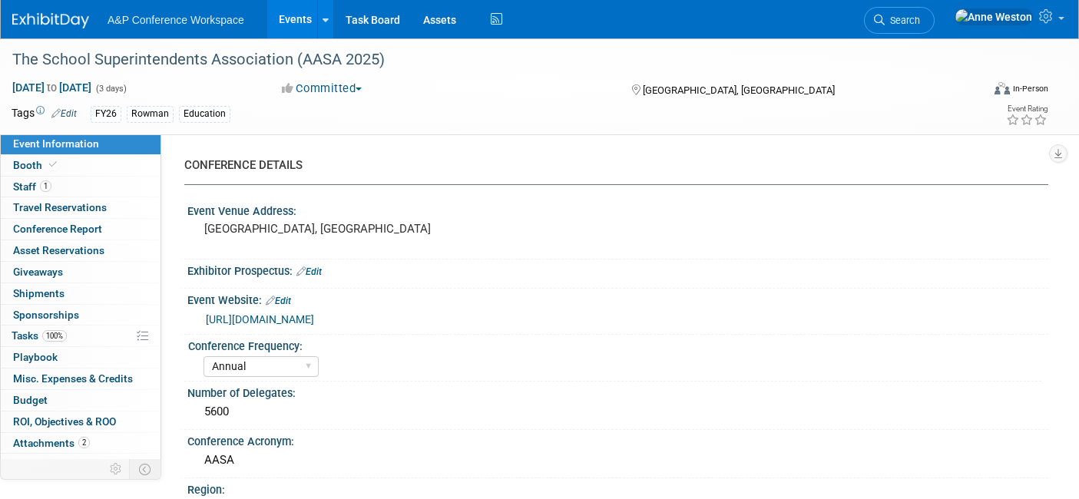
select select "Annual"
select select "Level 3"
select select "Ed Kit"
select select "Education"
select select "Rowman"
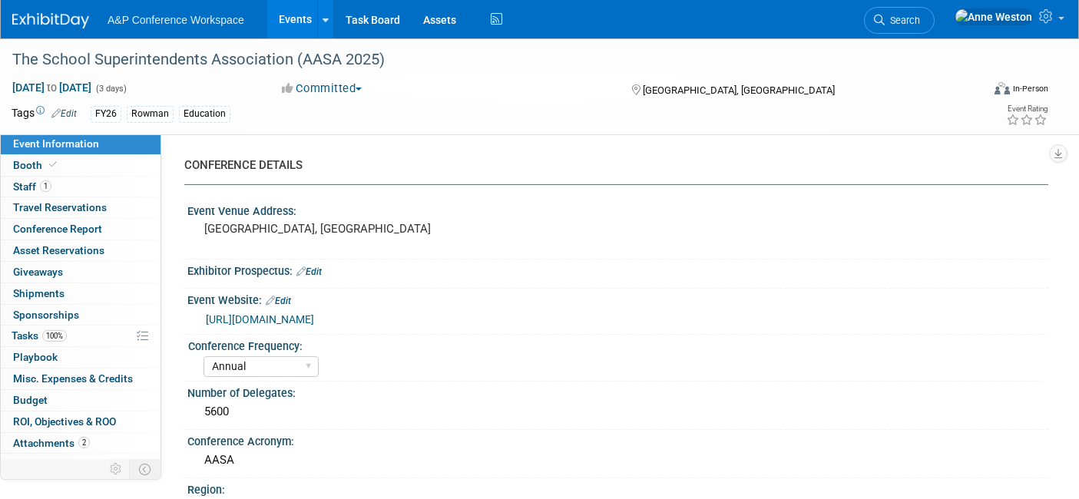
select select "[PERSON_NAME]"
select select "Networking/Commissioning"
click at [934, 10] on link "Search" at bounding box center [899, 20] width 71 height 27
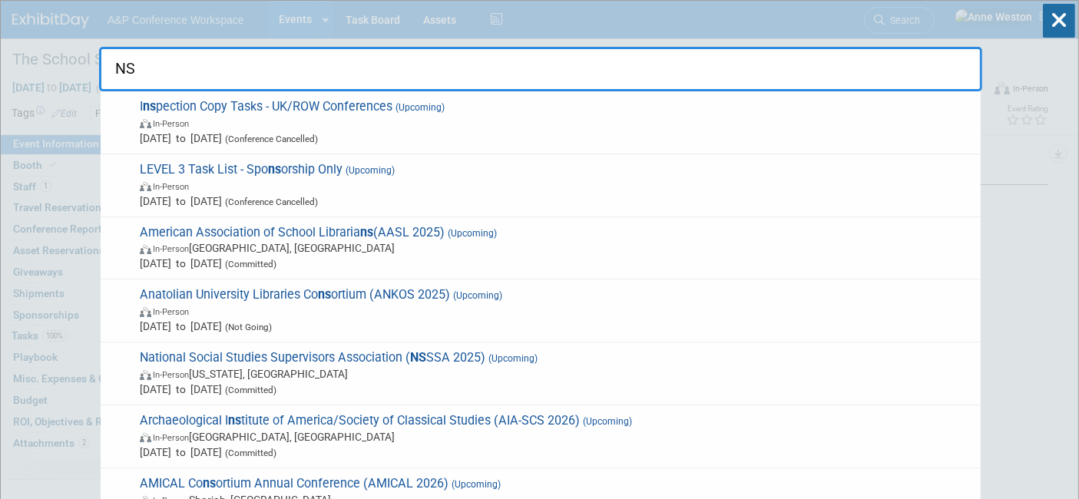
type input "N"
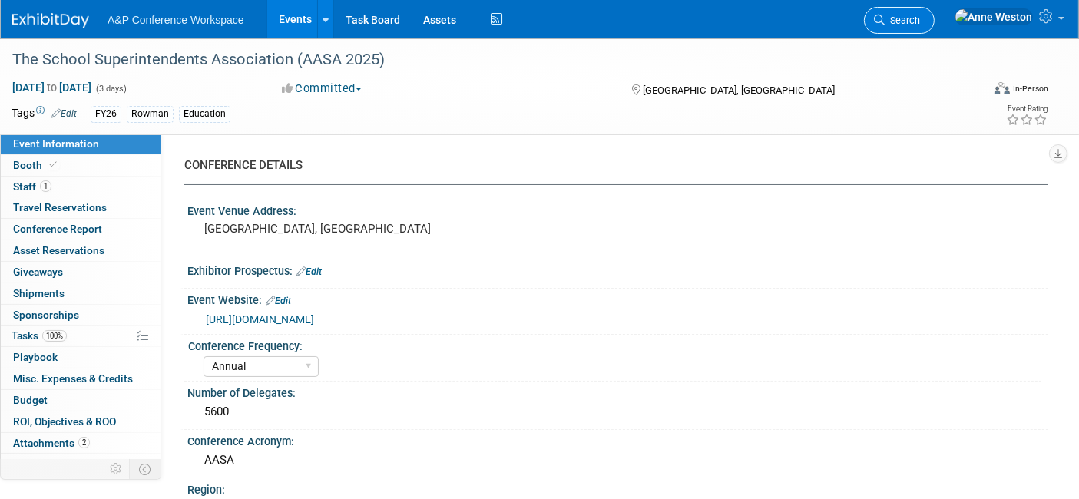
click at [920, 16] on span "Search" at bounding box center [902, 21] width 35 height 12
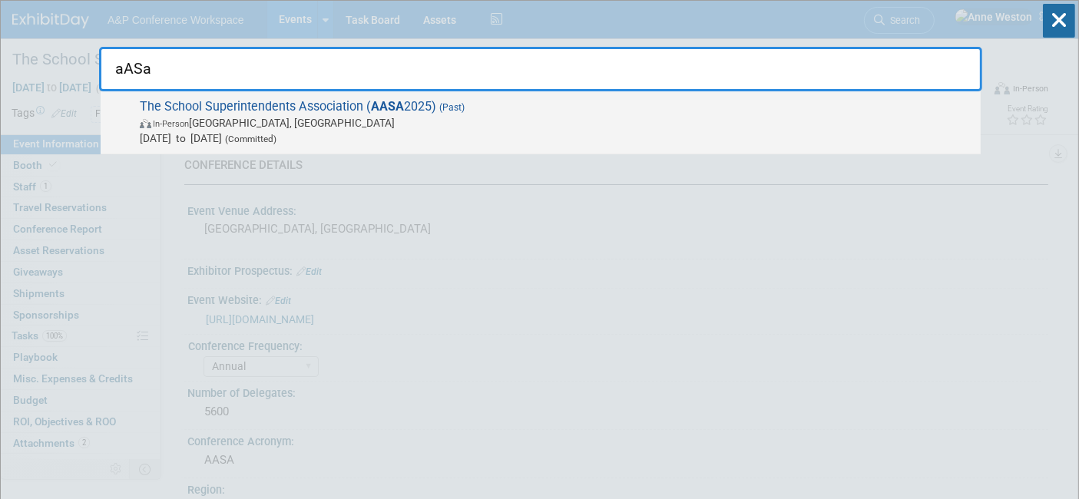
type input "aASa"
click at [242, 116] on span "In-Person New Orleans, LA" at bounding box center [556, 122] width 833 height 15
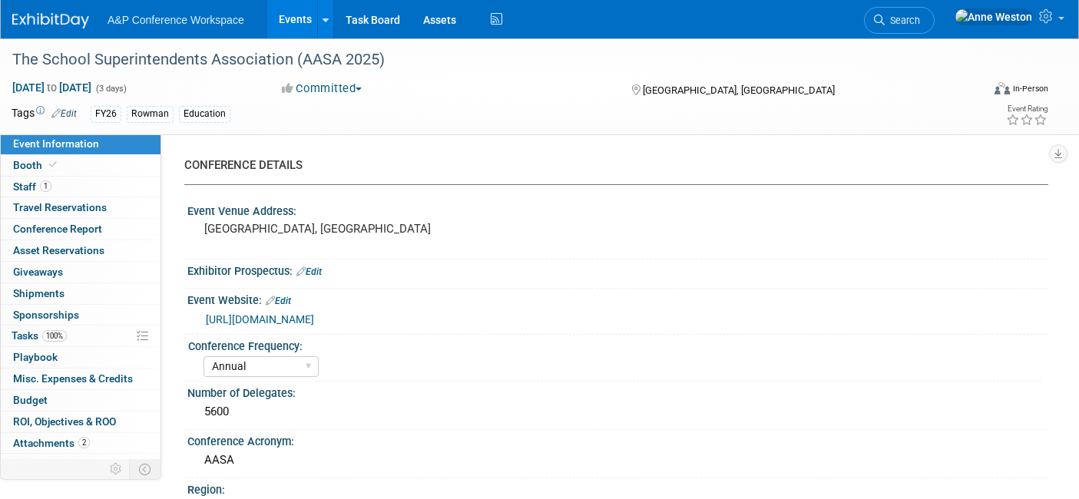
select select "Annual"
select select "Level 3"
select select "Ed Kit"
select select "Education"
select select "Rowman"
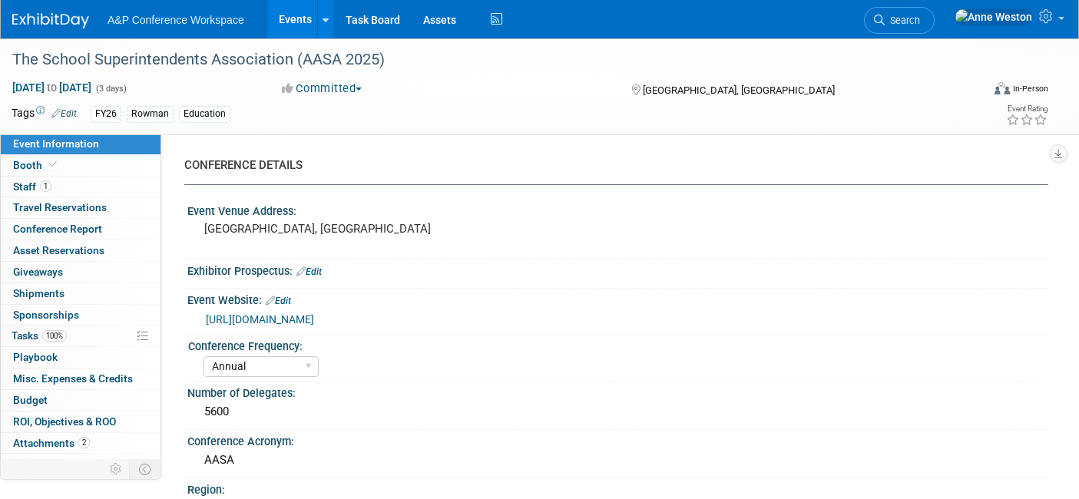
select select "[PERSON_NAME]"
select select "Networking/Commissioning"
click at [53, 160] on icon at bounding box center [53, 164] width 8 height 8
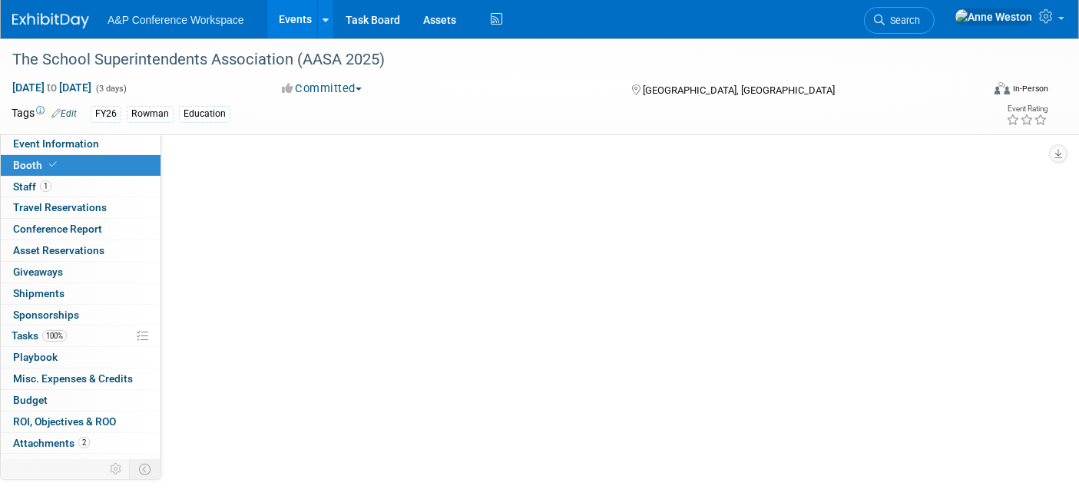
select select "RLKP"
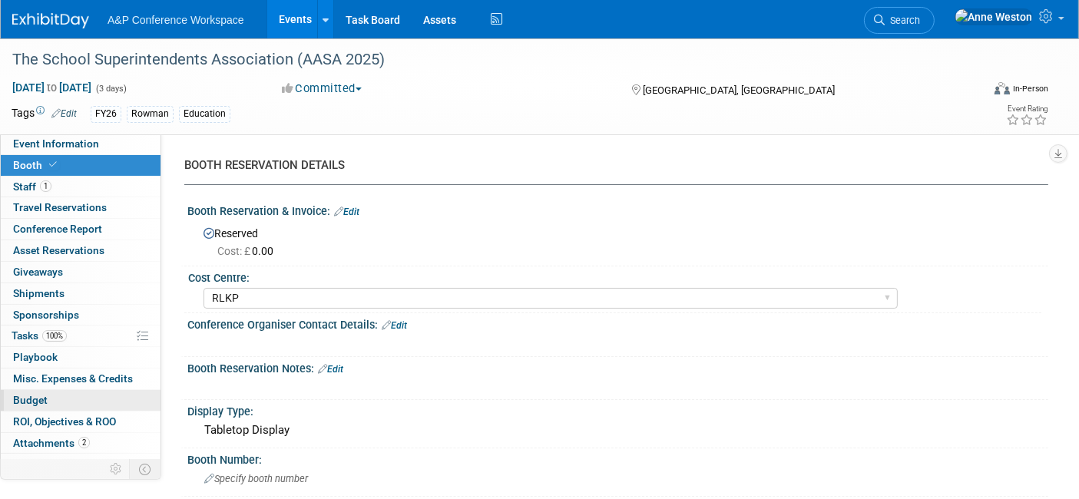
click at [56, 394] on link "Budget" at bounding box center [81, 400] width 160 height 21
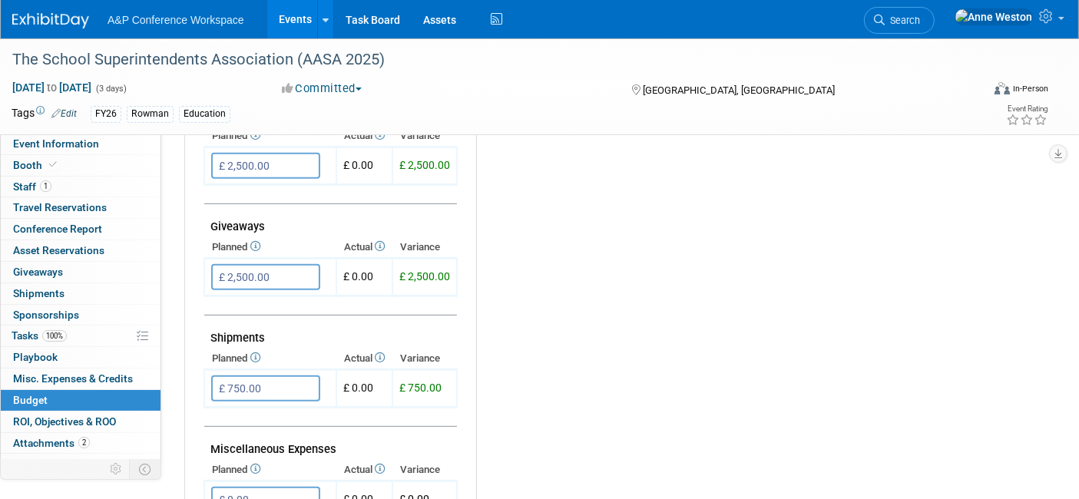
scroll to position [682, 0]
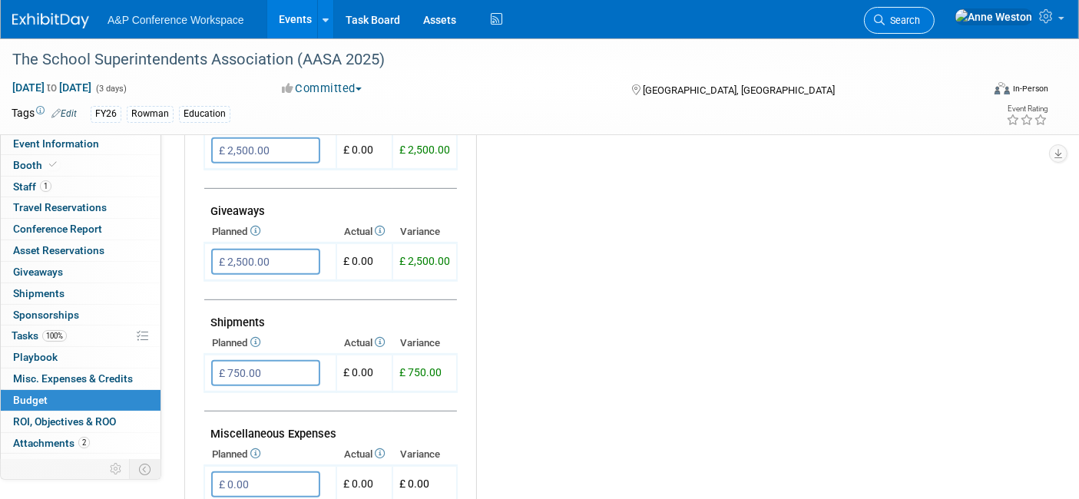
click at [920, 15] on span "Search" at bounding box center [902, 21] width 35 height 12
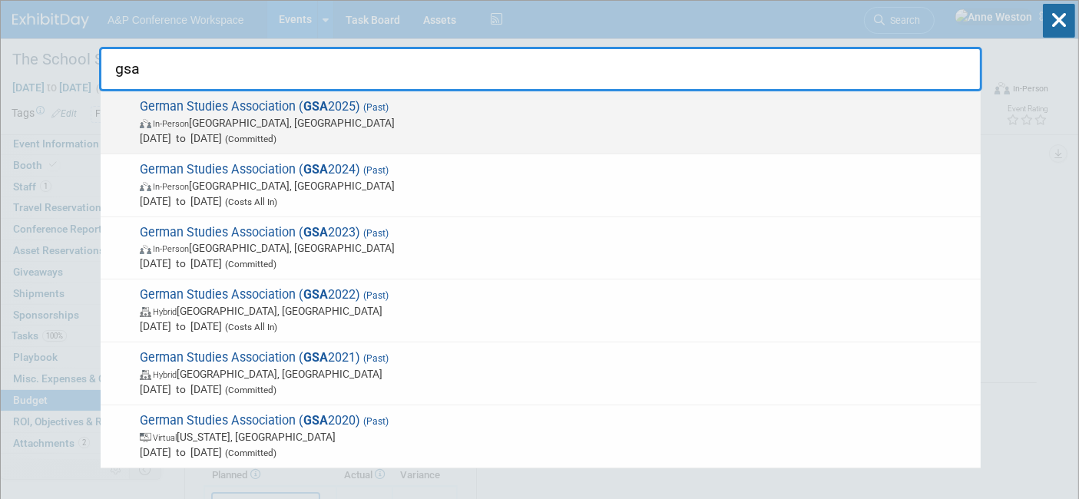
type input "gsa"
click at [238, 106] on span "German Studies Association ( GSA 2025) (Past) In-Person Arlington, VA Sep 25, 2…" at bounding box center [554, 122] width 838 height 47
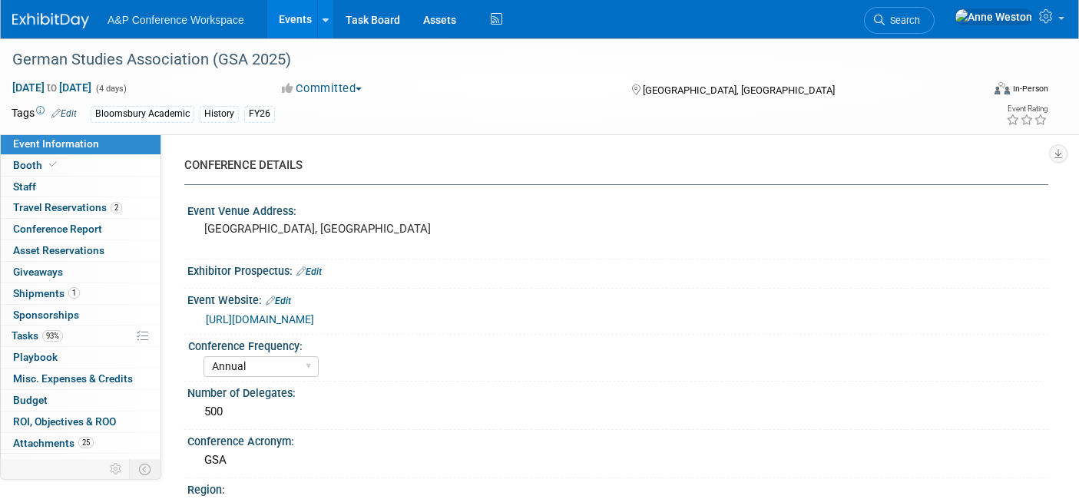
select select "Annual"
select select "Level 2"
select select "In-Person Booth"
select select "History"
select select "Bloomsbury Academic"
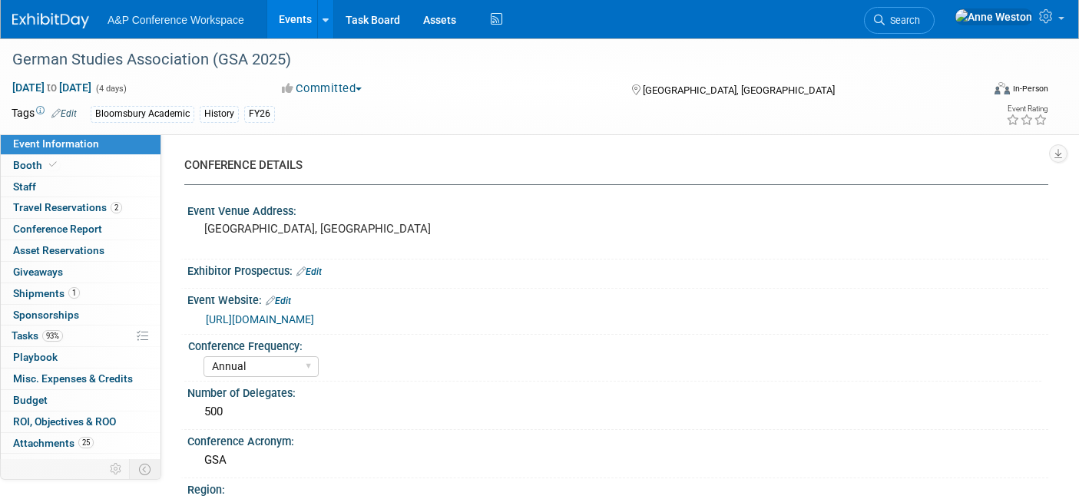
select select "[PERSON_NAME]"
select select "Brand/Subject Presence​"
click at [50, 163] on icon at bounding box center [53, 164] width 8 height 8
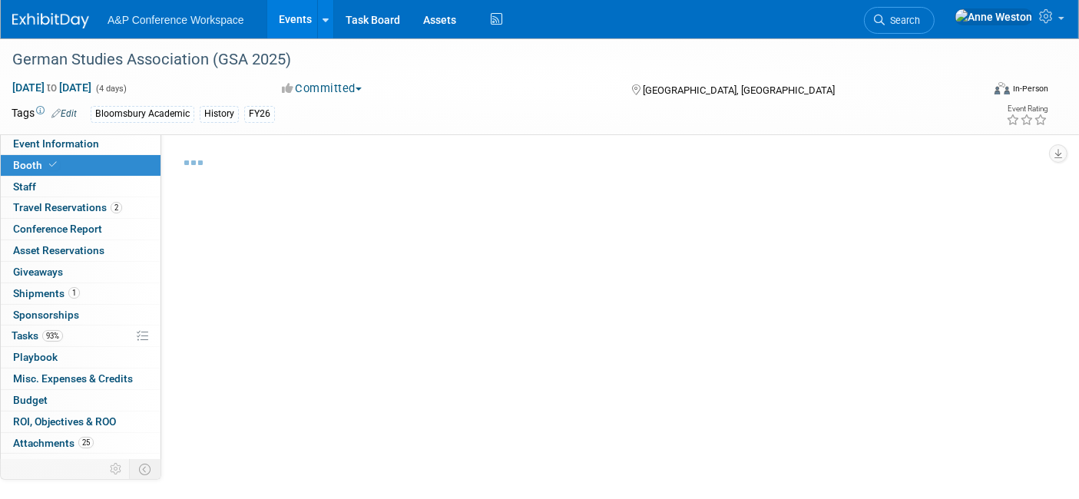
select select "CUAP"
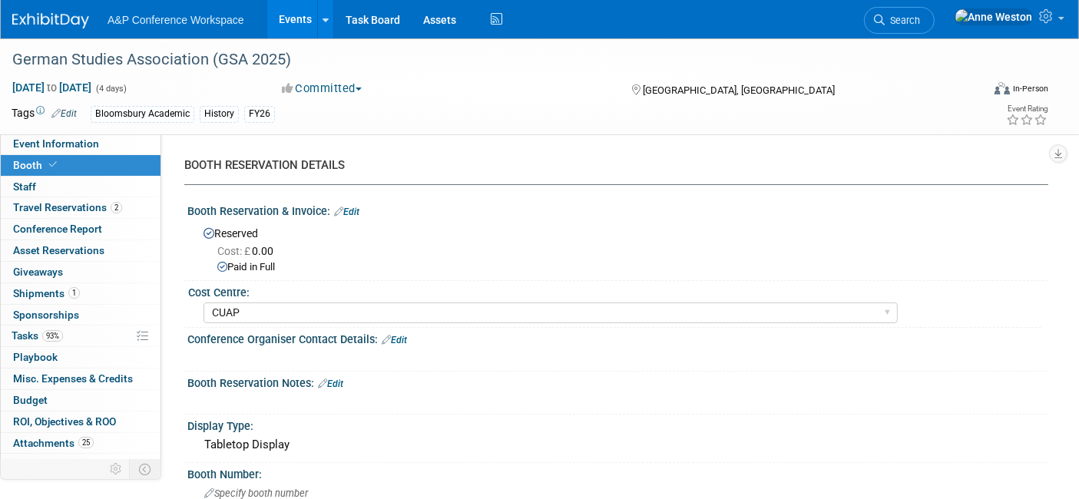
click at [349, 207] on link "Edit" at bounding box center [346, 212] width 25 height 11
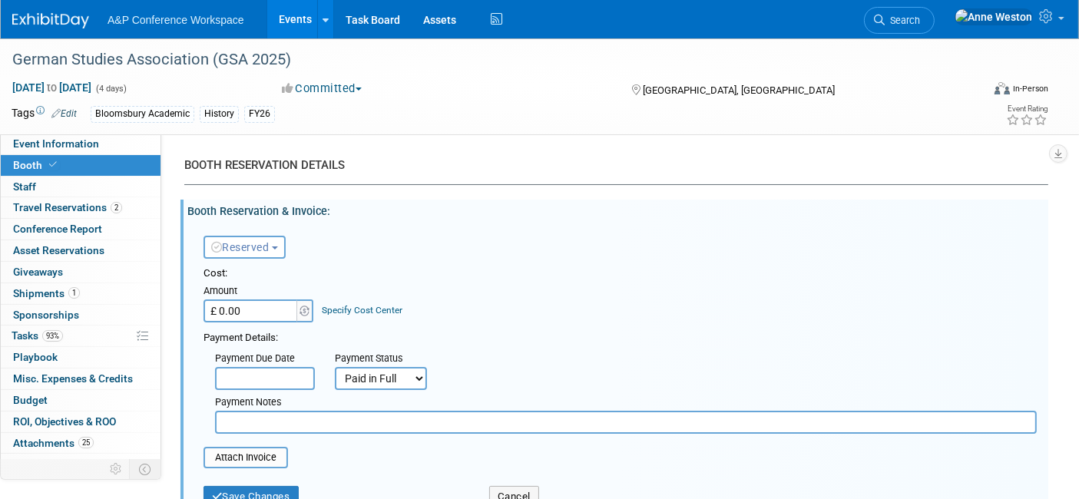
click at [241, 311] on input "£ 0.00" at bounding box center [251, 310] width 96 height 23
type input "£ 653.25"
click at [487, 347] on div "Payment Due Date Payment Status Not Paid Yet Partially Paid Paid in Full Next P…" at bounding box center [620, 390] width 856 height 88
click at [265, 490] on button "Save Changes" at bounding box center [250, 496] width 95 height 21
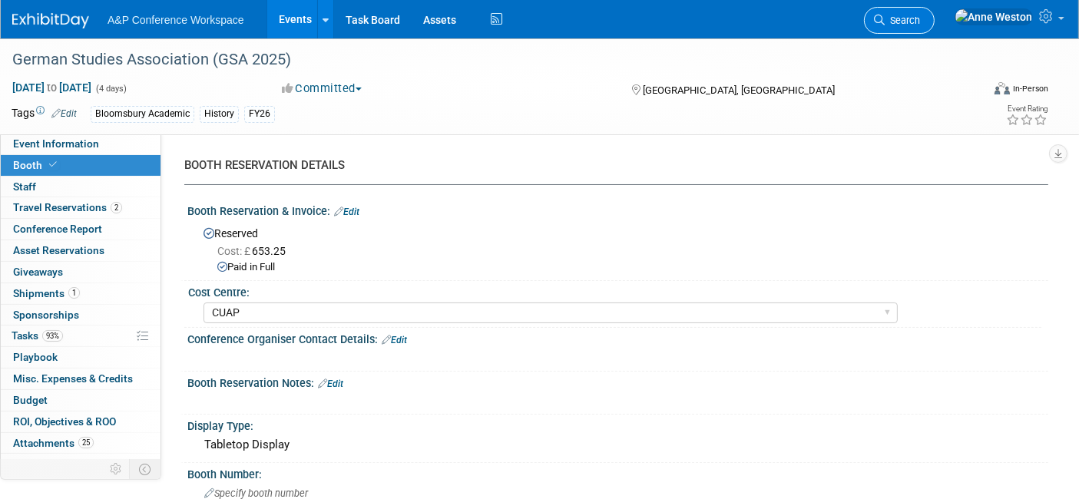
click at [920, 21] on span "Search" at bounding box center [902, 21] width 35 height 12
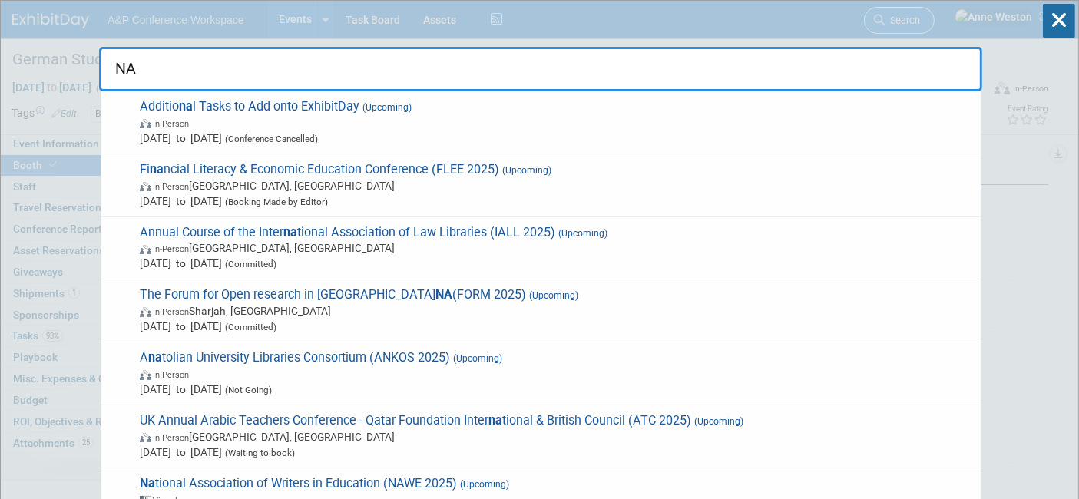
type input "N"
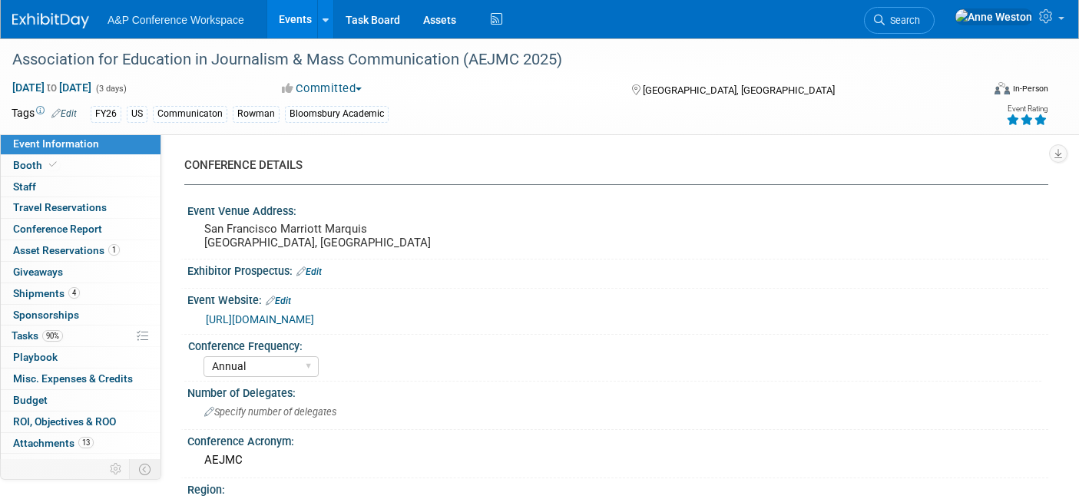
select select "Annual"
select select "Level 2"
select select "In-Person Booth"
select select "Communication"
select select "Bloomsbury Academic"
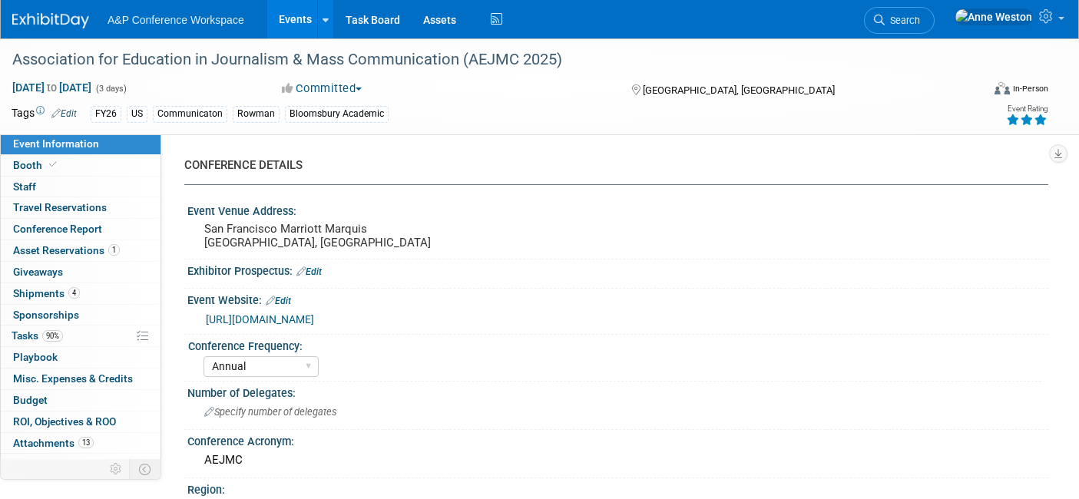
select select "[PERSON_NAME]"
select select "Networking/Commissioning"
click at [920, 21] on span "Search" at bounding box center [902, 21] width 35 height 12
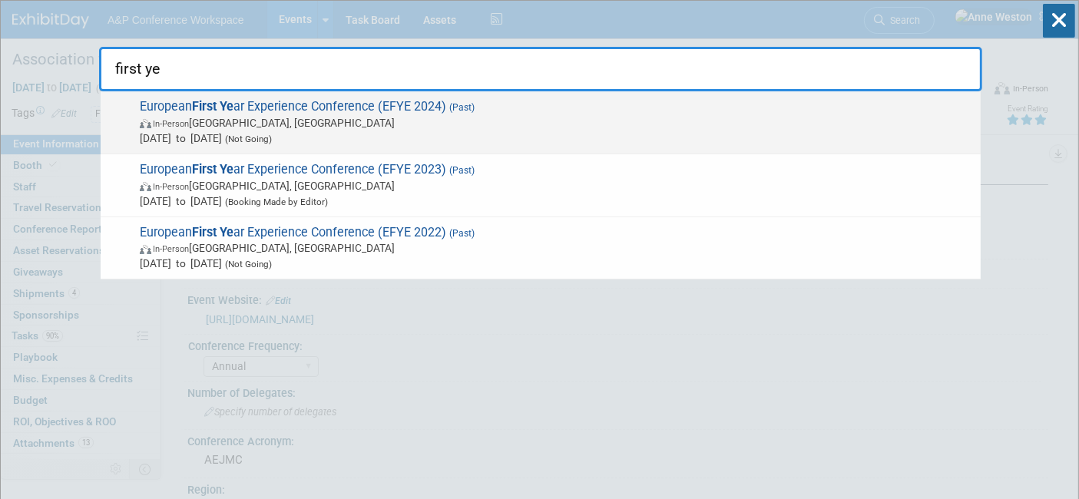
type input "first ye"
click at [230, 117] on span "In-Person [GEOGRAPHIC_DATA], [GEOGRAPHIC_DATA]" at bounding box center [556, 122] width 833 height 15
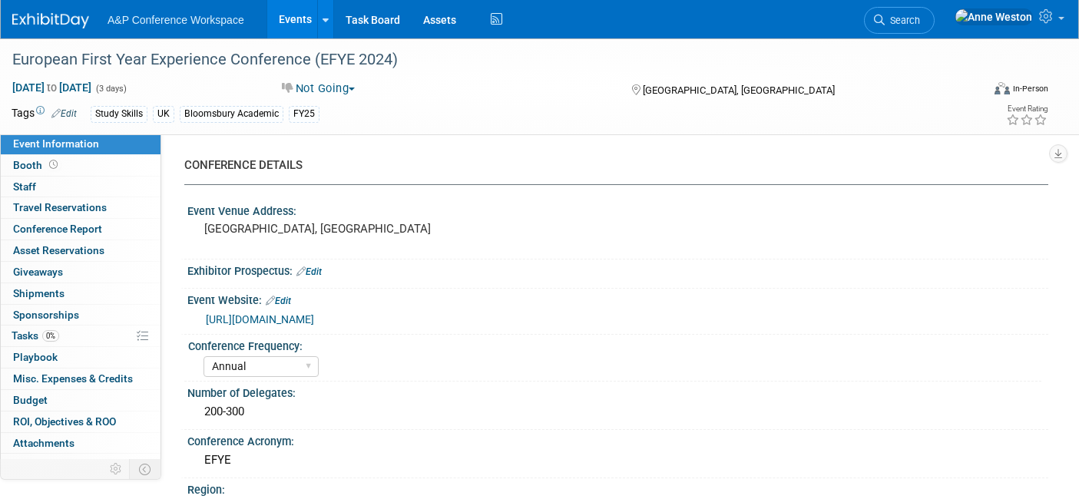
select select "Annual"
select select "Level 4"
select select "Editor Attendance Only"
select select "[PERSON_NAME]"
click at [920, 19] on span "Search" at bounding box center [902, 21] width 35 height 12
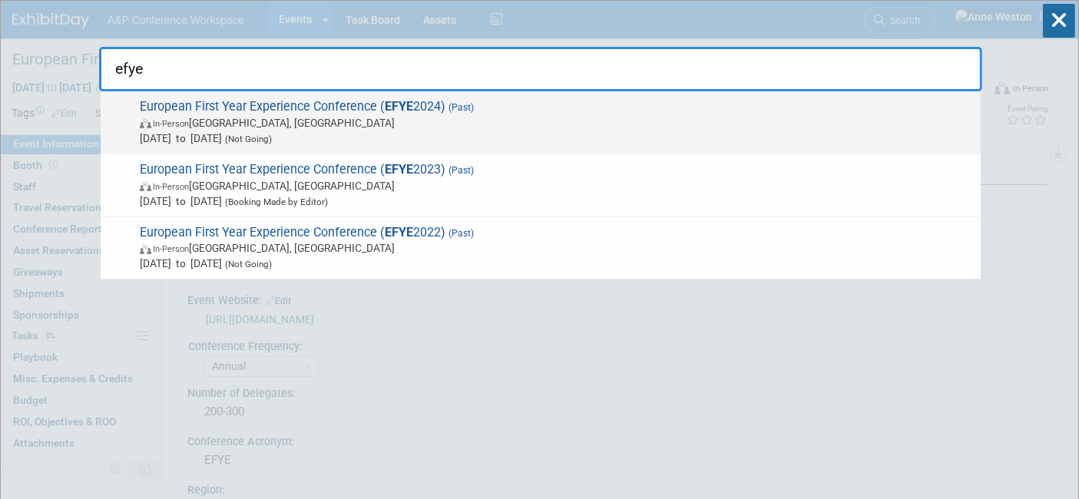
type input "efye"
click at [183, 121] on span "In-Person" at bounding box center [171, 124] width 36 height 10
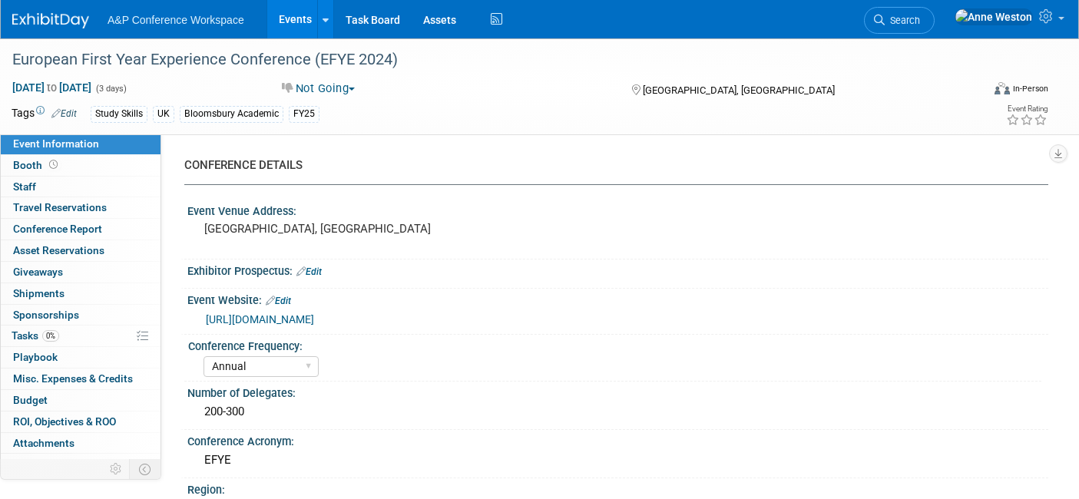
select select "Annual"
select select "Level 4"
select select "Editor Attendance Only"
select select "[PERSON_NAME]"
click at [314, 316] on link "[URL][DOMAIN_NAME]" at bounding box center [260, 319] width 108 height 12
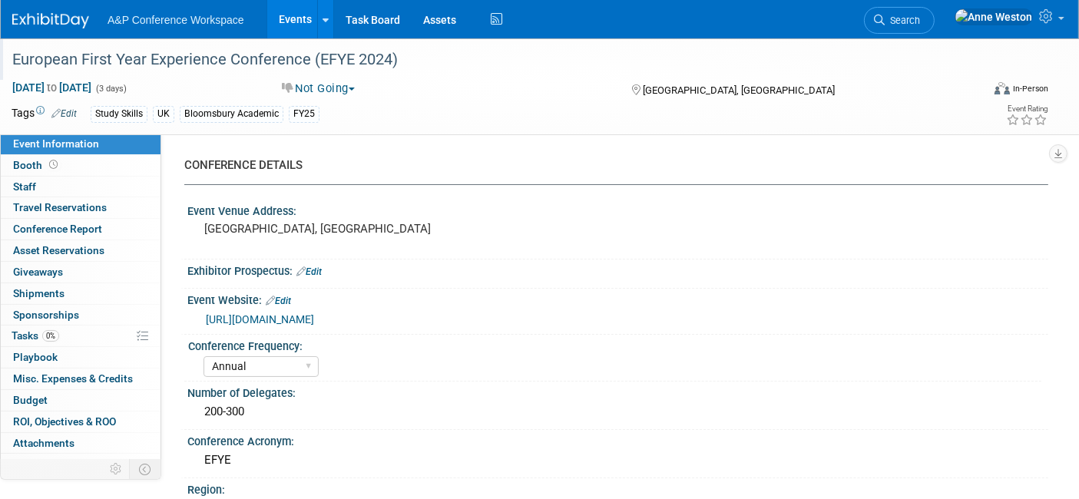
click at [425, 55] on div "European First Year Experience Conference (EFYE 2024)" at bounding box center [483, 60] width 953 height 28
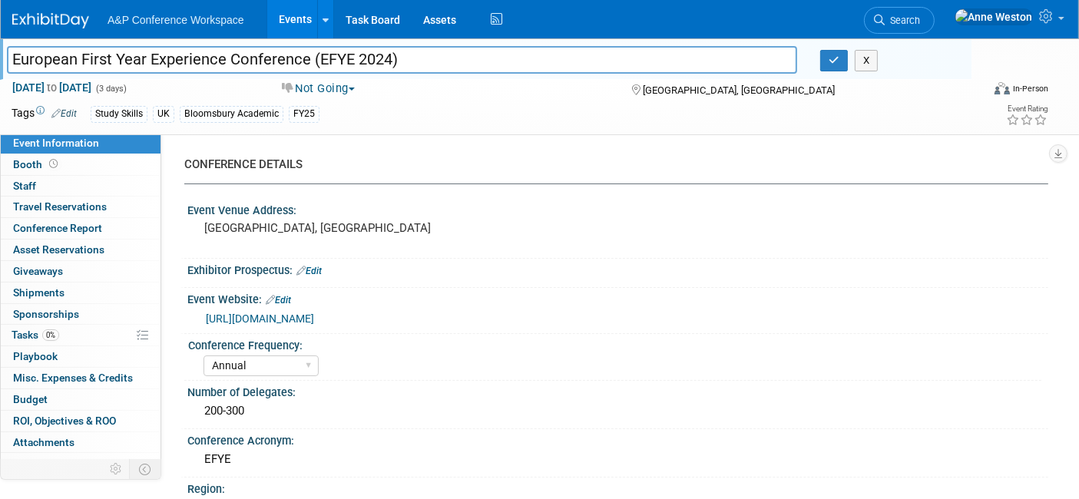
drag, startPoint x: 412, startPoint y: 58, endPoint x: 2, endPoint y: 42, distance: 411.1
click at [2, 42] on div "European First Year Experience Conference (EFYE 2024) European First Year Exper…" at bounding box center [485, 58] width 971 height 41
click at [579, 246] on div "Event Venue Address: [GEOGRAPHIC_DATA], [GEOGRAPHIC_DATA]" at bounding box center [614, 228] width 868 height 59
